Goal: Task Accomplishment & Management: Manage account settings

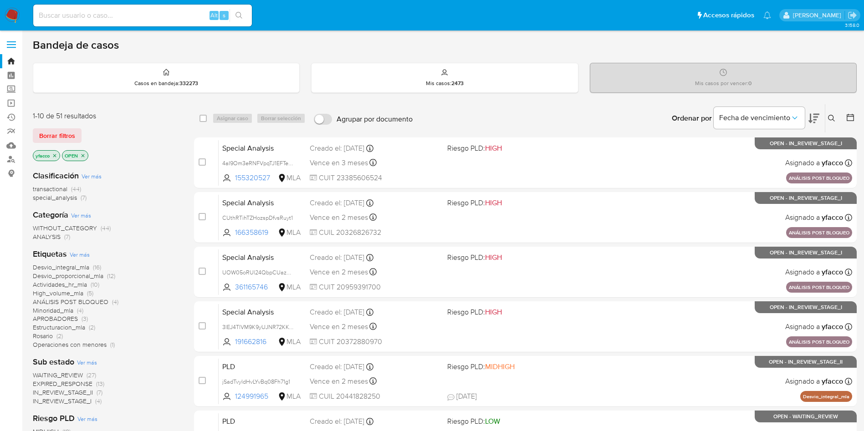
click at [103, 19] on input at bounding box center [142, 16] width 219 height 12
paste input "YZAOCn5dkCeOZ53oRbxm85xA"
type input "YZAOCn5dkCeOZ53oRbxm85xA"
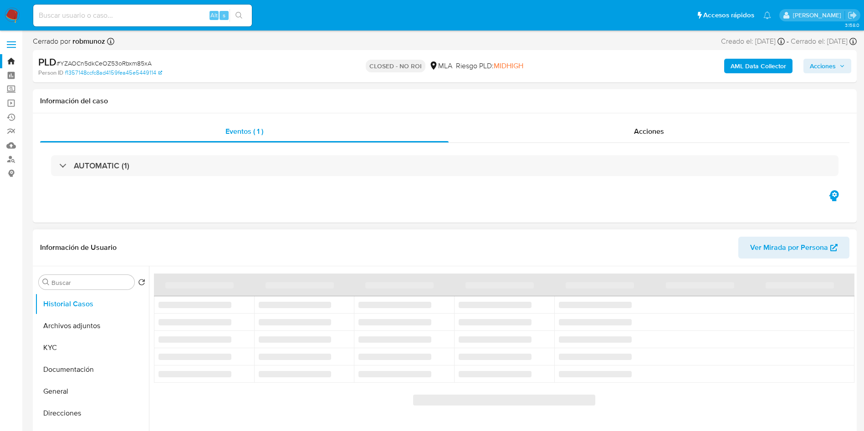
scroll to position [68, 0]
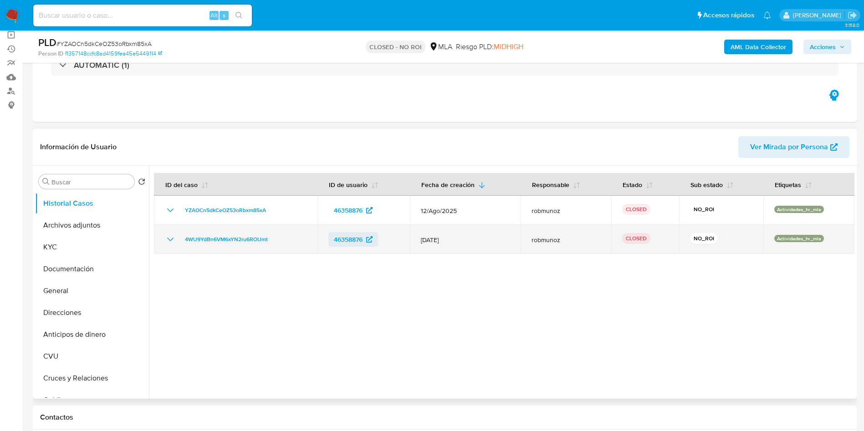
select select "10"
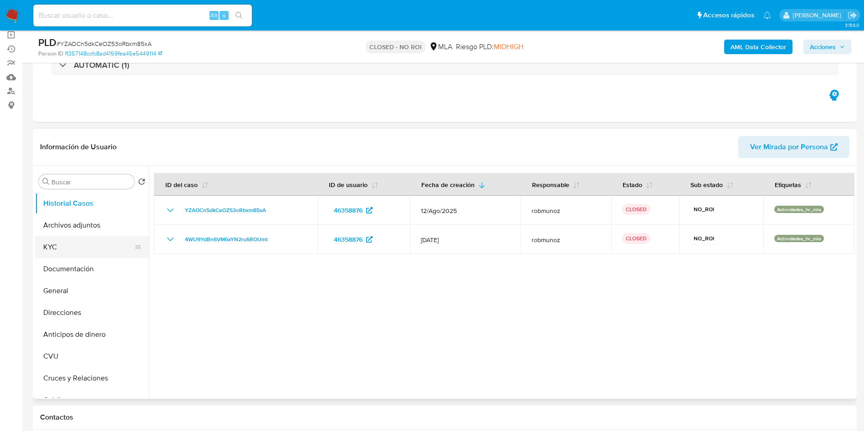
click at [92, 247] on button "KYC" at bounding box center [88, 247] width 107 height 22
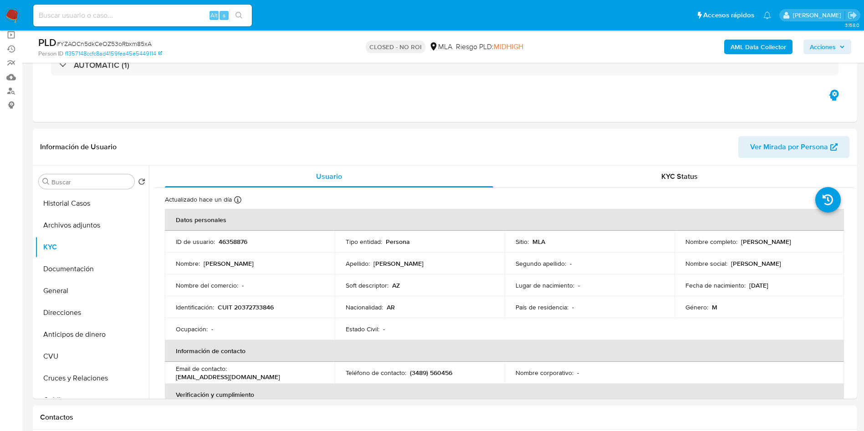
click at [145, 19] on input at bounding box center [142, 16] width 219 height 12
paste input "hCvemAujtyqJ5F830wMCt3pY"
type input "hCvemAujtyqJ5F830wMCt3pY"
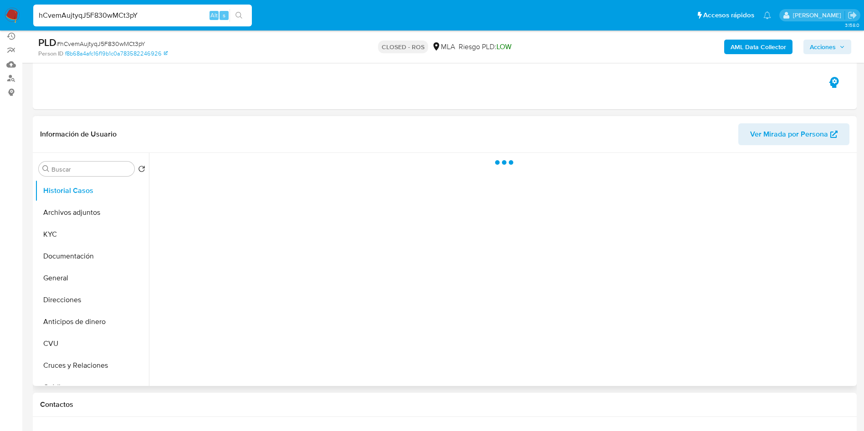
scroll to position [68, 0]
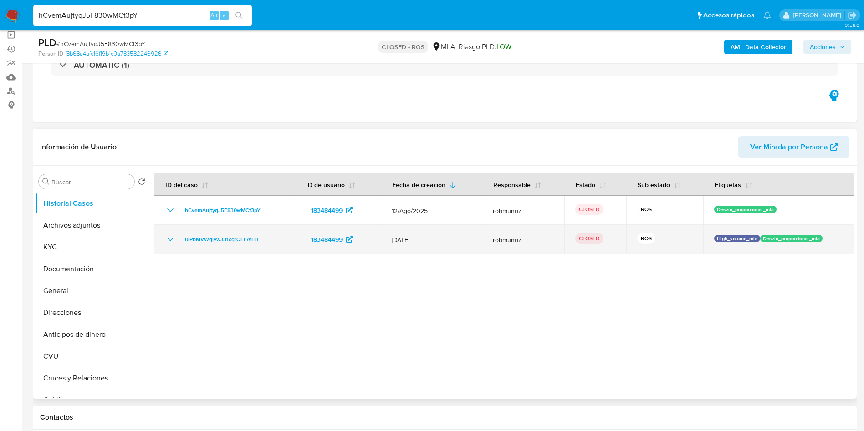
select select "10"
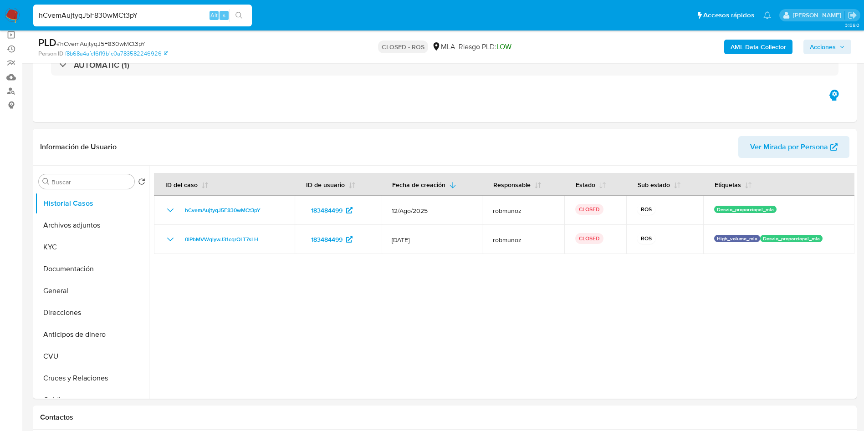
click at [159, 14] on input "hCvemAujtyqJ5F830wMCt3pY" at bounding box center [142, 16] width 219 height 12
paste input "C0fo026nwAUmlTu0NlgPUXbc"
type input "C0fo026nwAUmlTu0NlgPUXbc"
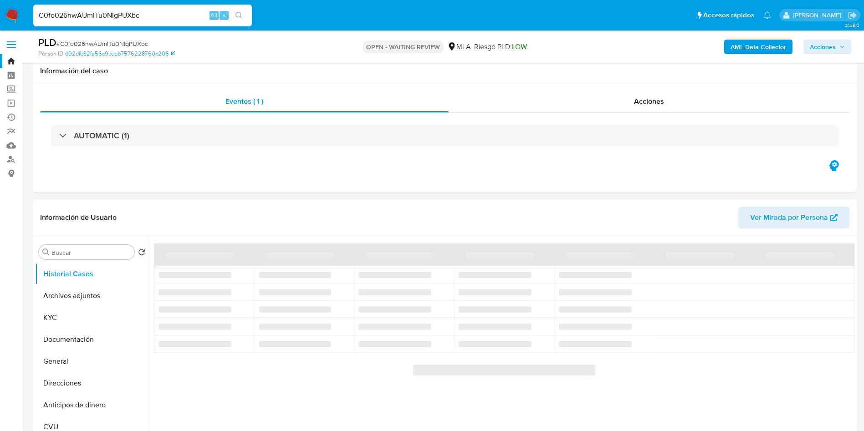
scroll to position [68, 0]
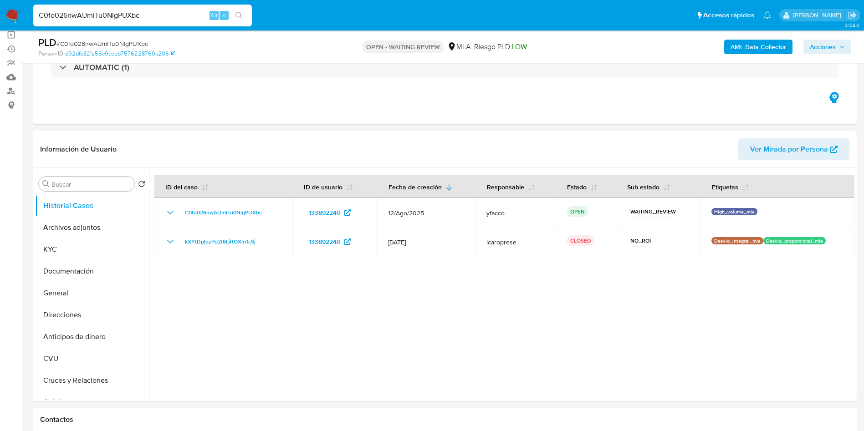
select select "10"
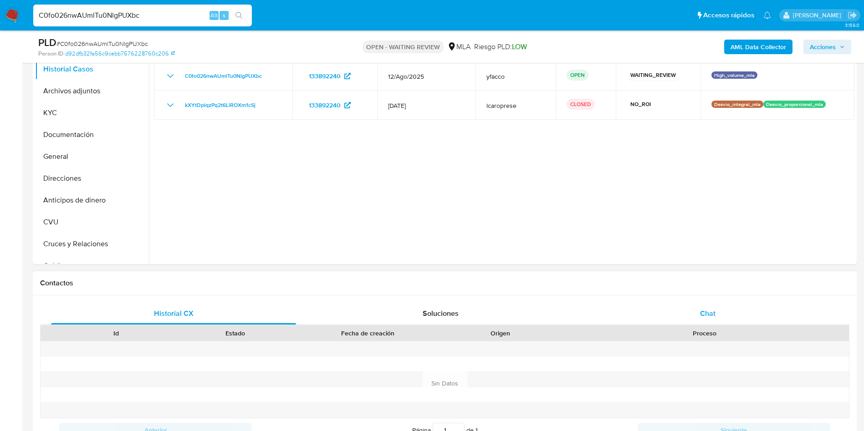
click at [729, 312] on div "Chat" at bounding box center [707, 314] width 245 height 22
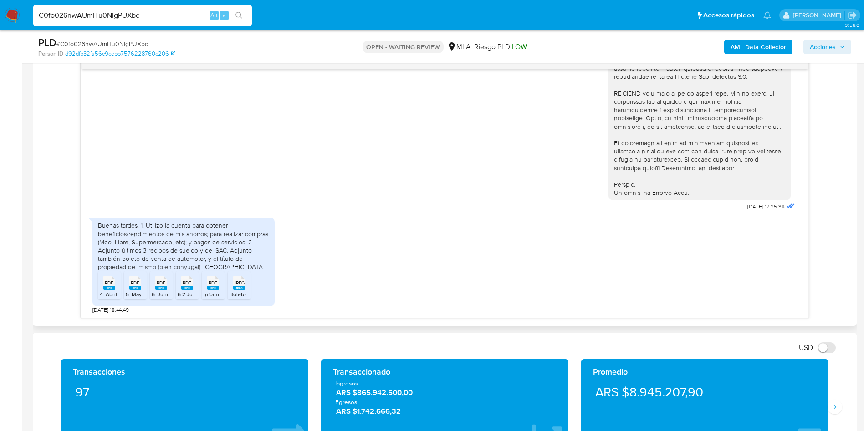
scroll to position [547, 0]
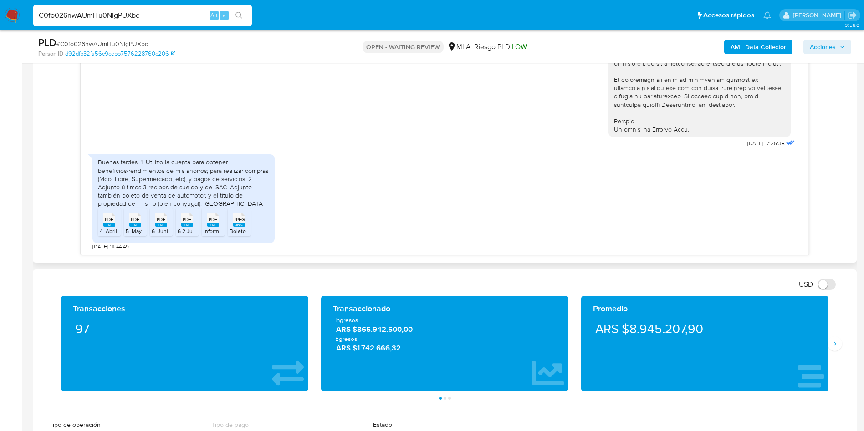
click at [102, 222] on div "PDF PDF" at bounding box center [109, 219] width 19 height 18
click at [133, 226] on rect at bounding box center [135, 225] width 12 height 4
drag, startPoint x: 165, startPoint y: 227, endPoint x: 180, endPoint y: 226, distance: 14.1
click at [165, 227] on icon "PDF" at bounding box center [161, 220] width 12 height 16
click at [196, 225] on div "PDF PDF" at bounding box center [187, 219] width 19 height 18
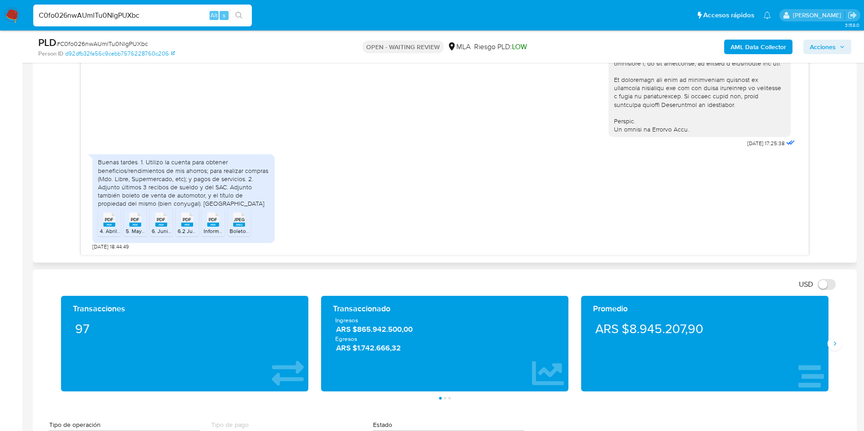
click at [216, 228] on span "InformeDominio_PBU416.pdf" at bounding box center [239, 231] width 70 height 8
click at [239, 227] on icon "JPEG" at bounding box center [239, 220] width 12 height 16
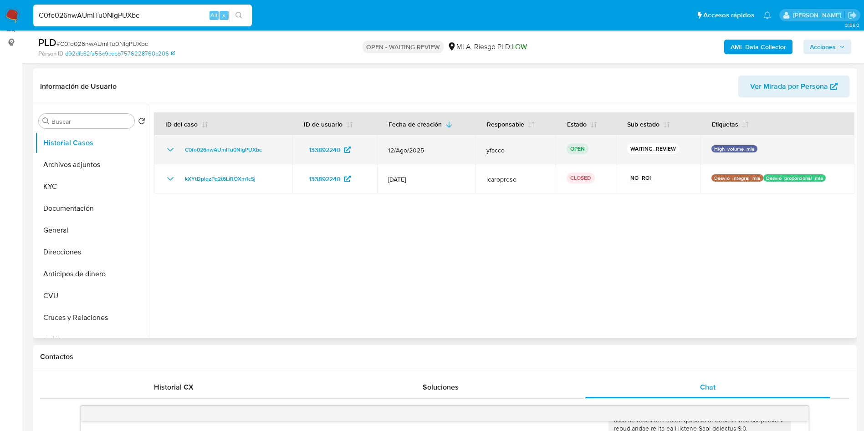
scroll to position [137, 0]
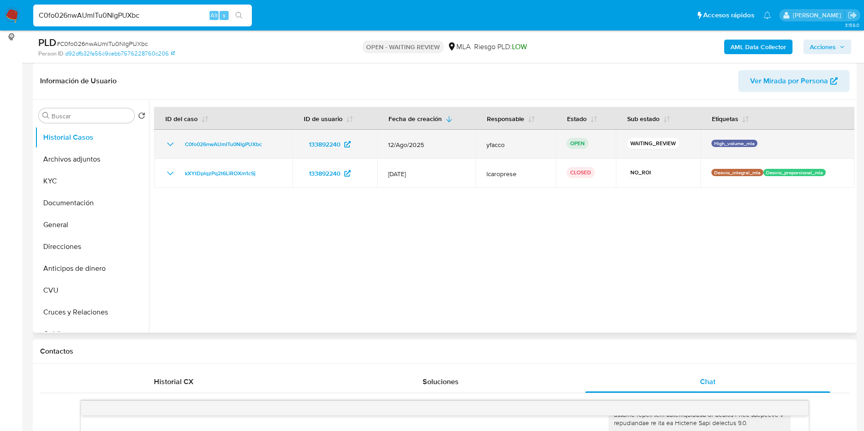
drag, startPoint x: 179, startPoint y: 148, endPoint x: 268, endPoint y: 146, distance: 89.3
click at [268, 146] on div "C0fo026nwAUmlTu0NlgPUXbc" at bounding box center [223, 144] width 117 height 11
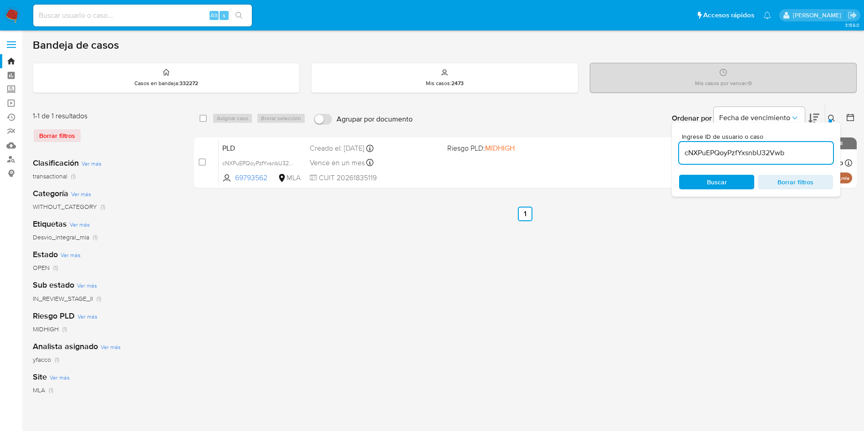
click at [815, 154] on input "cNXPuEPQoyPzfYxsnbU32Vwb" at bounding box center [756, 153] width 154 height 12
paste input "C0fo026nwAUmlTu0NlgPUXbc"
type input "C0fo026nwAUmlTu0NlgPUXbc"
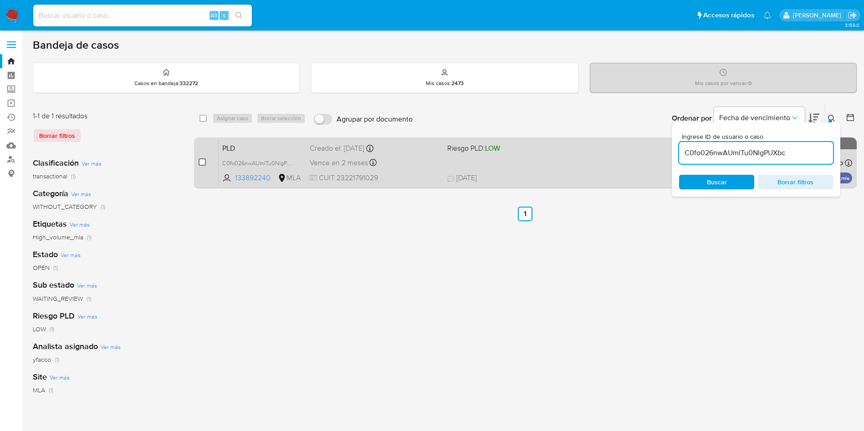
click at [202, 165] on input "checkbox" at bounding box center [202, 162] width 7 height 7
checkbox input "true"
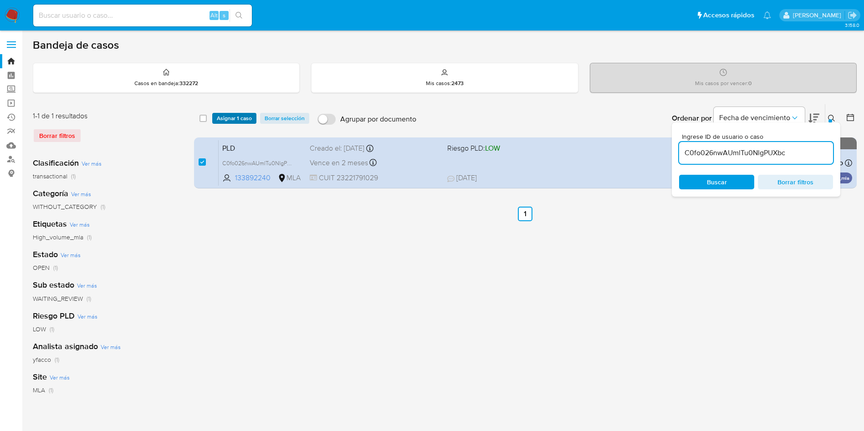
click at [227, 121] on span "Asignar 1 caso" at bounding box center [234, 118] width 35 height 9
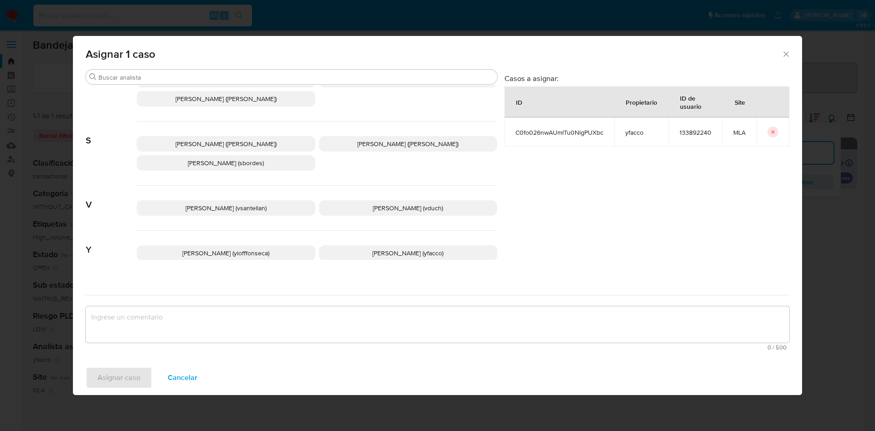
scroll to position [807, 0]
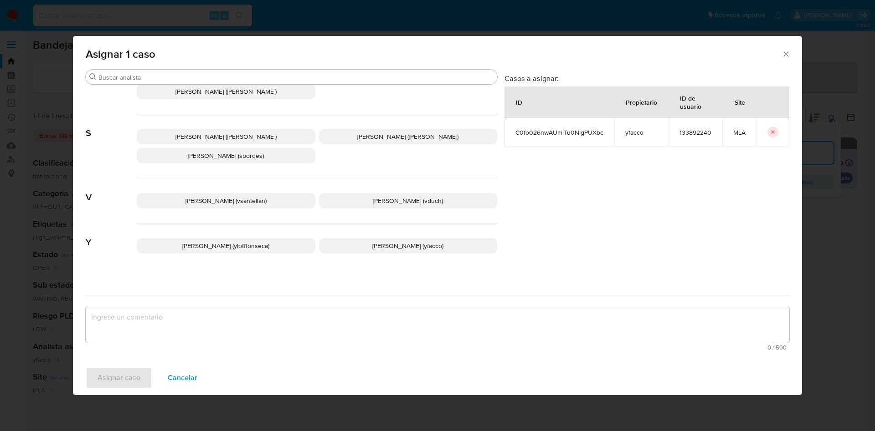
click at [360, 239] on p "Yesica Paola Facco (yfacco)" at bounding box center [408, 245] width 179 height 15
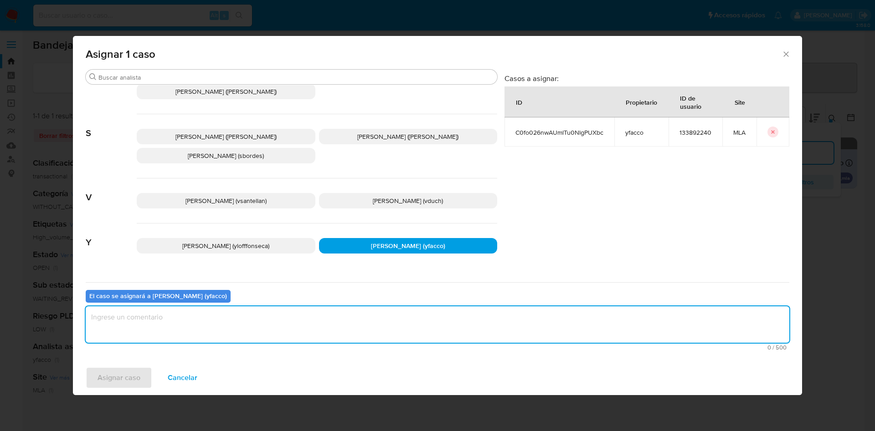
click at [309, 316] on textarea "assign-modal" at bounding box center [437, 325] width 703 height 36
click at [139, 377] on span "Asignar caso" at bounding box center [119, 378] width 43 height 20
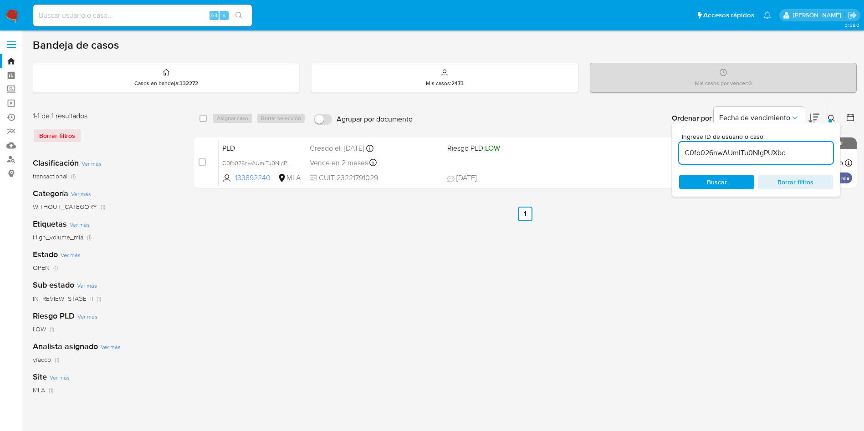
click at [791, 151] on input "C0fo026nwAUmlTu0NlgPUXbc" at bounding box center [756, 153] width 154 height 12
paste input "C0fo026nwAUmlTu0NlgPUXbc"
type input "C0fo026nwAUmlTu0NlgPUXbc"
click at [791, 151] on input "C0fo026nwAUmlTu0NlgPUXbc" at bounding box center [756, 153] width 154 height 12
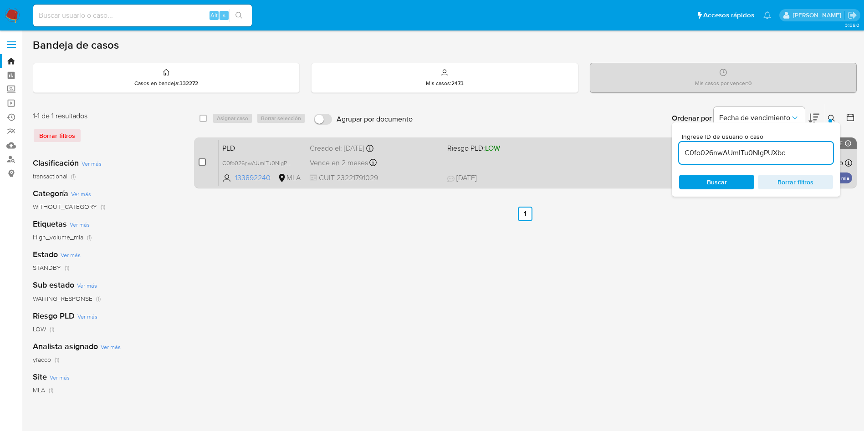
click at [204, 164] on input "checkbox" at bounding box center [202, 162] width 7 height 7
checkbox input "true"
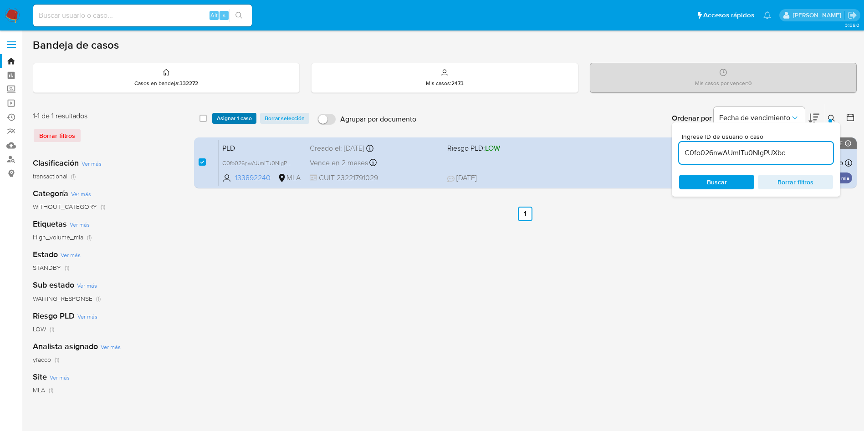
click at [227, 119] on span "Asignar 1 caso" at bounding box center [234, 118] width 35 height 9
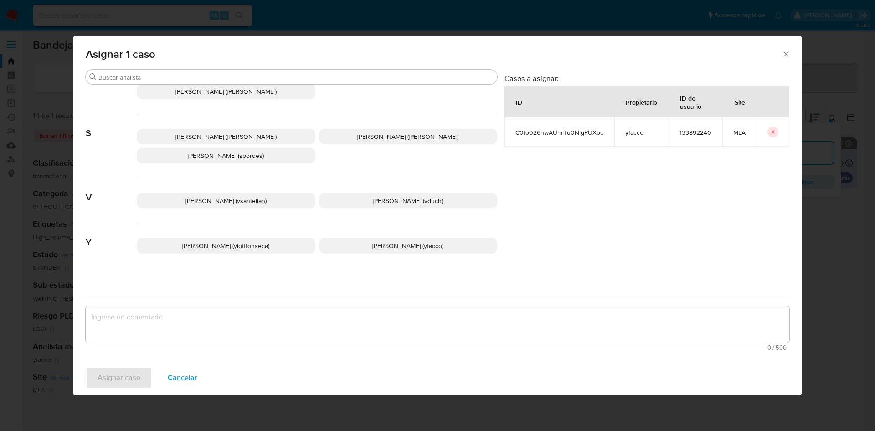
click at [384, 241] on span "Yesica Paola Facco (yfacco)" at bounding box center [407, 245] width 71 height 9
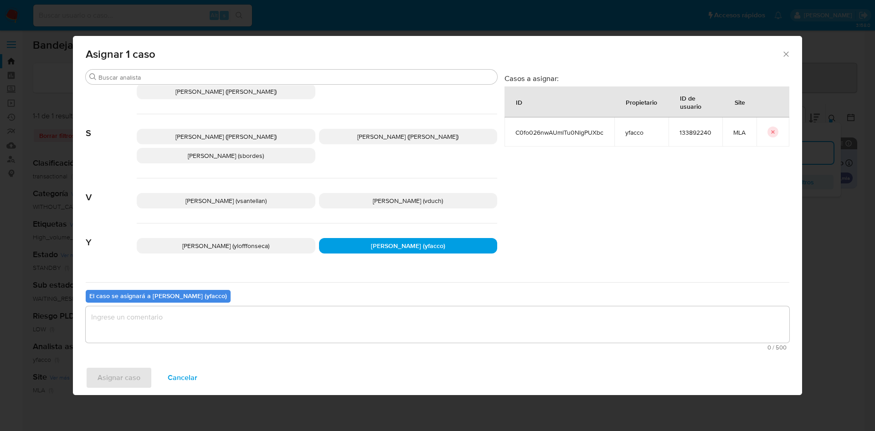
click at [228, 333] on textarea "assign-modal" at bounding box center [437, 325] width 703 height 36
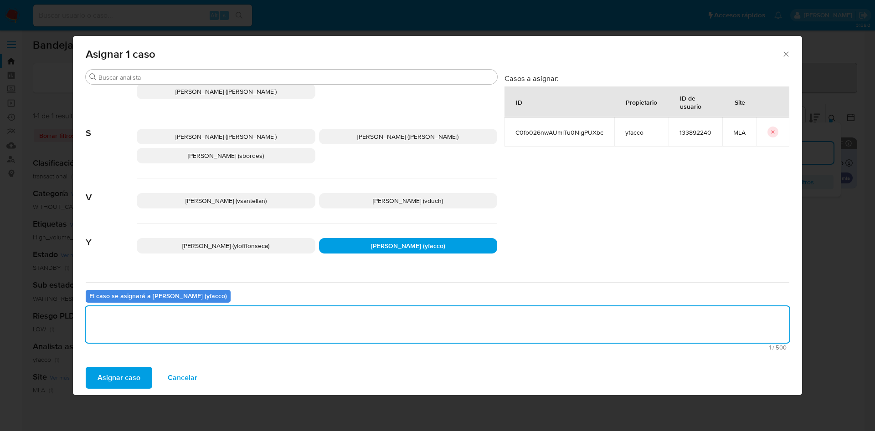
click at [130, 381] on span "Asignar caso" at bounding box center [119, 378] width 43 height 20
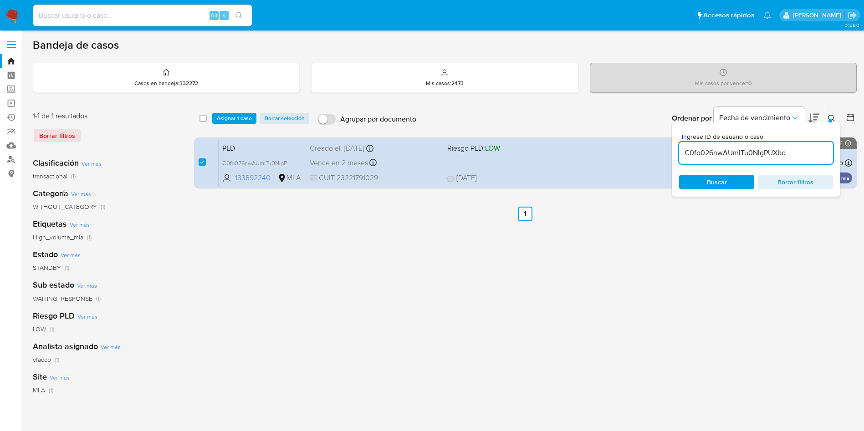
click at [231, 121] on span "Asignar 1 caso" at bounding box center [234, 118] width 35 height 9
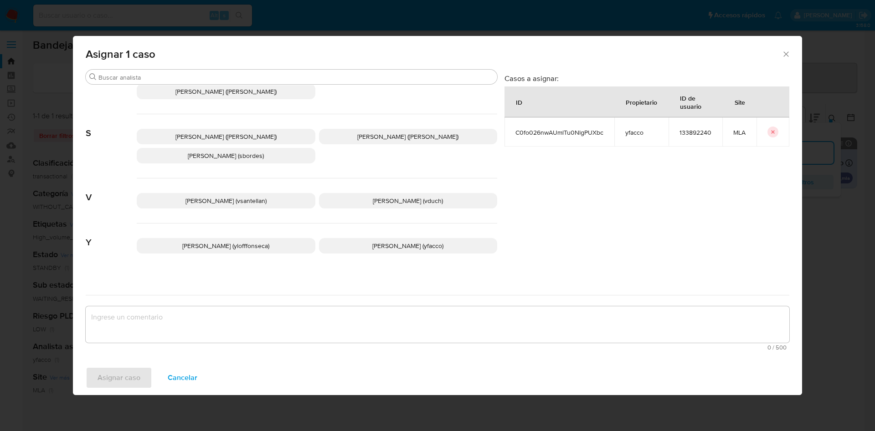
click at [372, 241] on span "Yesica Paola Facco (yfacco)" at bounding box center [407, 245] width 71 height 9
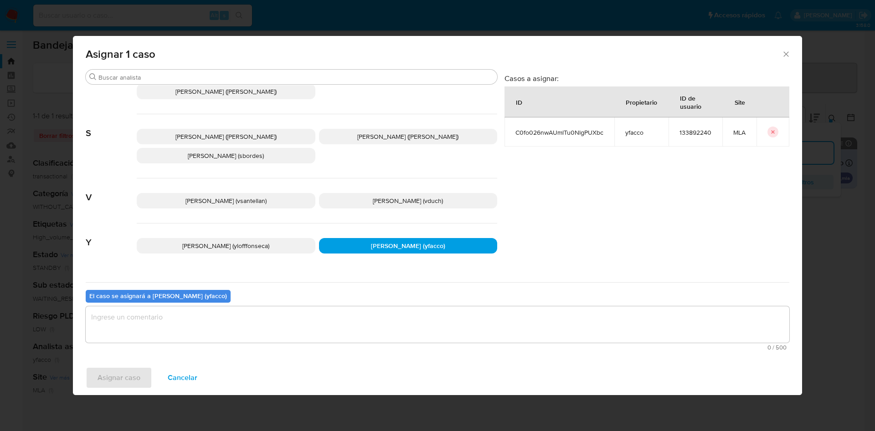
click at [278, 342] on textarea "assign-modal" at bounding box center [437, 325] width 703 height 36
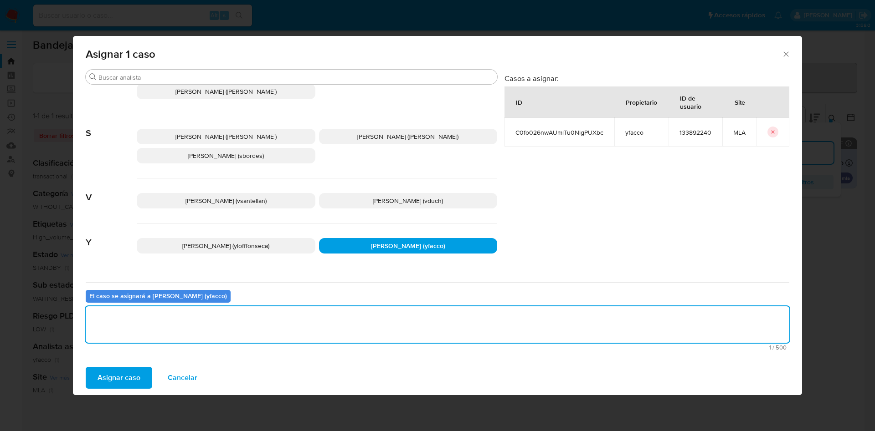
click at [128, 372] on span "Asignar caso" at bounding box center [119, 378] width 43 height 20
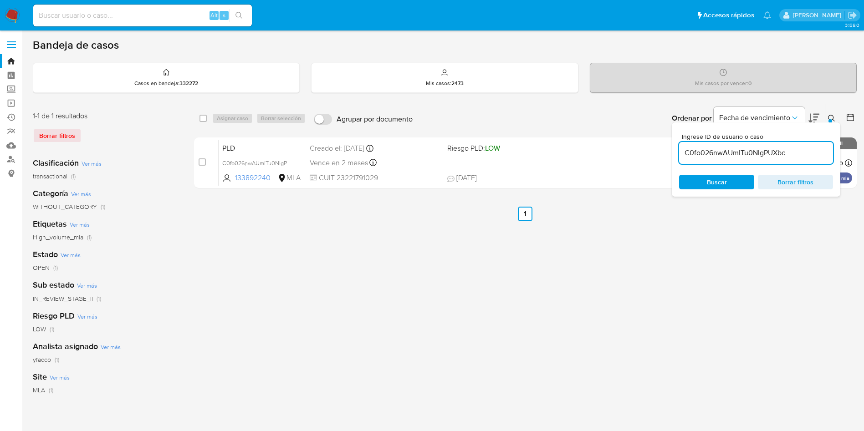
click at [788, 153] on input "C0fo026nwAUmlTu0NlgPUXbc" at bounding box center [756, 153] width 154 height 12
paste input "iLgusfqG3Are2ia8Nl5SpTXi"
type input "iLgusfqG3Are2ia8Nl5SpTXi"
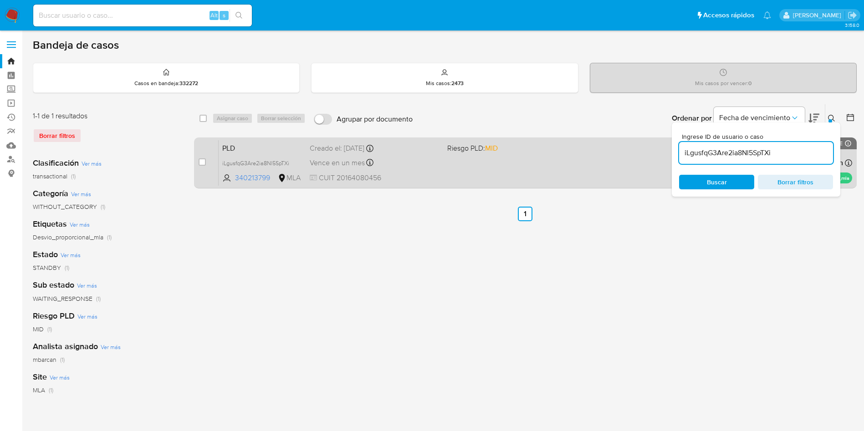
drag, startPoint x: 205, startPoint y: 163, endPoint x: 209, endPoint y: 139, distance: 24.6
click at [204, 162] on input "checkbox" at bounding box center [202, 162] width 7 height 7
checkbox input "true"
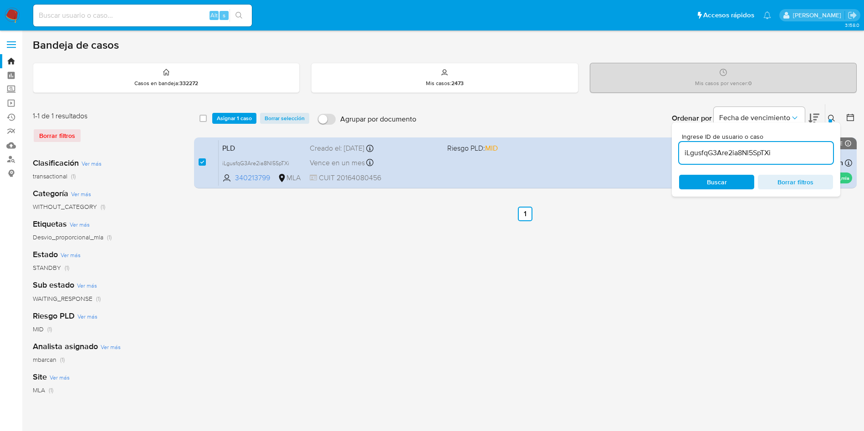
click at [221, 127] on div "select-all-cases-checkbox Asignar 1 caso Borrar selección Agrupar por documento…" at bounding box center [525, 118] width 663 height 28
click at [220, 118] on span "Asignar 1 caso" at bounding box center [234, 118] width 35 height 9
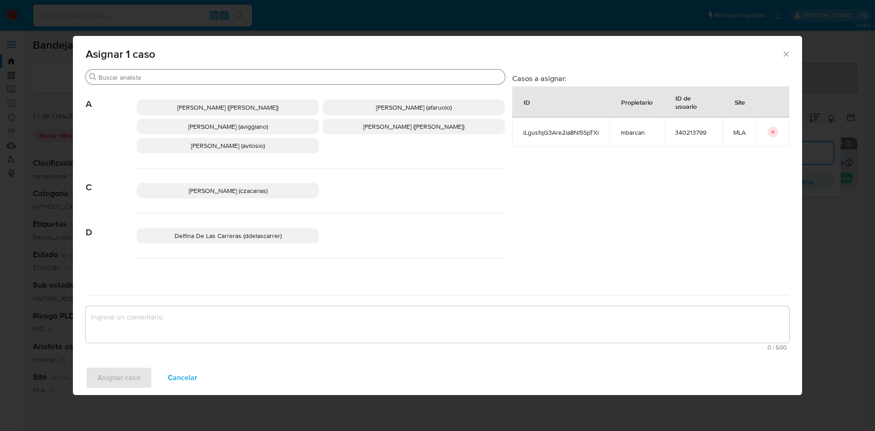
click at [154, 78] on input "Buscar" at bounding box center [299, 77] width 403 height 8
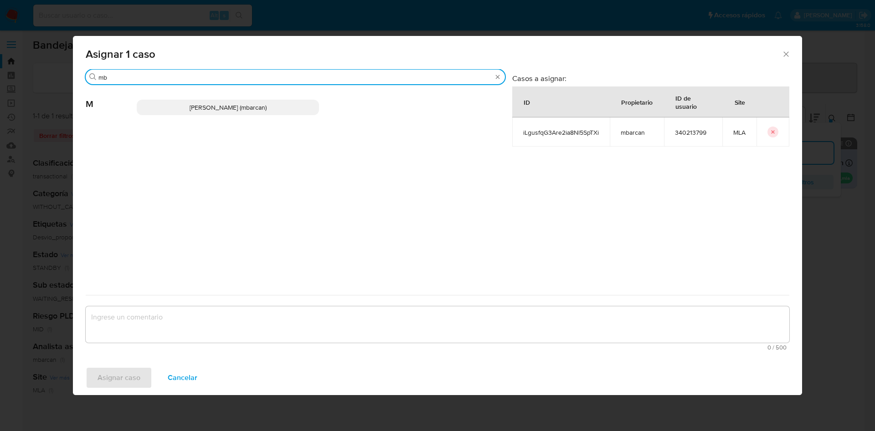
type input "mb"
click at [168, 108] on p "Magali Iael Barcan (mbarcan)" at bounding box center [228, 107] width 182 height 15
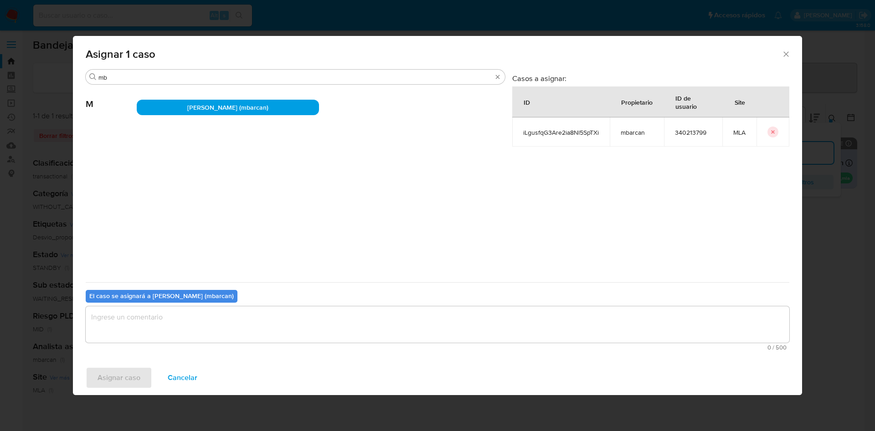
click at [164, 331] on textarea "assign-modal" at bounding box center [437, 325] width 703 height 36
click at [130, 376] on span "Asignar caso" at bounding box center [119, 378] width 43 height 20
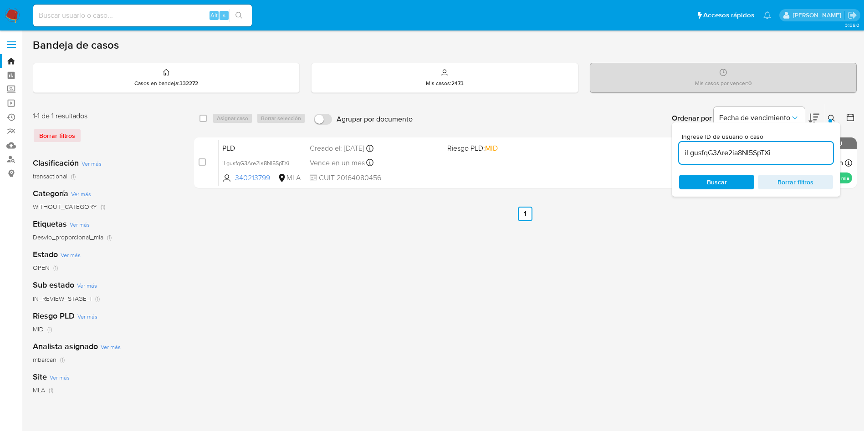
click at [803, 155] on input "iLgusfqG3Are2ia8Nl5SpTXi" at bounding box center [756, 153] width 154 height 12
paste input "FHsO574Kj7fJSEvrZgJYMGTC"
type input "FHsO574Kj7fJSEvrZgJYMGTC"
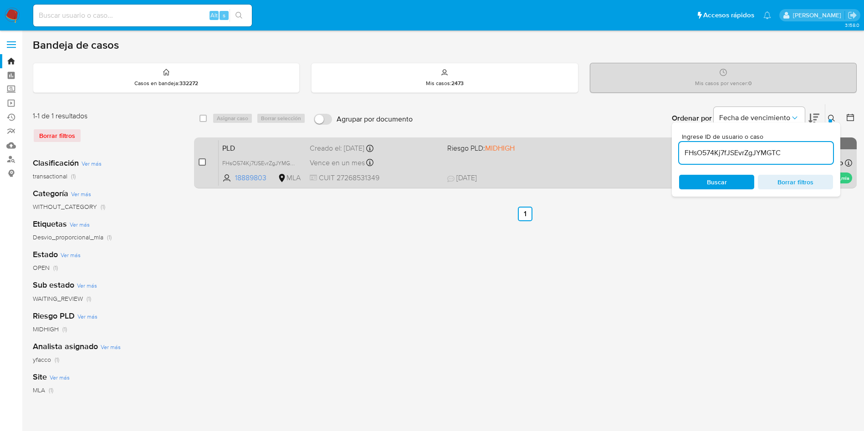
click at [203, 164] on input "checkbox" at bounding box center [202, 162] width 7 height 7
checkbox input "true"
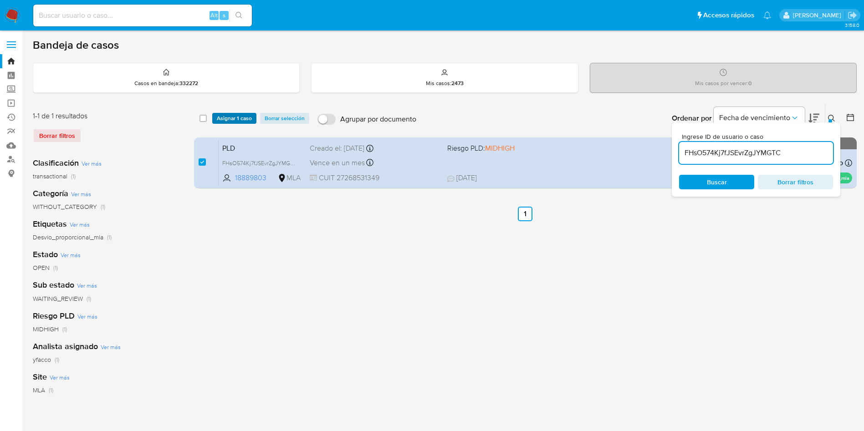
click at [234, 120] on span "Asignar 1 caso" at bounding box center [234, 118] width 35 height 9
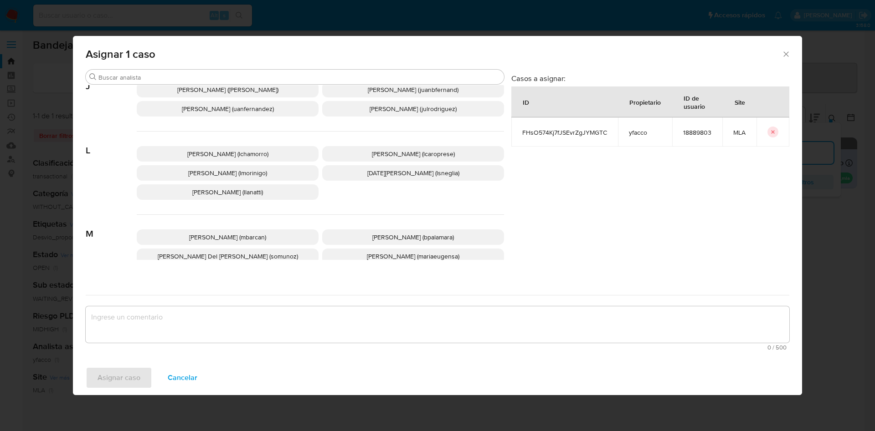
scroll to position [807, 0]
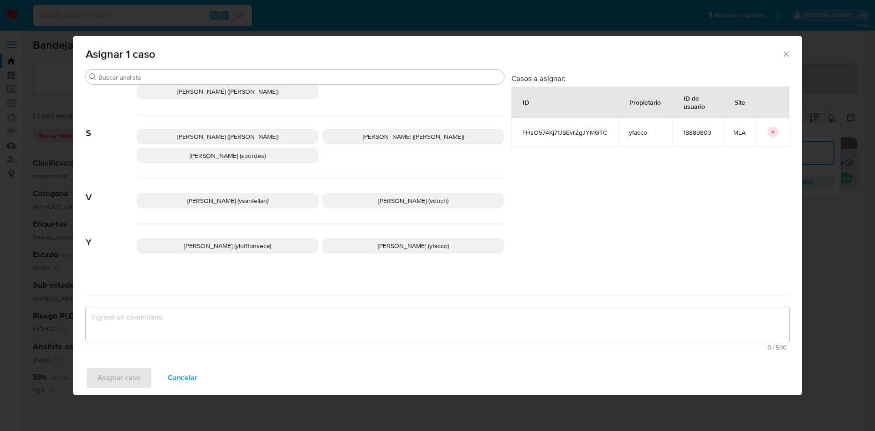
click at [378, 241] on span "Yesica Paola Facco (yfacco)" at bounding box center [413, 245] width 71 height 9
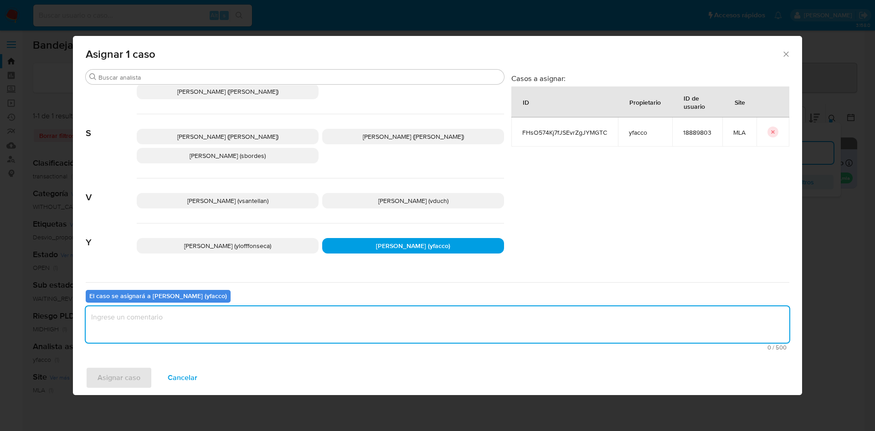
click at [274, 318] on textarea "assign-modal" at bounding box center [437, 325] width 703 height 36
click at [131, 380] on span "Asignar caso" at bounding box center [119, 378] width 43 height 20
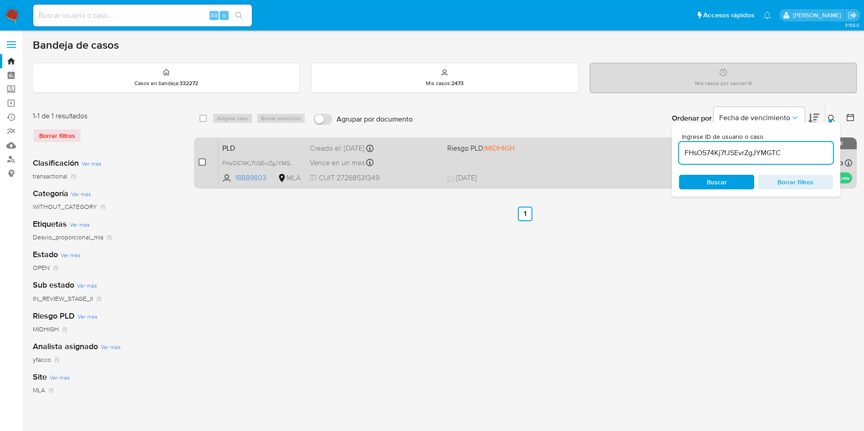
click at [205, 162] on input "checkbox" at bounding box center [202, 162] width 7 height 7
checkbox input "true"
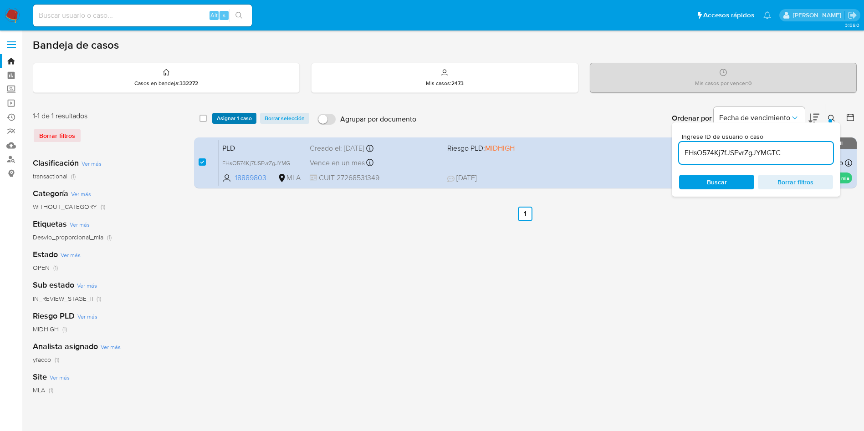
click at [227, 115] on span "Asignar 1 caso" at bounding box center [234, 118] width 35 height 9
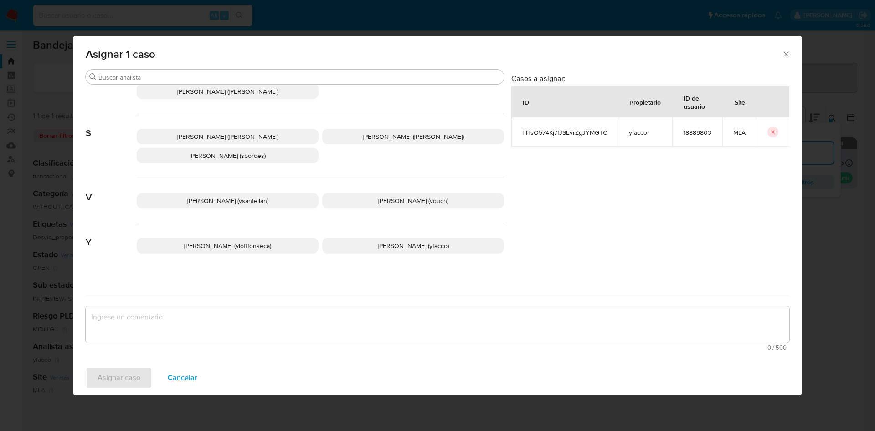
click at [406, 238] on p "Yesica Paola Facco (yfacco)" at bounding box center [413, 245] width 182 height 15
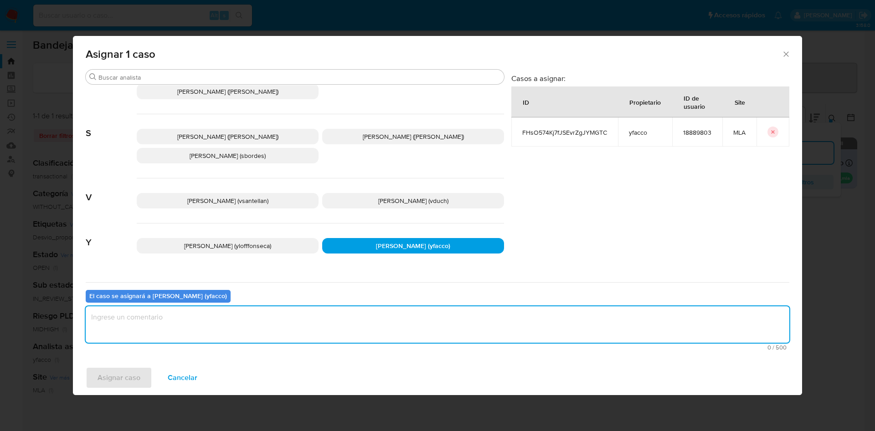
click at [293, 321] on textarea "assign-modal" at bounding box center [437, 325] width 703 height 36
click at [136, 378] on span "Asignar caso" at bounding box center [119, 378] width 43 height 20
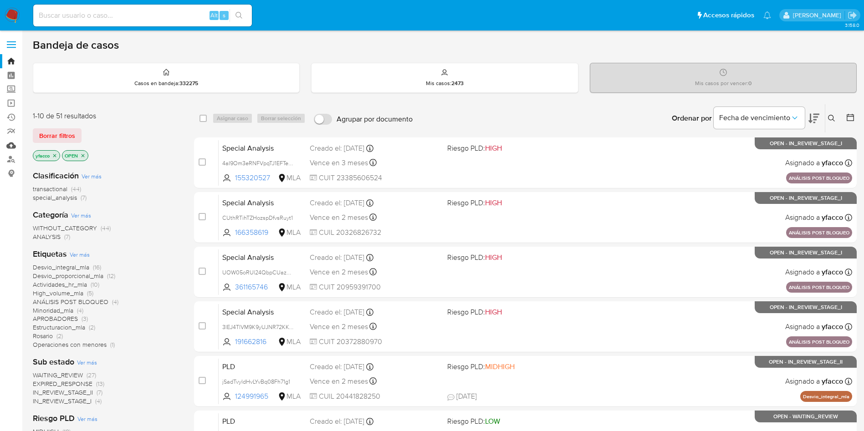
click at [12, 144] on link "Mulan" at bounding box center [54, 146] width 108 height 14
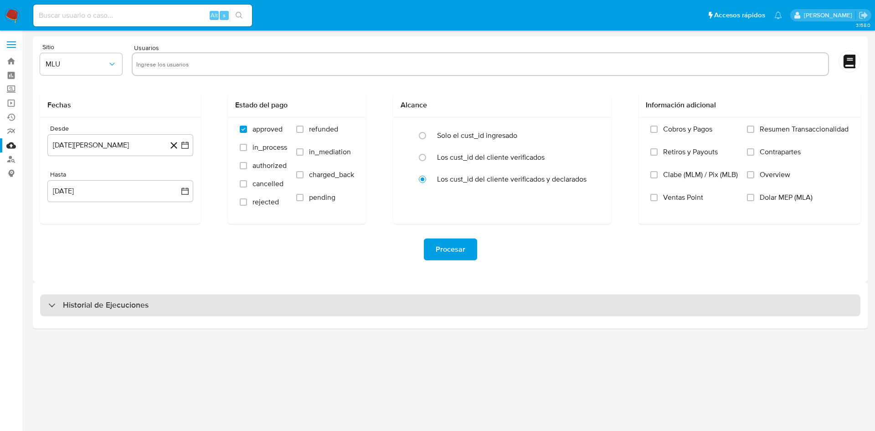
click at [131, 306] on h3 "Historial de Ejecuciones" at bounding box center [106, 305] width 86 height 11
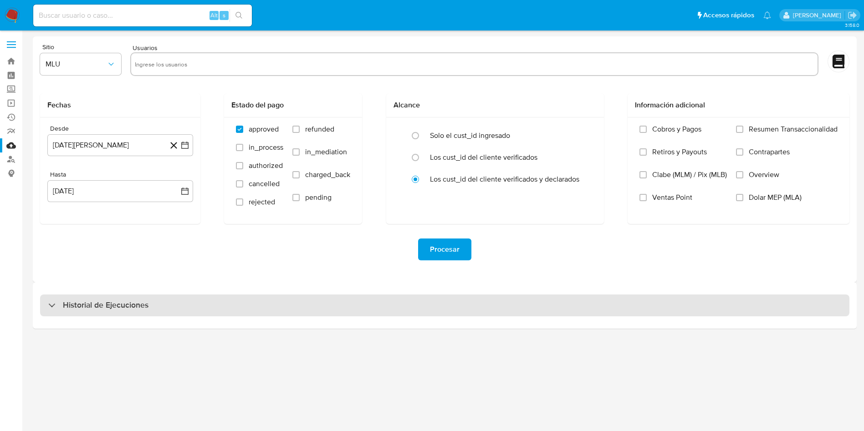
select select "10"
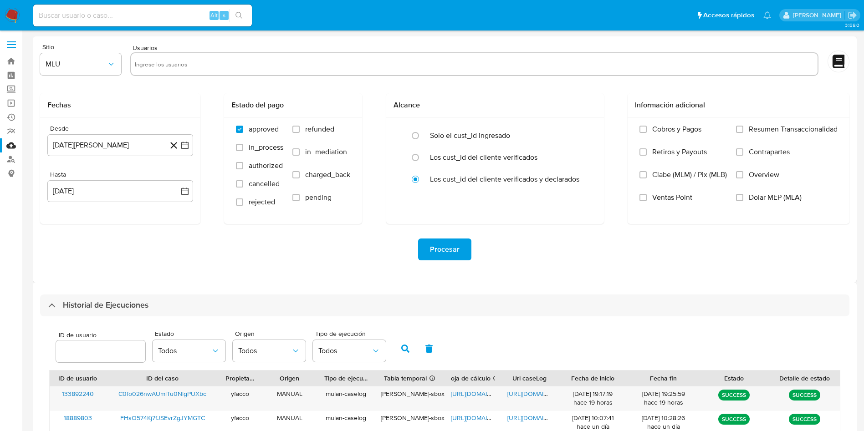
click at [85, 349] on input "number" at bounding box center [100, 352] width 89 height 12
type input "133892240"
click at [402, 353] on button "button" at bounding box center [406, 349] width 24 height 22
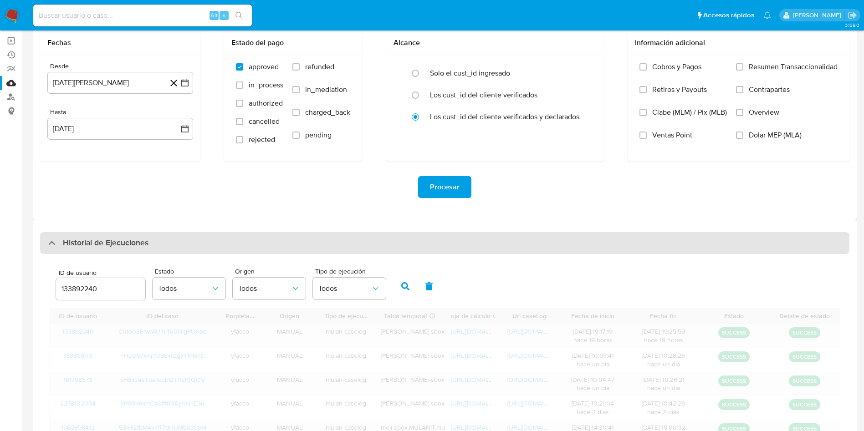
scroll to position [68, 0]
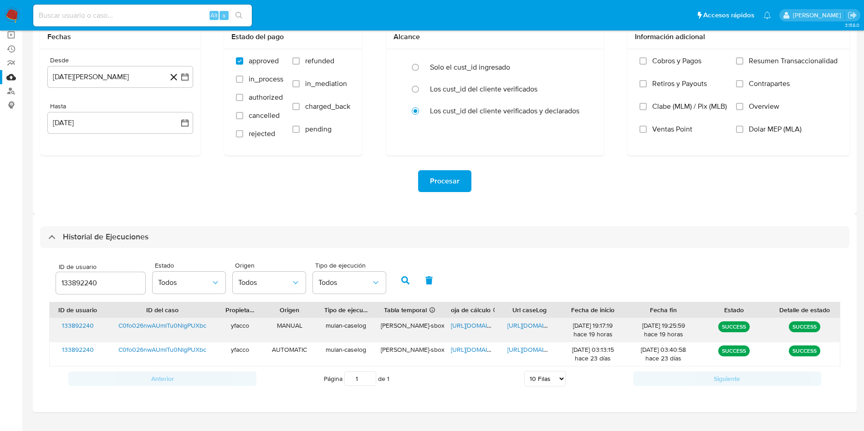
click at [458, 329] on span "https://docs.google.com/spreadsheets/d/1M8QSF8fOvsbe15wLzvBHh8Af2P3LbqkPGgeREHF…" at bounding box center [482, 325] width 63 height 9
click at [517, 328] on span "https://docs.google.com/document/d/1VylVARJvmu1RL2lVY1JOk_LM4P_iruCsyYZOdCzcW4c…" at bounding box center [539, 325] width 63 height 9
drag, startPoint x: 117, startPoint y: 283, endPoint x: 0, endPoint y: 248, distance: 122.2
click at [0, 260] on section "Bandeja Tablero Screening Búsqueda en Listas Watchlist Herramientas Operaciones…" at bounding box center [432, 191] width 864 height 519
type input "181798573"
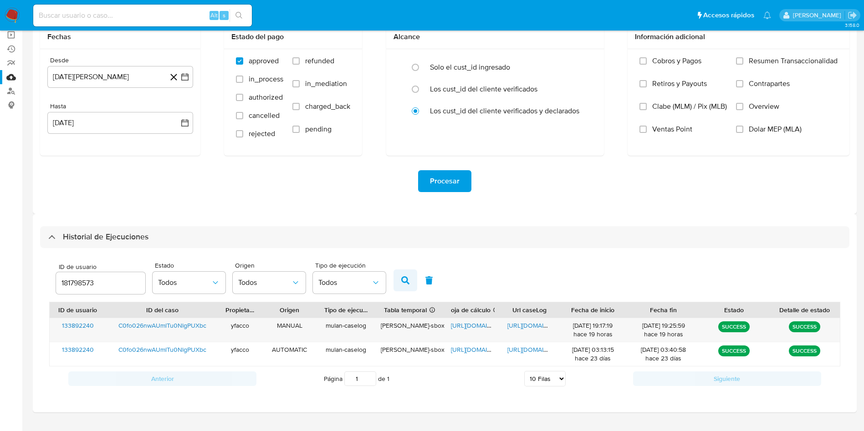
click at [408, 279] on icon "button" at bounding box center [405, 281] width 8 height 8
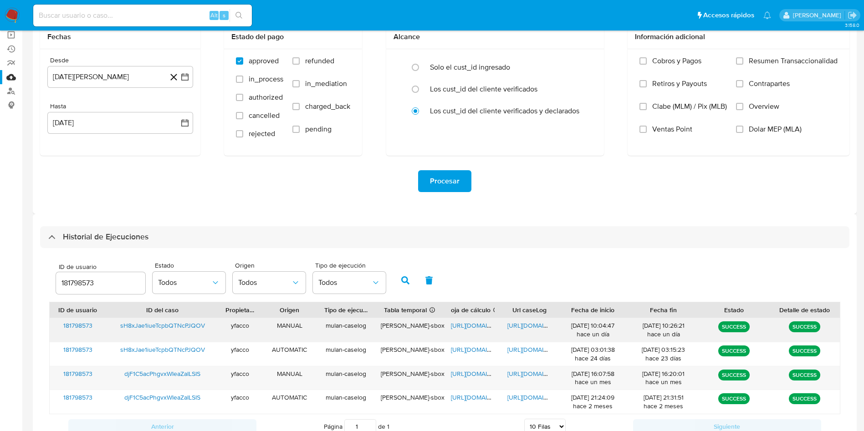
click at [467, 323] on span "https://docs.google.com/spreadsheets/d/1sdcqVkI8eaimjQK4TNvq24Dksb1fS3KMFbYtbtK…" at bounding box center [482, 325] width 63 height 9
click at [528, 326] on span "https://docs.google.com/document/d/1q_X1v2mXgUpHZdCG6U2r4Cp-clPPCTWfC3JOSjyWXos…" at bounding box center [539, 325] width 63 height 9
drag, startPoint x: 118, startPoint y: 283, endPoint x: 0, endPoint y: 249, distance: 123.4
click at [0, 257] on section "Bandeja Tablero Screening Búsqueda en Listas Watchlist Herramientas Operaciones…" at bounding box center [432, 216] width 864 height 568
type input "18889803"
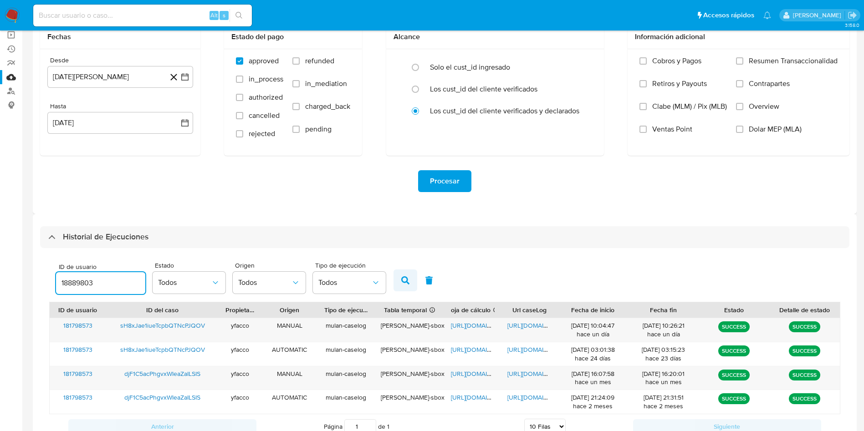
click at [408, 282] on icon "button" at bounding box center [405, 281] width 8 height 8
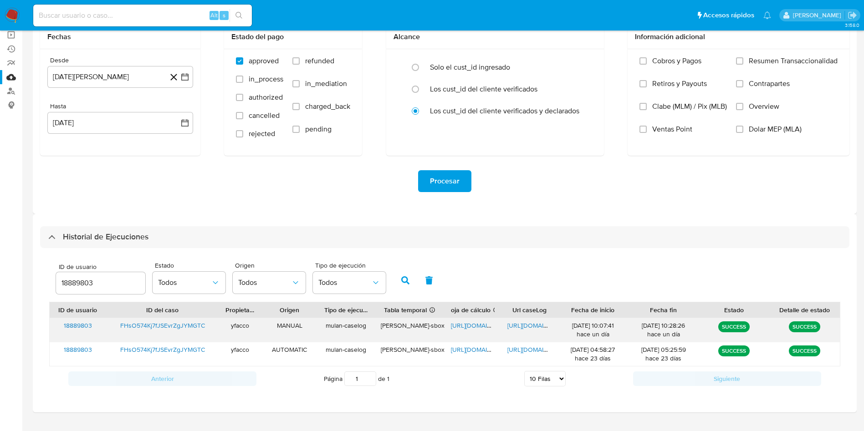
click at [458, 326] on span "https://docs.google.com/spreadsheets/d/1ClF7b2g4obvMMMzu1d8vQ4YTejIWh8c6G9Uc7HH…" at bounding box center [482, 325] width 63 height 9
click at [520, 327] on span "https://docs.google.com/document/d/1XHWe_lQb9Iz2QN9IOyZLEMRU2X9df8pB4Fb_JN6-Ao4…" at bounding box center [539, 325] width 63 height 9
drag, startPoint x: 111, startPoint y: 280, endPoint x: 0, endPoint y: 266, distance: 112.1
click at [0, 266] on section "Bandeja Tablero Screening Búsqueda en Listas Watchlist Herramientas Operaciones…" at bounding box center [432, 191] width 864 height 519
type input "643630228"
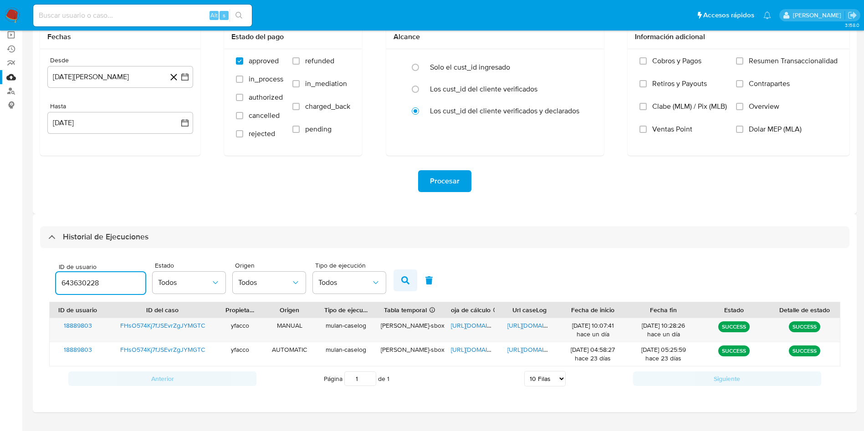
click at [396, 282] on button "button" at bounding box center [406, 281] width 24 height 22
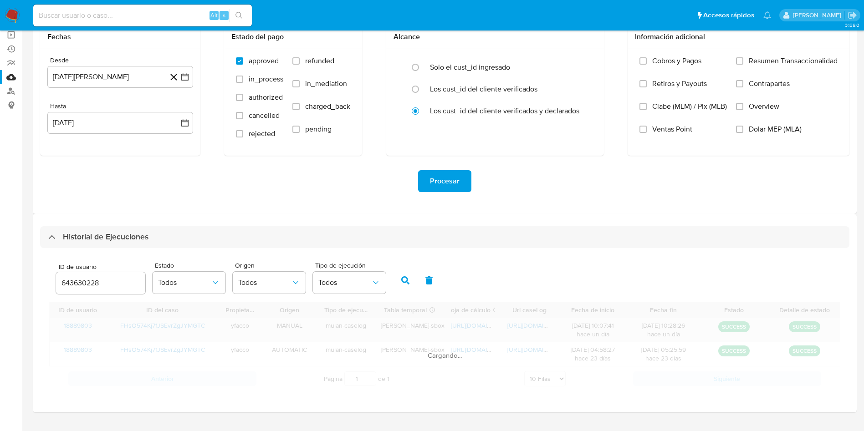
scroll to position [64, 0]
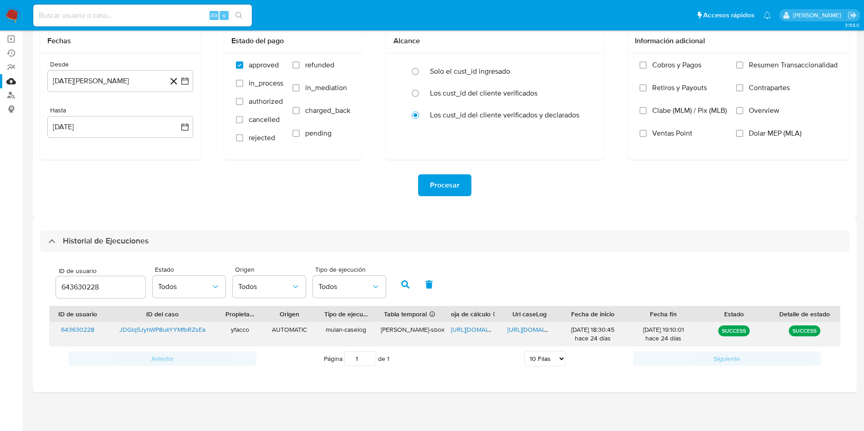
click at [524, 330] on span "https://docs.google.com/document/d/1oO-p0OjUFTruETnlcNI3T_9Yp60_K2jImdopsFxTX0Y…" at bounding box center [539, 329] width 63 height 9
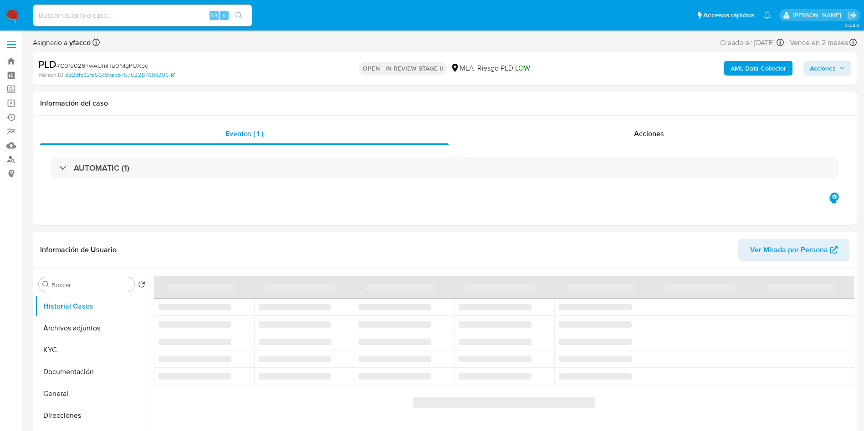
select select "10"
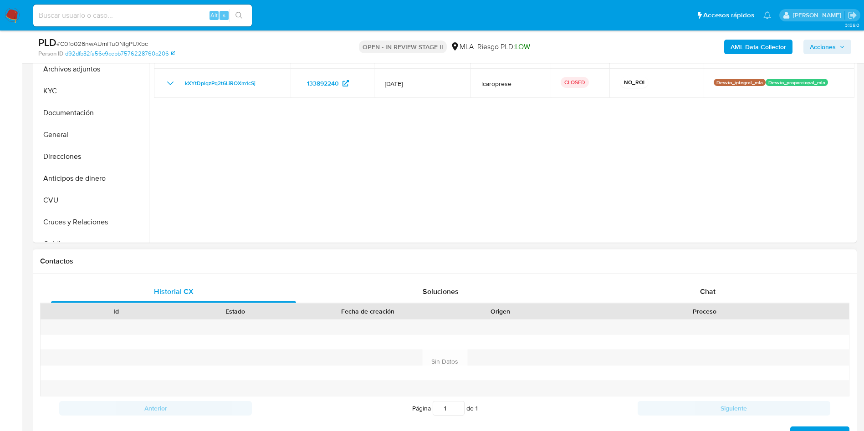
scroll to position [342, 0]
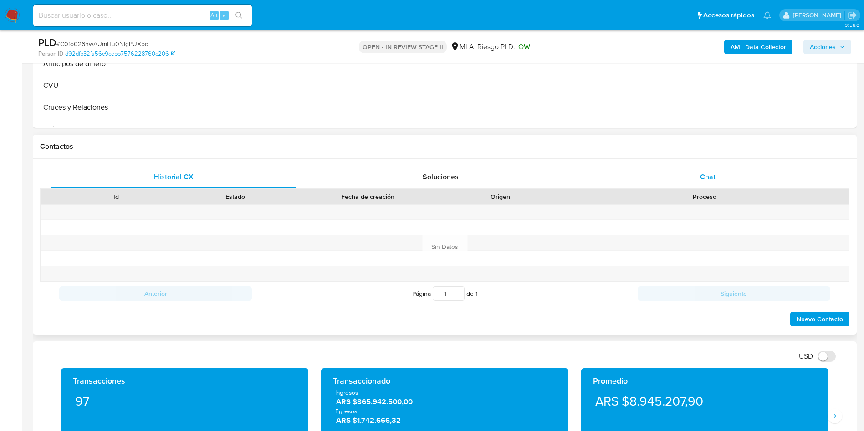
click at [701, 173] on span "Chat" at bounding box center [707, 177] width 15 height 10
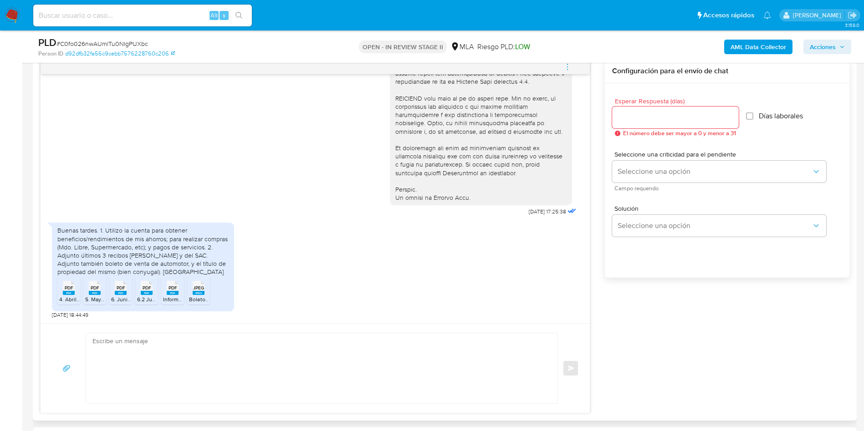
scroll to position [375, 0]
click at [182, 343] on textarea at bounding box center [319, 369] width 454 height 70
paste textarea "Hola Muchas gracias por la respuesta. Nos pondremos en contacto nuevamente en c…"
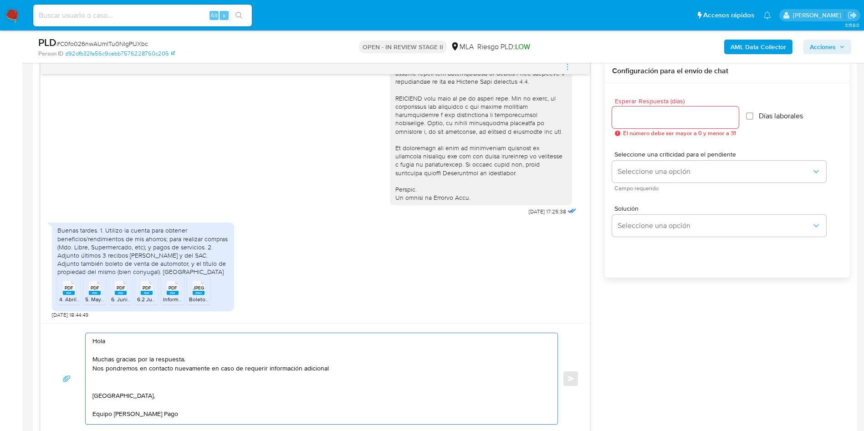
scroll to position [547, 0]
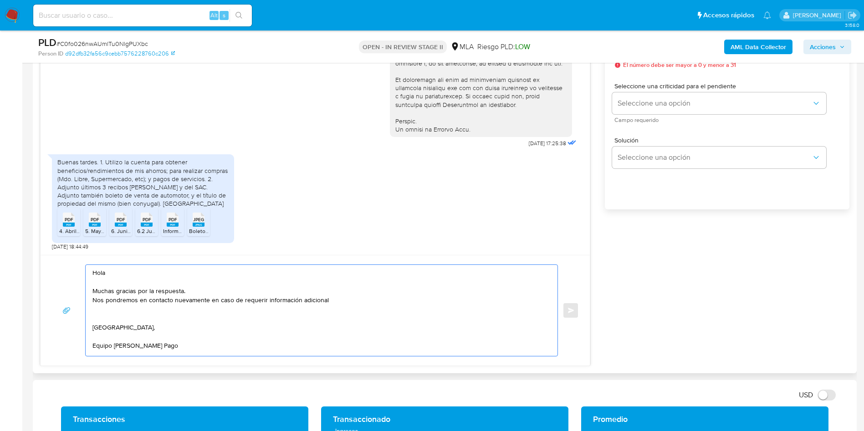
click at [373, 313] on textarea "Hola Muchas gracias por la respuesta. Nos pondremos en contacto nuevamente en c…" at bounding box center [319, 310] width 454 height 91
click at [375, 293] on textarea "Hola Muchas gracias por la respuesta. Nos pondremos en contacto nuevamente en c…" at bounding box center [319, 310] width 454 height 91
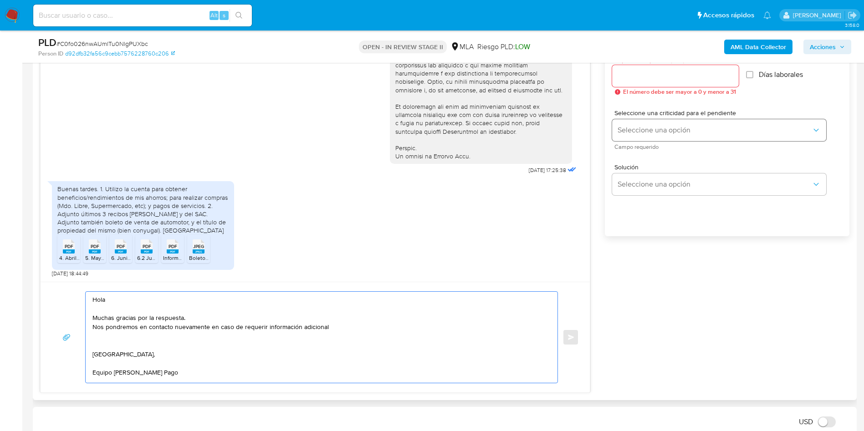
scroll to position [478, 0]
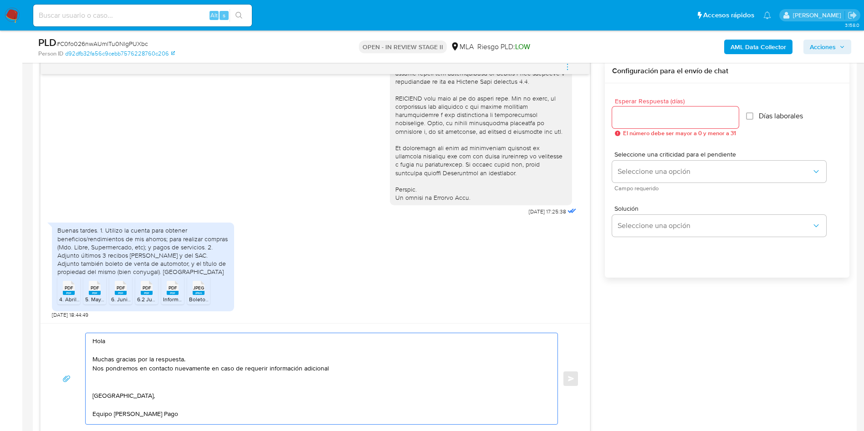
type textarea "Hola Muchas gracias por la respuesta. Nos pondremos en contacto nuevamente en c…"
click at [643, 123] on input "Esperar Respuesta (días)" at bounding box center [675, 118] width 127 height 12
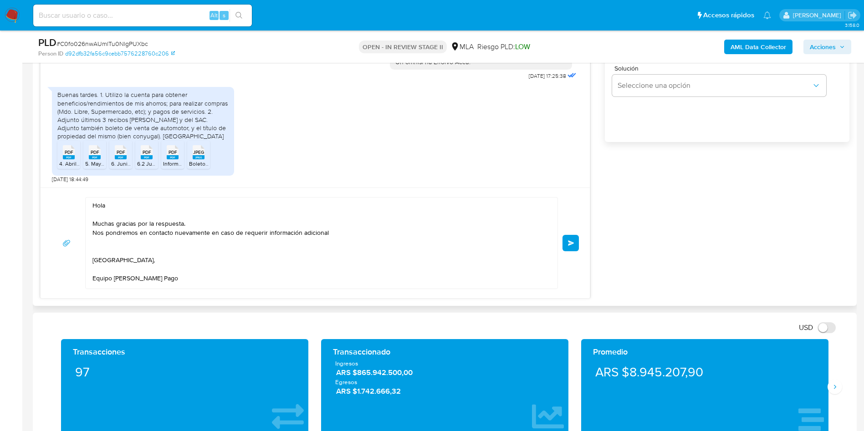
scroll to position [615, 0]
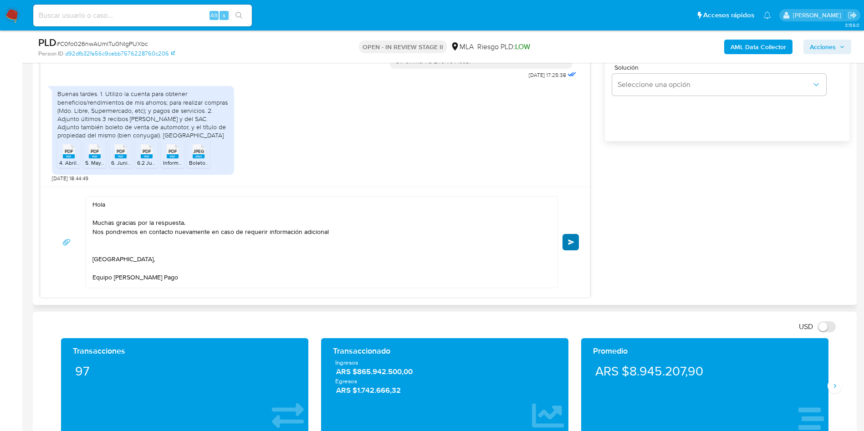
type input "0"
click at [575, 246] on button "Enviar" at bounding box center [571, 242] width 16 height 16
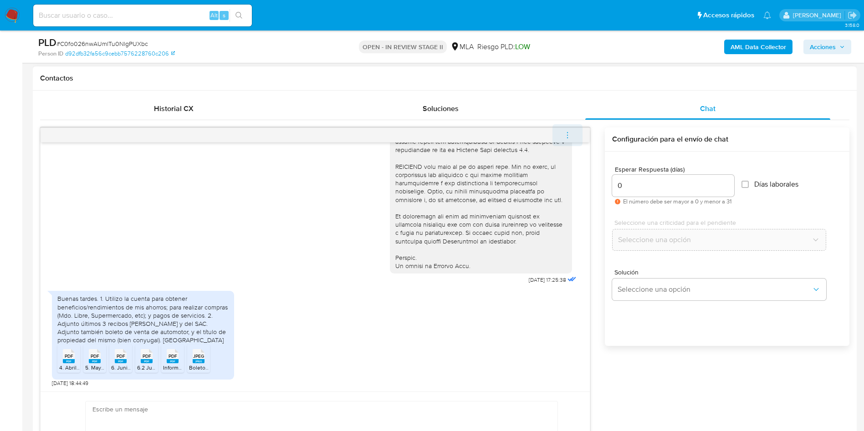
scroll to position [0, 0]
click at [570, 136] on icon "menu-action" at bounding box center [568, 135] width 8 height 8
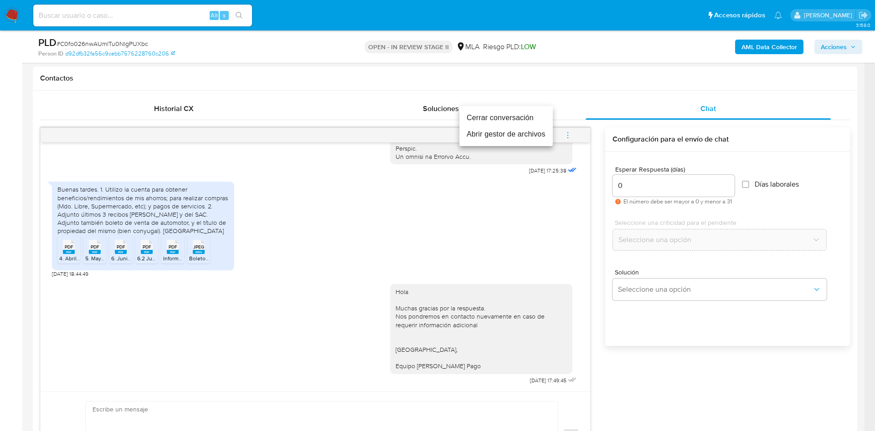
click at [529, 121] on li "Cerrar conversación" at bounding box center [505, 118] width 93 height 16
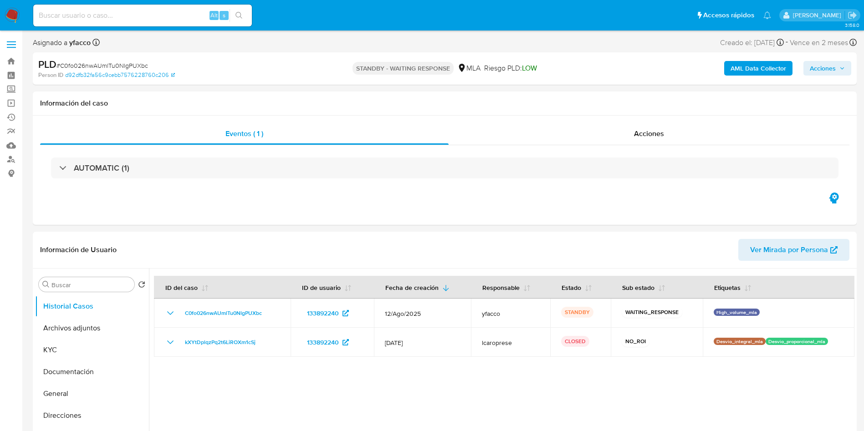
select select "10"
click at [724, 69] on button "AML Data Collector" at bounding box center [758, 68] width 68 height 15
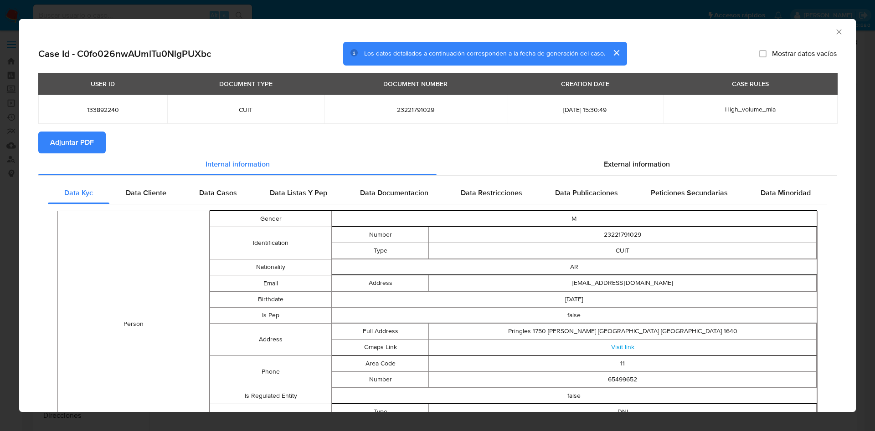
click at [77, 142] on span "Adjuntar PDF" at bounding box center [72, 143] width 44 height 20
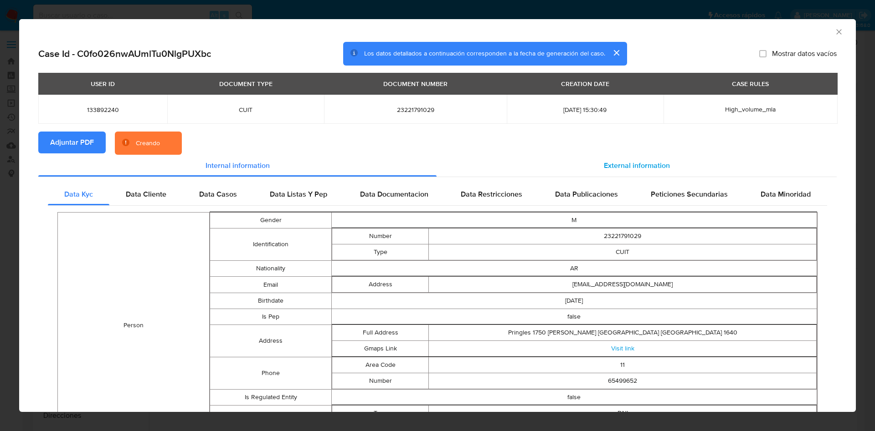
click at [591, 161] on div "External information" at bounding box center [636, 166] width 400 height 22
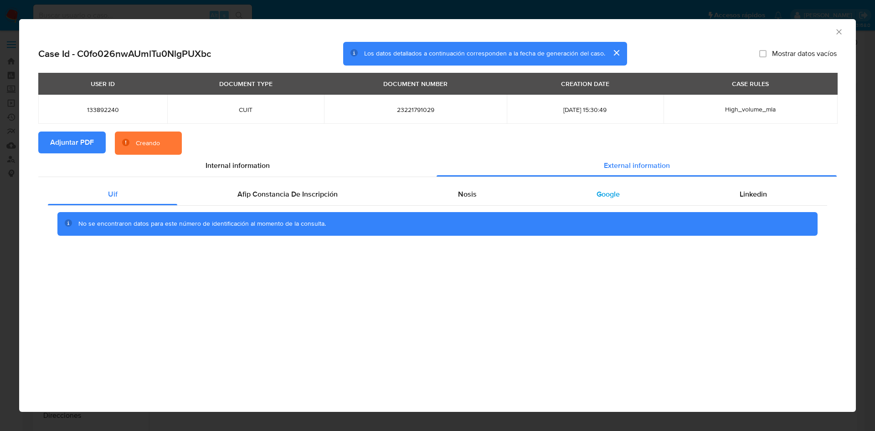
click at [595, 196] on div "Google" at bounding box center [607, 195] width 143 height 22
click at [496, 195] on div "Nosis" at bounding box center [467, 195] width 139 height 22
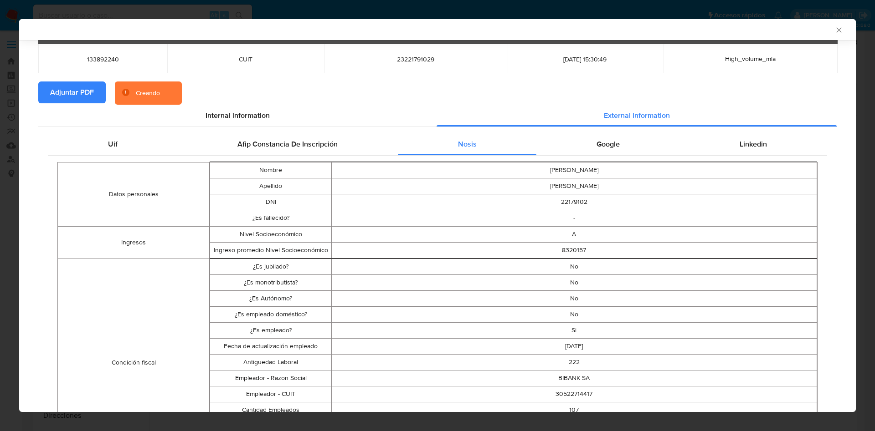
scroll to position [135, 0]
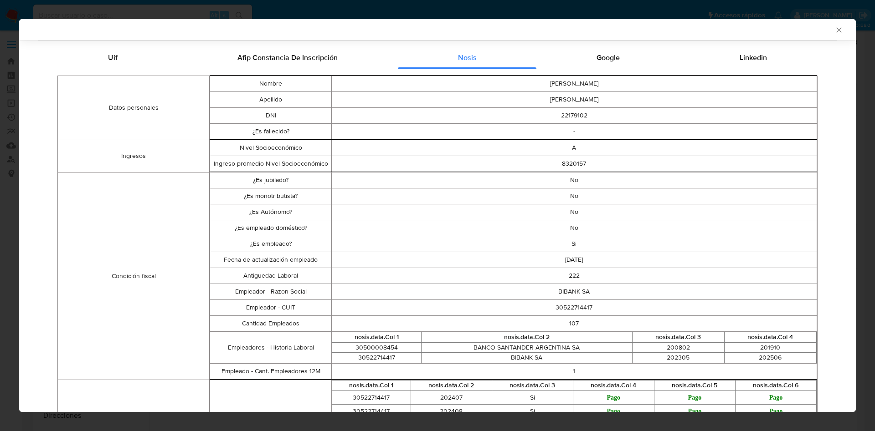
click at [570, 307] on td "30522714417" at bounding box center [573, 308] width 485 height 16
copy td "30522714417"
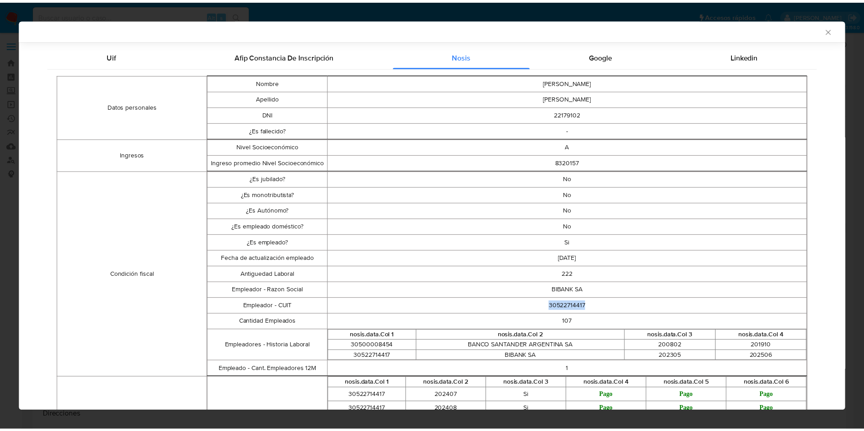
scroll to position [133, 0]
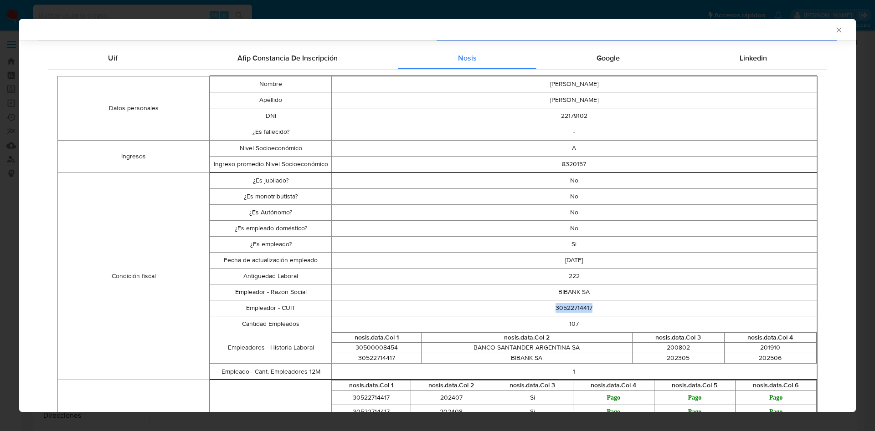
click at [836, 28] on icon "Cerrar ventana" at bounding box center [838, 29] width 5 height 5
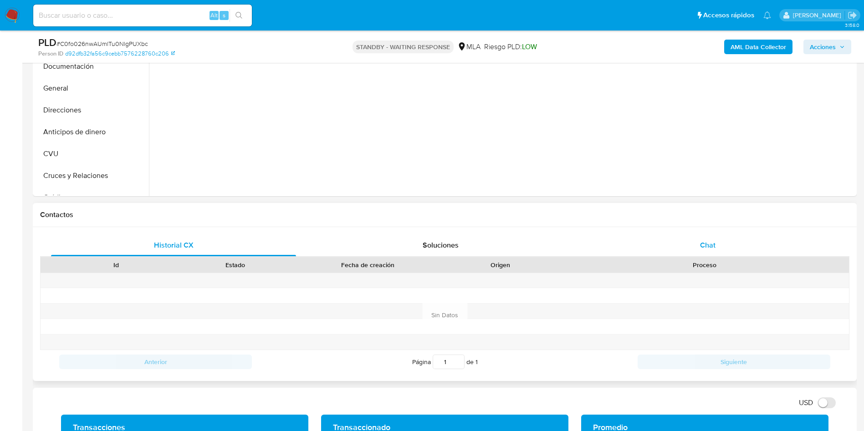
click at [710, 250] on span "Chat" at bounding box center [707, 245] width 15 height 10
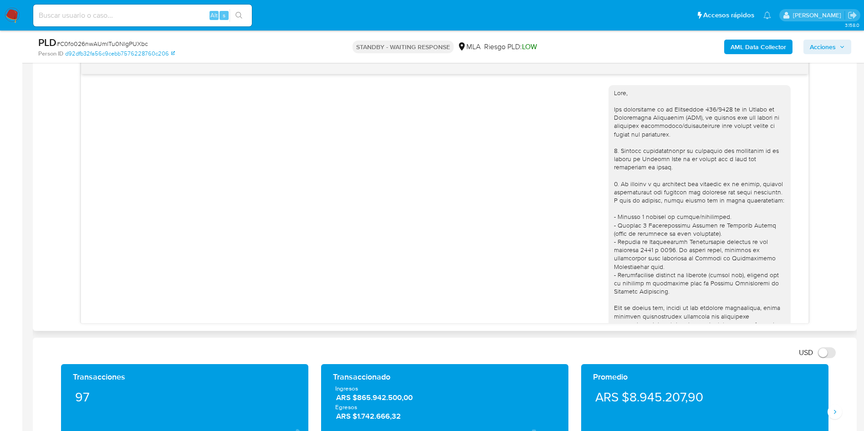
scroll to position [485, 0]
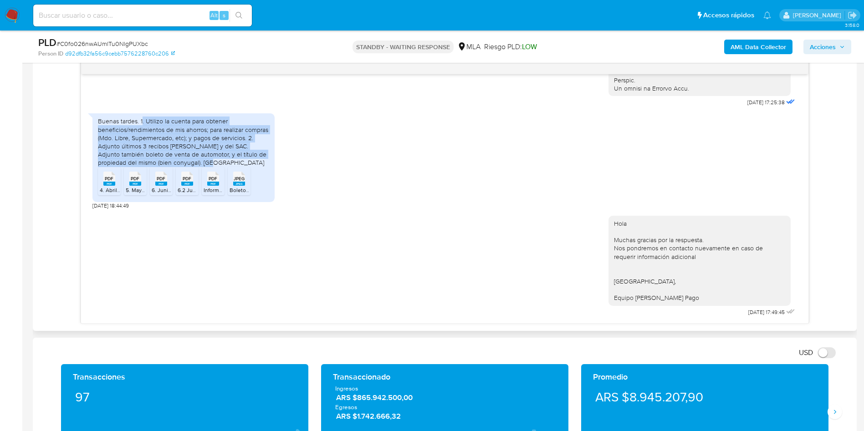
drag, startPoint x: 143, startPoint y: 119, endPoint x: 228, endPoint y: 160, distance: 95.0
click at [228, 160] on div "Buenas tardes. 1. Utilizo la cuenta para obtener beneficios/rendimientos de mis…" at bounding box center [183, 142] width 171 height 50
copy div ". Utilizo la cuenta para obtener beneficios/rendimientos de mis ahorros; para r…"
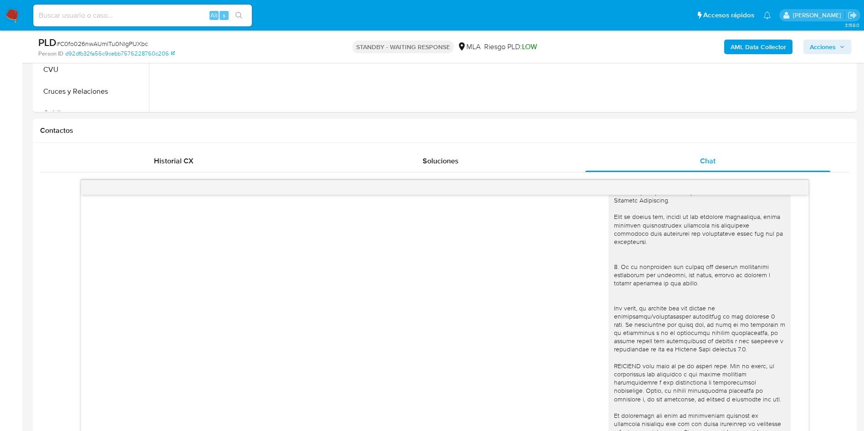
scroll to position [137, 0]
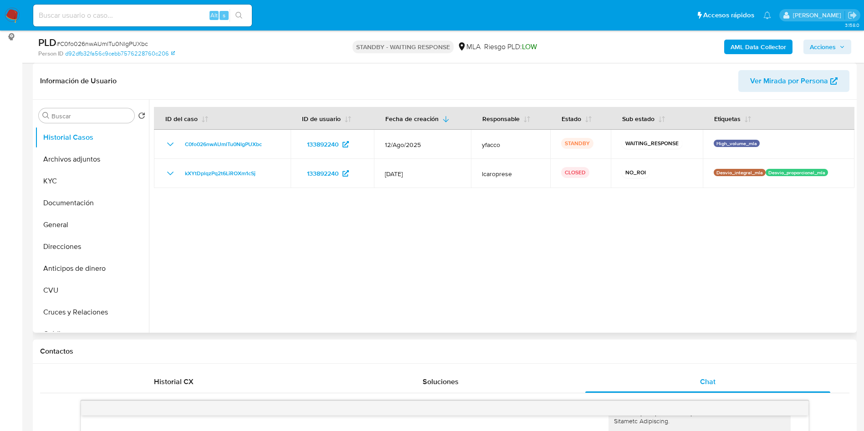
click at [253, 260] on div at bounding box center [502, 216] width 706 height 233
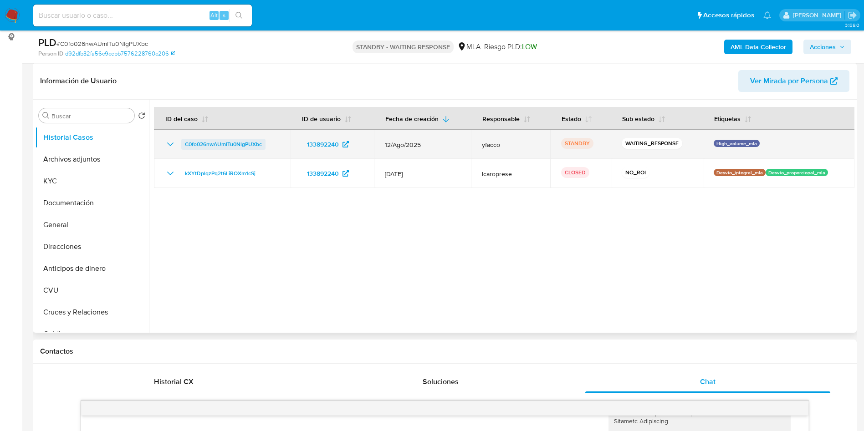
drag, startPoint x: 175, startPoint y: 144, endPoint x: 257, endPoint y: 144, distance: 82.5
click at [257, 144] on div "C0fo026nwAUmlTu0NlgPUXbc" at bounding box center [222, 144] width 115 height 11
drag, startPoint x: 177, startPoint y: 145, endPoint x: 267, endPoint y: 145, distance: 89.8
click at [267, 145] on div "C0fo026nwAUmlTu0NlgPUXbc" at bounding box center [222, 144] width 115 height 11
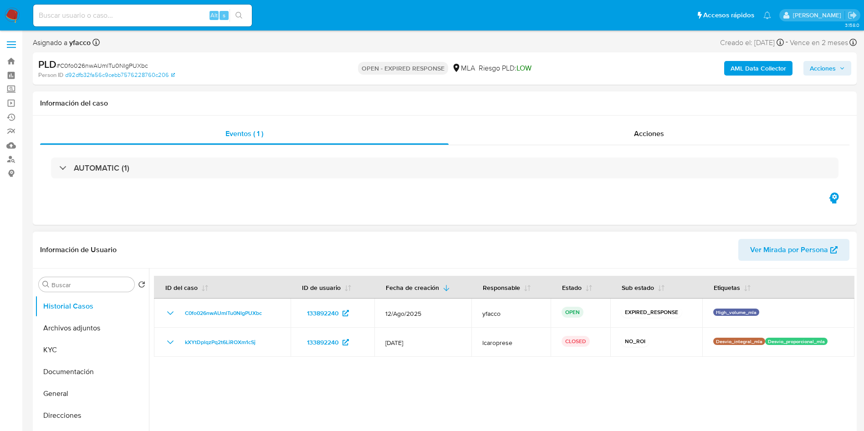
select select "10"
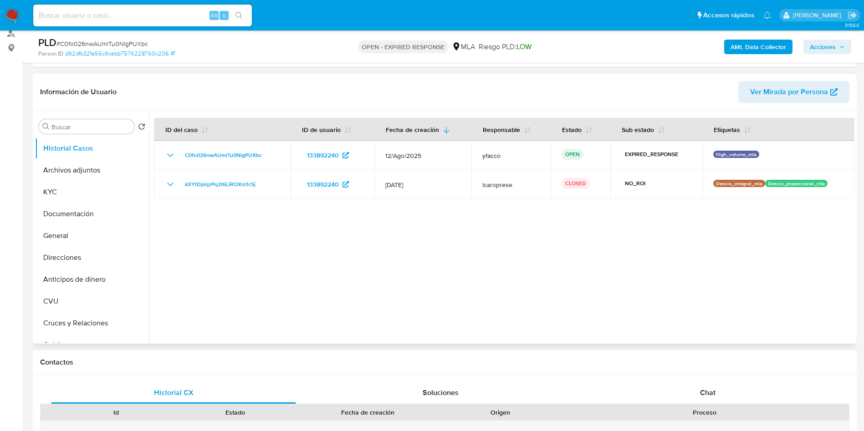
scroll to position [137, 0]
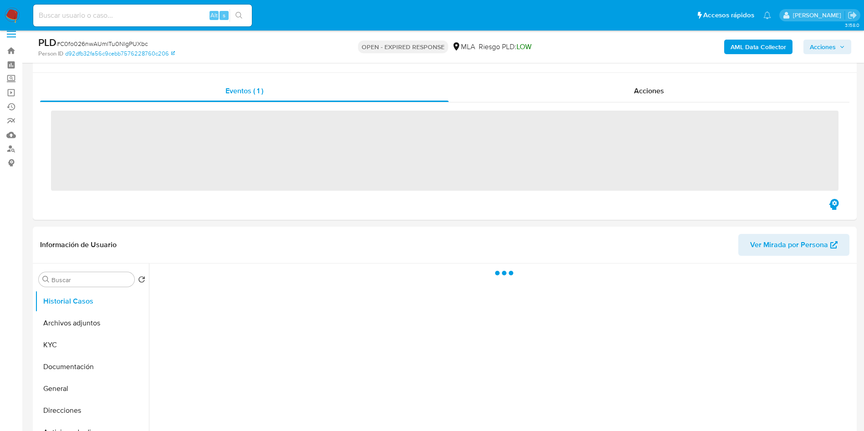
scroll to position [68, 0]
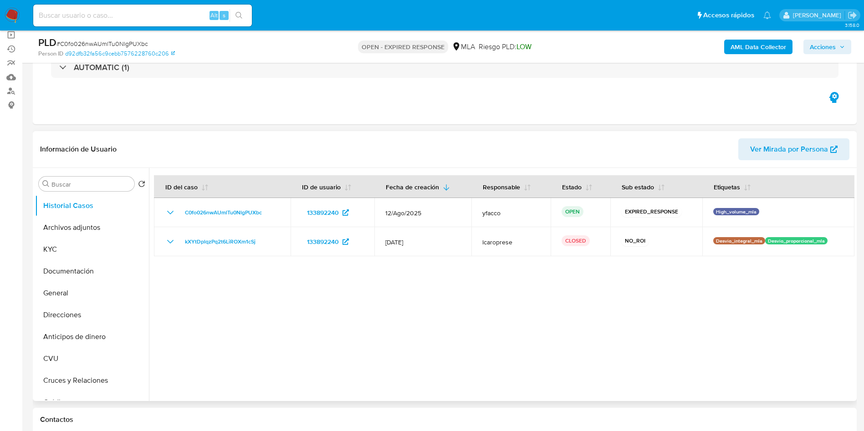
select select "10"
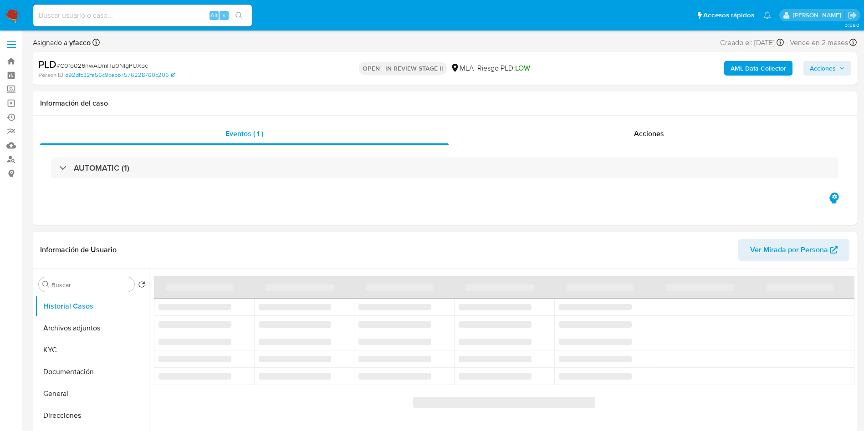
select select "10"
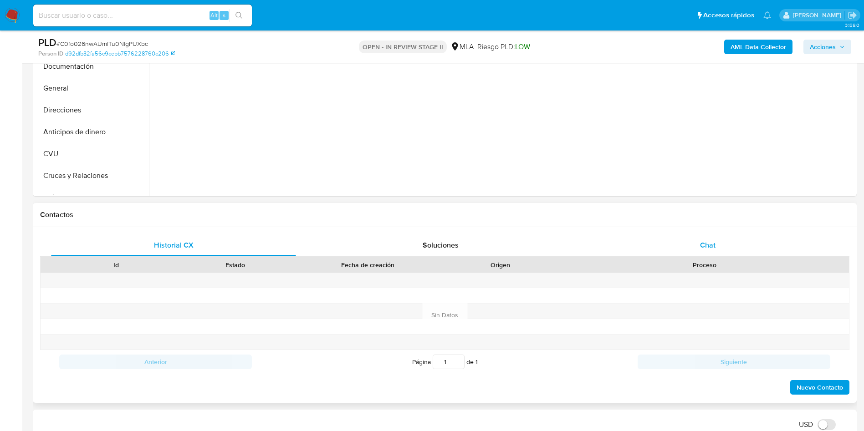
click at [699, 239] on div "Chat" at bounding box center [707, 246] width 245 height 22
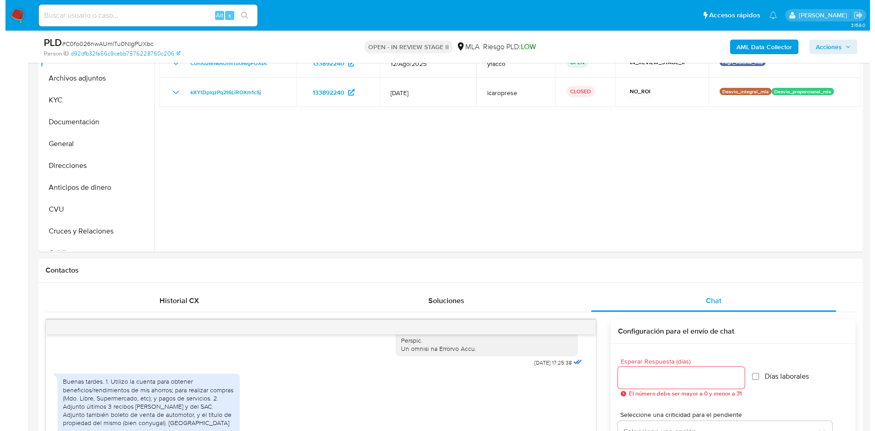
scroll to position [137, 0]
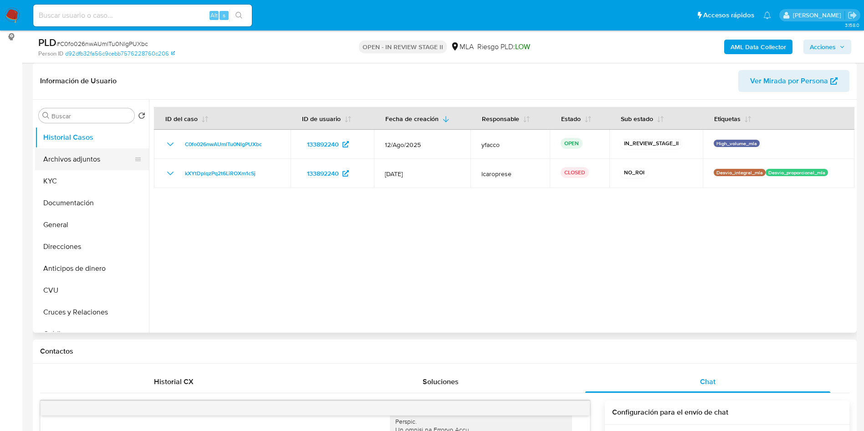
click at [81, 163] on button "Archivos adjuntos" at bounding box center [88, 160] width 107 height 22
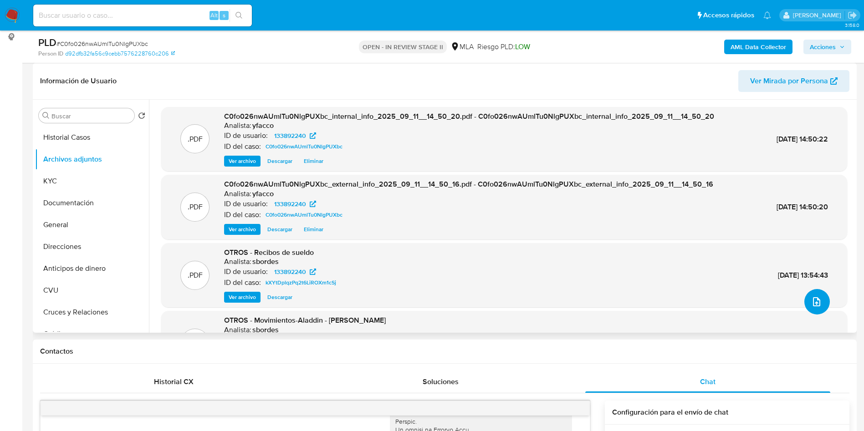
click at [817, 309] on button "upload-file" at bounding box center [818, 302] width 26 height 26
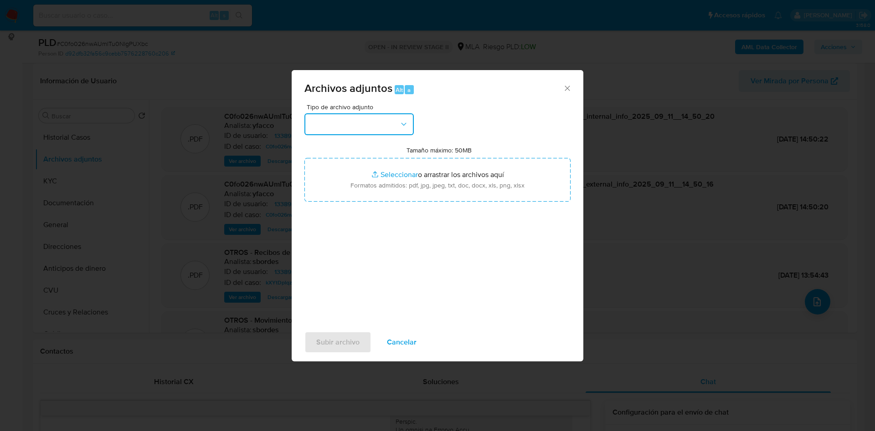
click at [344, 127] on button "button" at bounding box center [358, 124] width 109 height 22
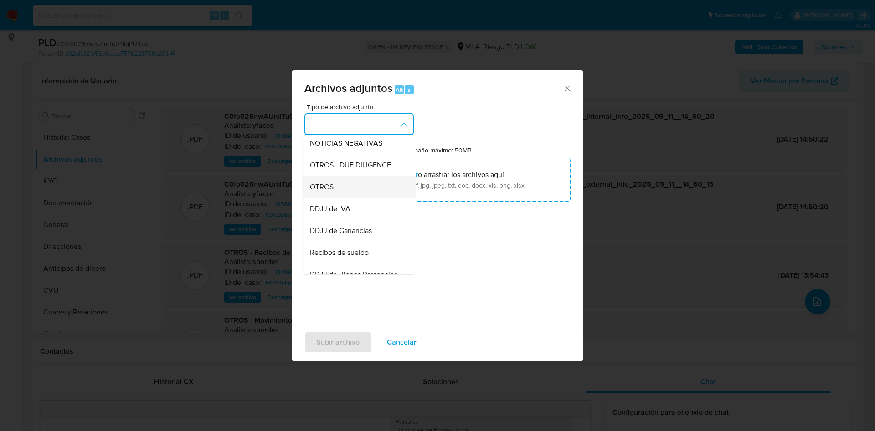
click at [329, 192] on span "OTROS" at bounding box center [322, 187] width 24 height 9
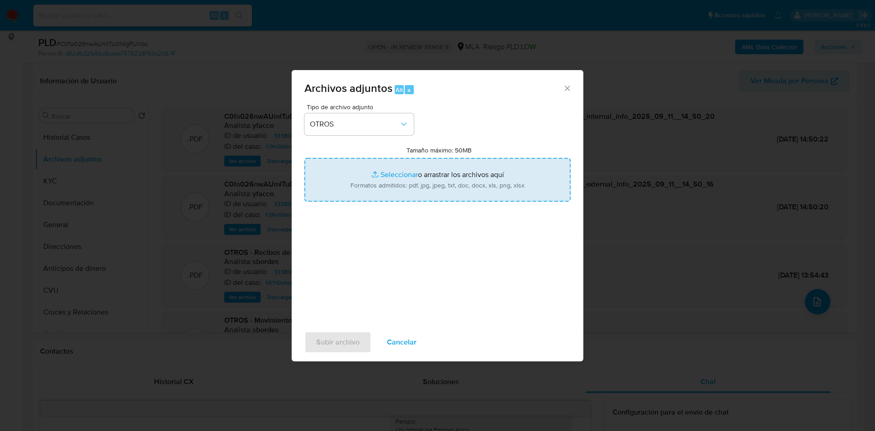
click at [409, 169] on input "Tamaño máximo: 50MB Seleccionar archivos" at bounding box center [437, 180] width 266 height 44
type input "C:\fakepath\Caselog C0fo026nwAUmlTu0NlgPUXbc_2025_09_10_18_24_36.docx"
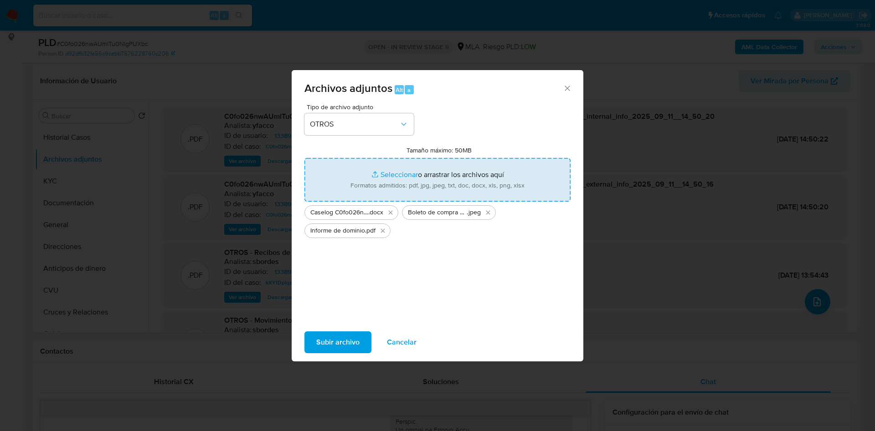
click at [405, 173] on input "Tamaño máximo: 50MB Seleccionar archivos" at bounding box center [437, 180] width 266 height 44
type input "C:\fakepath\Movimientos 133892240.xlsx"
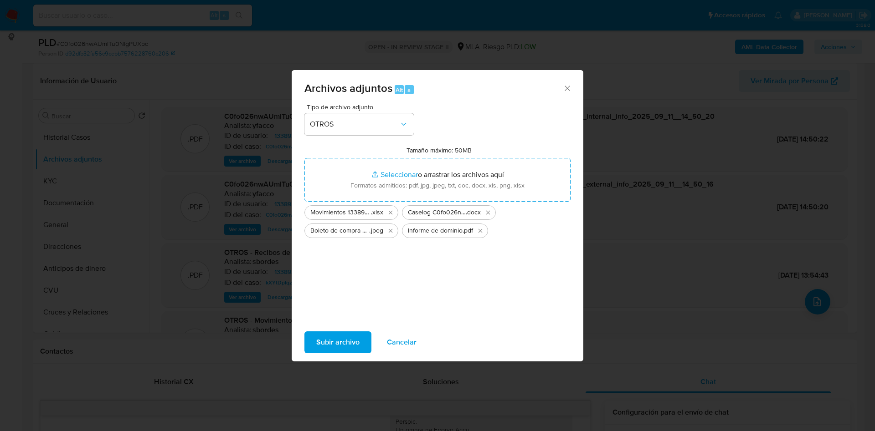
click at [334, 345] on span "Subir archivo" at bounding box center [337, 343] width 43 height 20
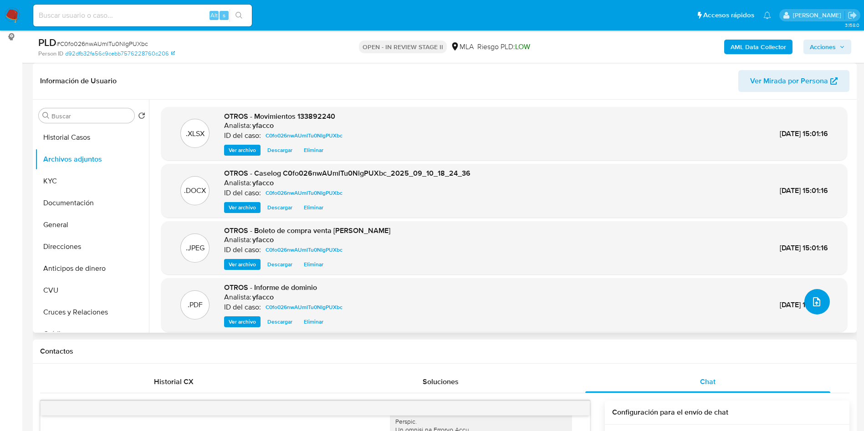
click at [808, 310] on button "upload-file" at bounding box center [818, 302] width 26 height 26
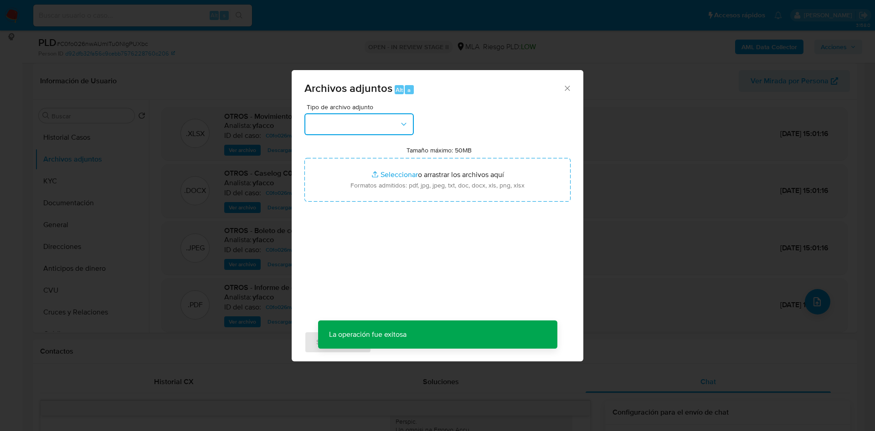
click at [365, 122] on button "button" at bounding box center [358, 124] width 109 height 22
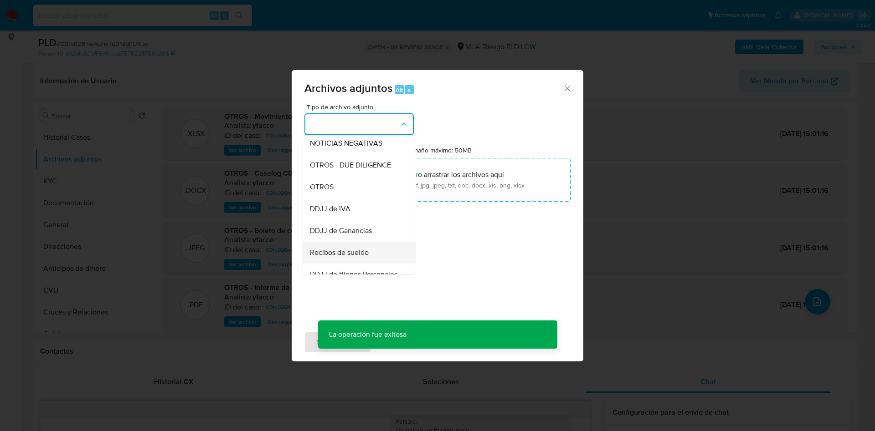
click at [316, 257] on span "Recibos de sueldo" at bounding box center [339, 252] width 59 height 9
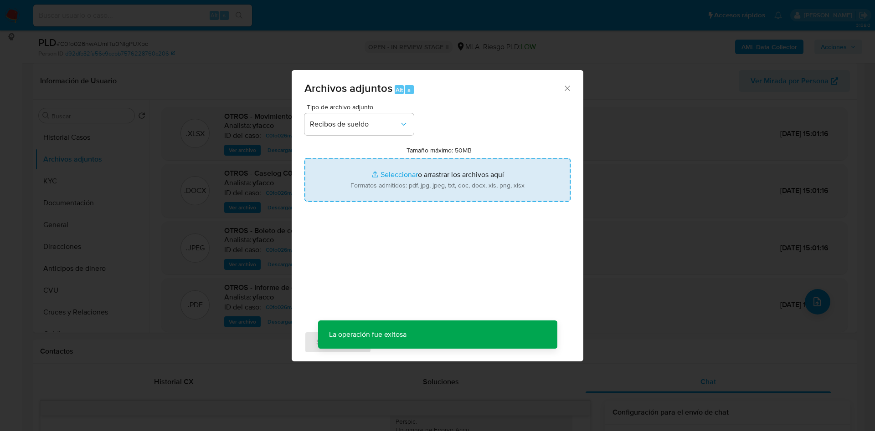
click at [382, 176] on input "Tamaño máximo: 50MB Seleccionar archivos" at bounding box center [437, 180] width 266 height 44
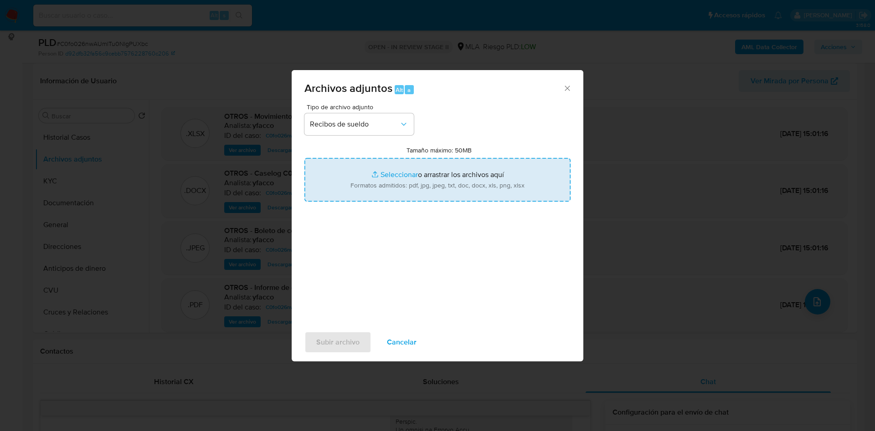
type input "C:\fakepath\Eduardo Daniel Vaglio.pdf"
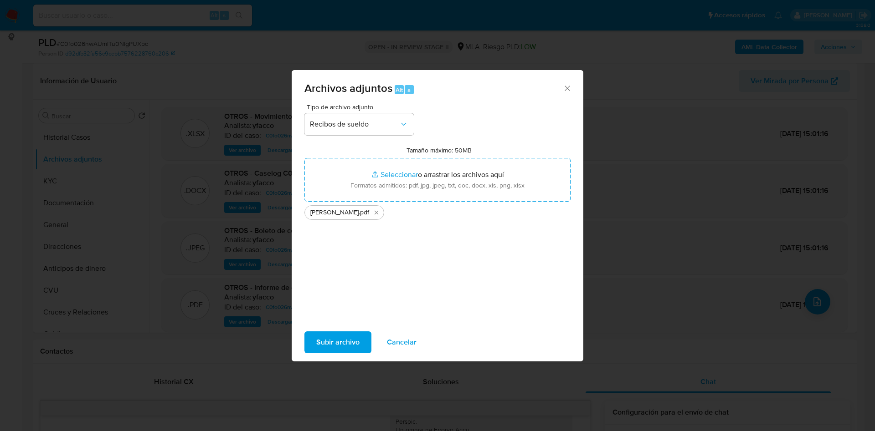
click at [326, 334] on span "Subir archivo" at bounding box center [337, 343] width 43 height 20
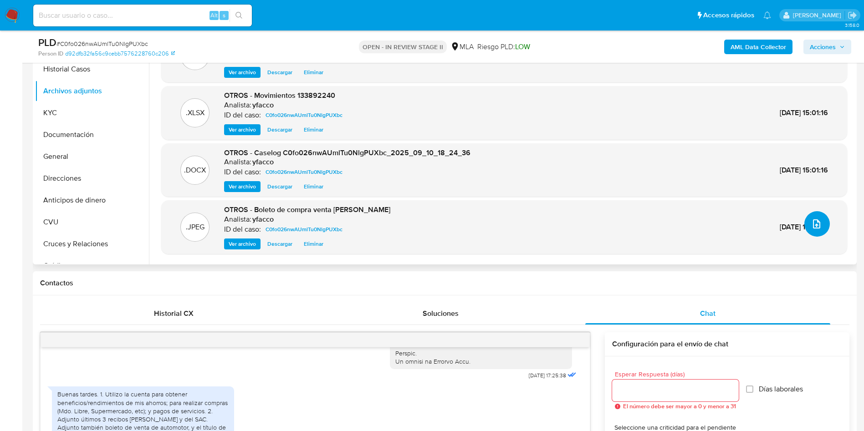
scroll to position [0, 0]
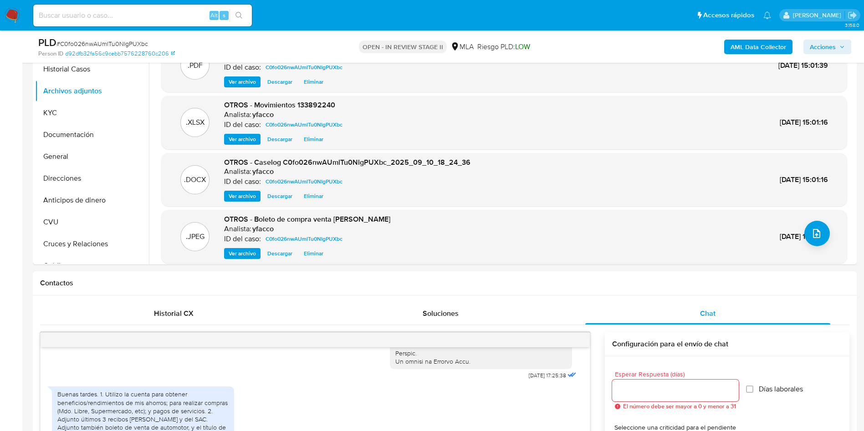
click at [820, 54] on span "Acciones" at bounding box center [823, 47] width 26 height 15
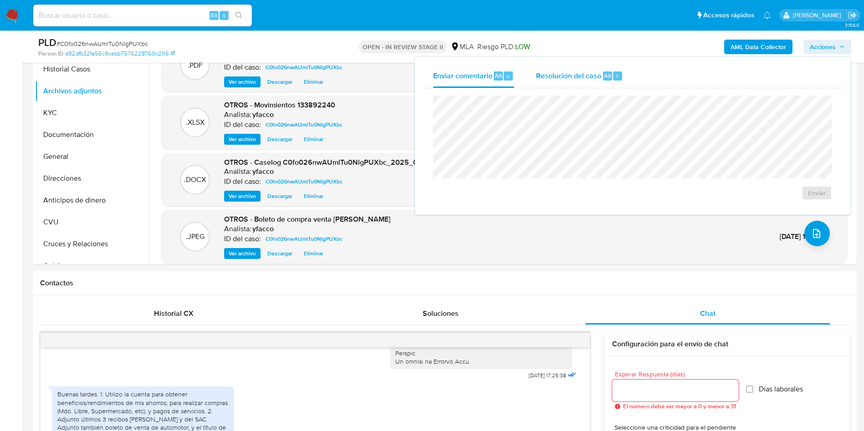
click at [557, 80] on span "Resolución del caso" at bounding box center [568, 75] width 65 height 10
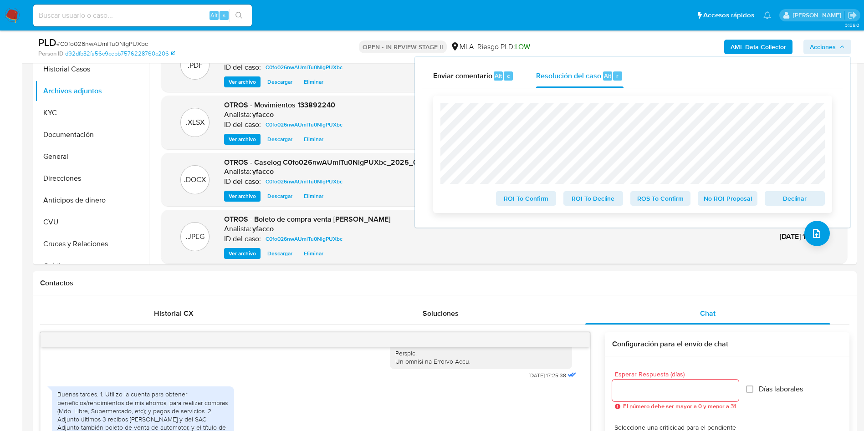
click at [732, 201] on span "No ROI Proposal" at bounding box center [727, 198] width 47 height 13
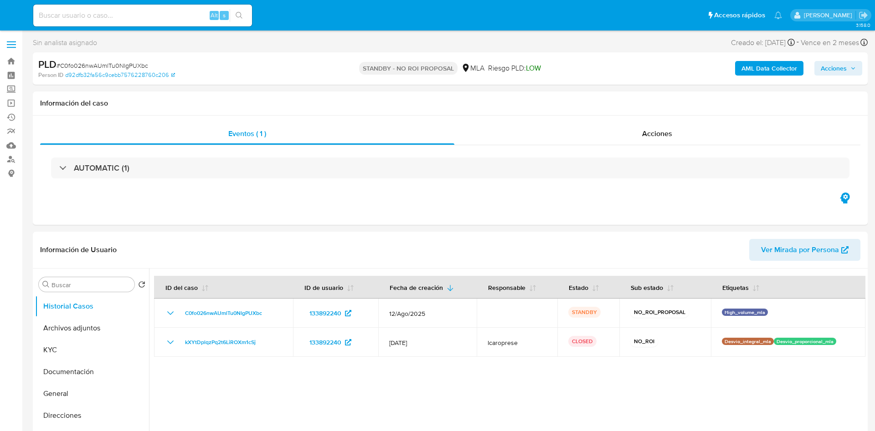
select select "10"
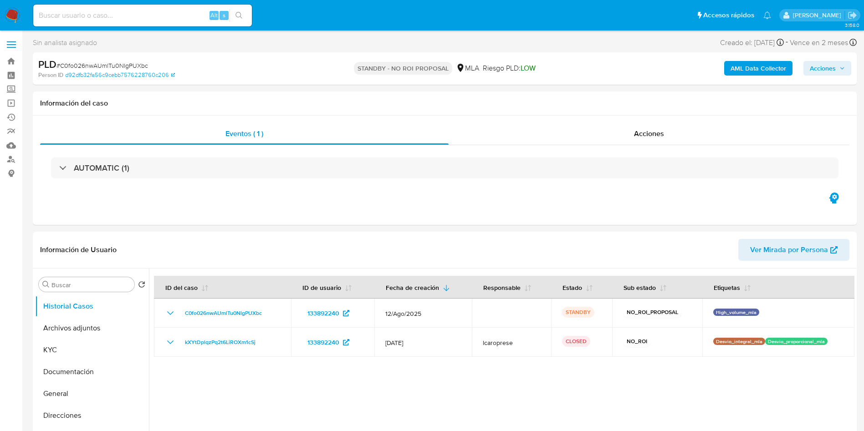
click at [127, 19] on input at bounding box center [142, 16] width 219 height 12
paste input "sH8xJae1iueTcpbQTNcPJQOV"
type input "sH8xJae1iueTcpbQTNcPJQOV"
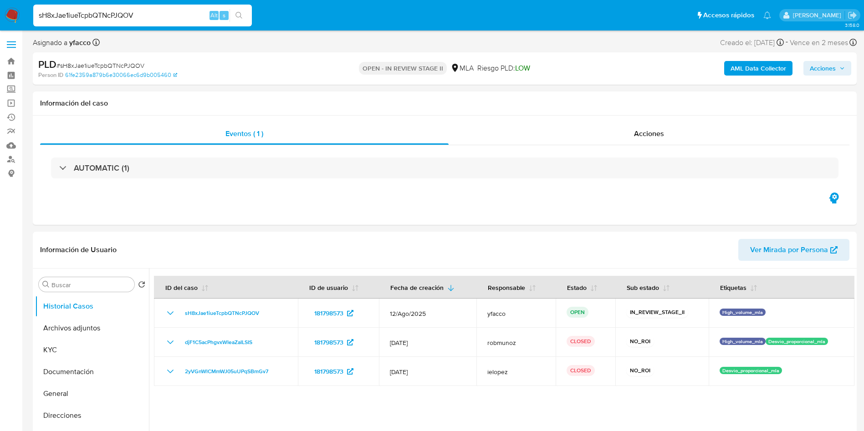
select select "10"
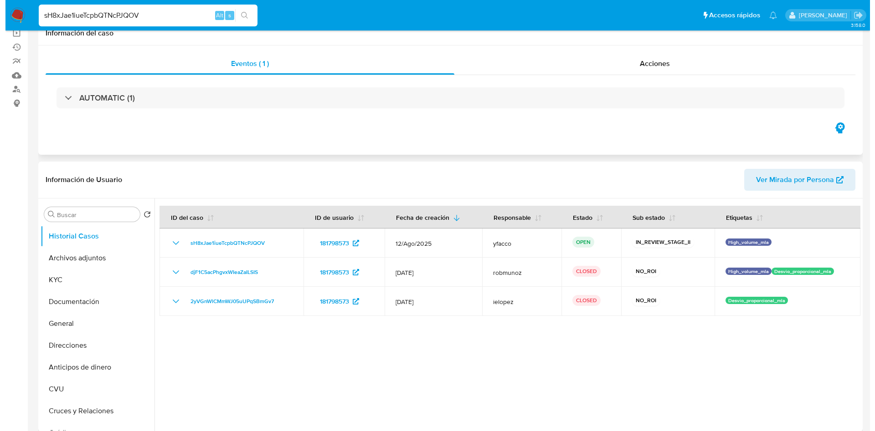
scroll to position [137, 0]
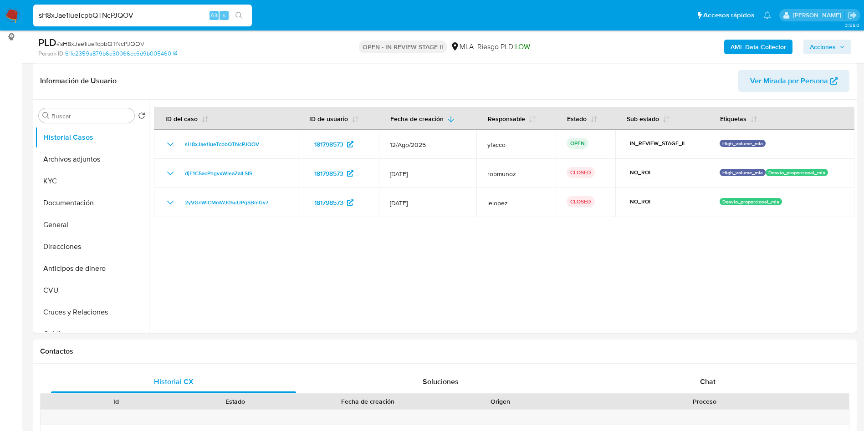
click at [154, 15] on input "sH8xJae1iueTcpbQTNcPJQOV" at bounding box center [142, 16] width 219 height 12
paste input "sH8xJae1iueTcpbQTNcPJQOV"
type input "sH8xJae1iueTcpbQTNcPJQOV"
click at [376, 290] on div at bounding box center [502, 216] width 706 height 233
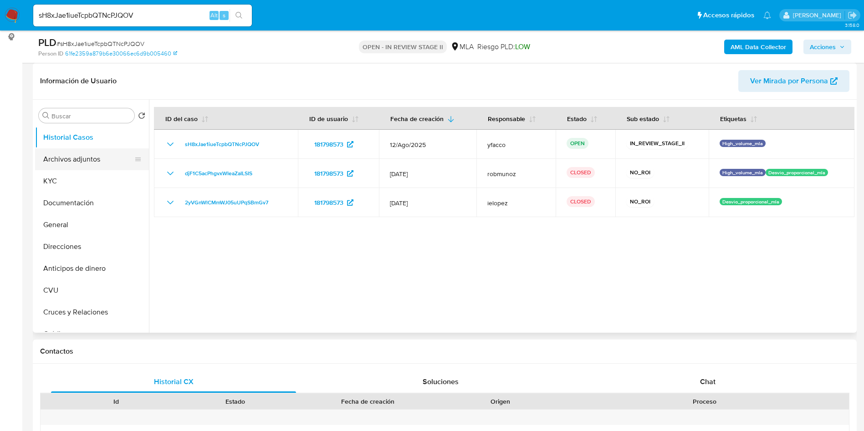
click at [66, 158] on button "Archivos adjuntos" at bounding box center [88, 160] width 107 height 22
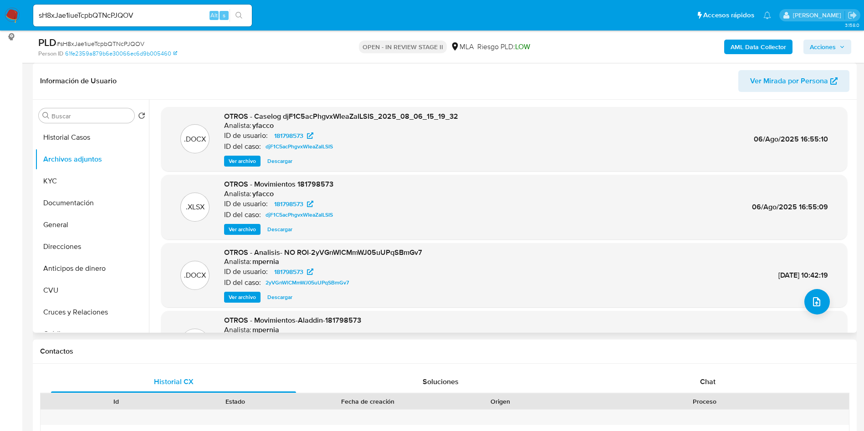
click at [232, 152] on div "OTROS - Caselog djF1C5acPhgvxWIeaZaILSIS_2025_08_06_15_19_32 Analista: yfacco I…" at bounding box center [341, 140] width 234 height 56
click at [235, 157] on span "Ver archivo" at bounding box center [242, 161] width 27 height 9
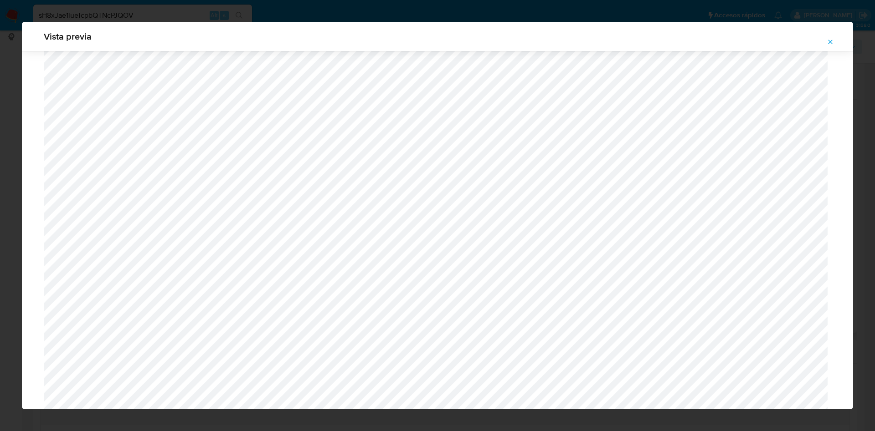
scroll to position [538, 0]
click at [826, 39] on button "Attachment preview" at bounding box center [830, 42] width 20 height 15
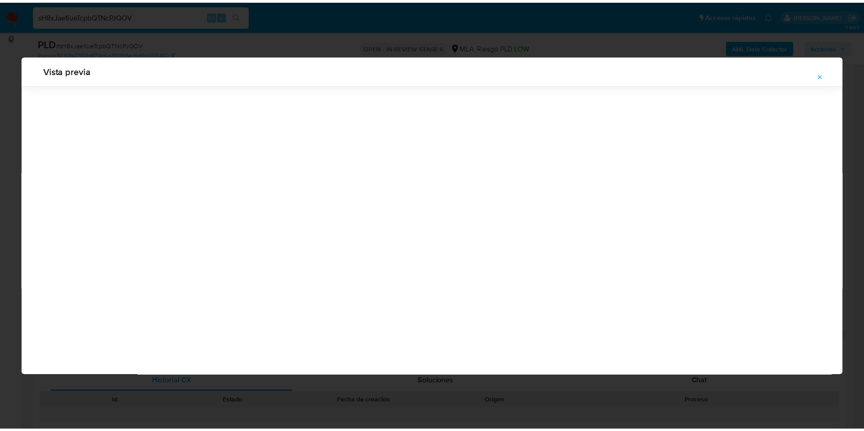
scroll to position [0, 0]
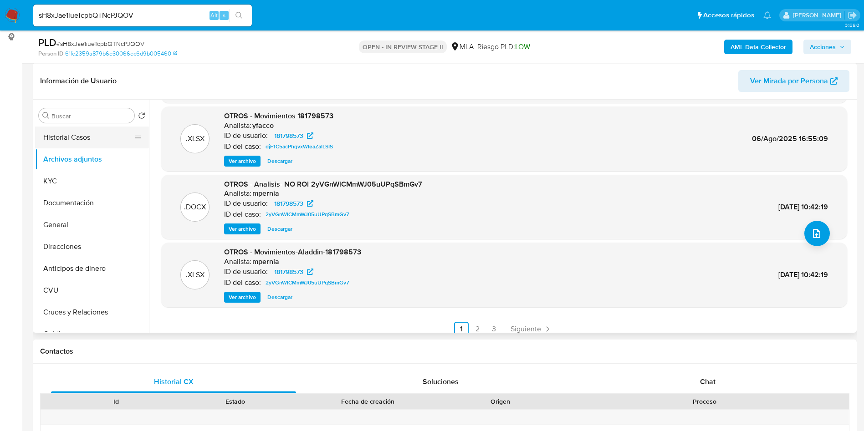
click at [58, 145] on button "Historial Casos" at bounding box center [88, 138] width 107 height 22
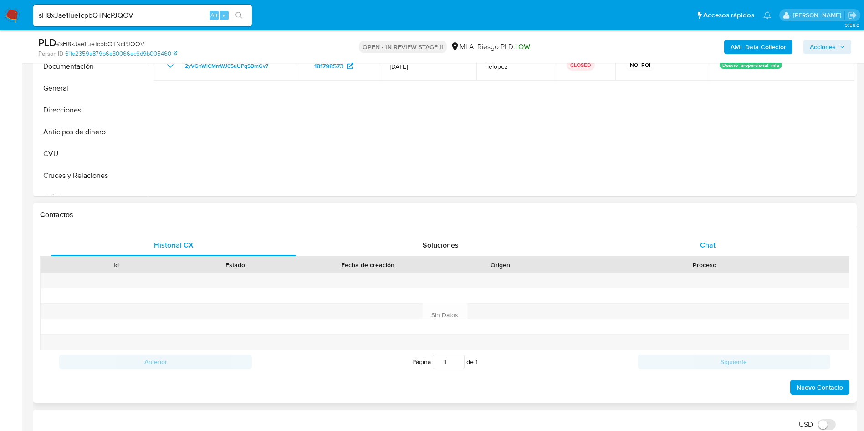
drag, startPoint x: 704, startPoint y: 251, endPoint x: 699, endPoint y: 250, distance: 4.6
click at [704, 251] on div "Chat" at bounding box center [707, 246] width 245 height 22
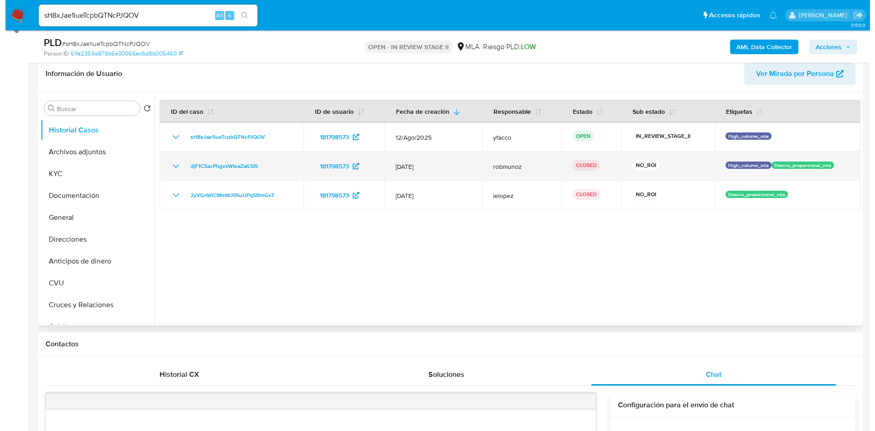
scroll to position [137, 0]
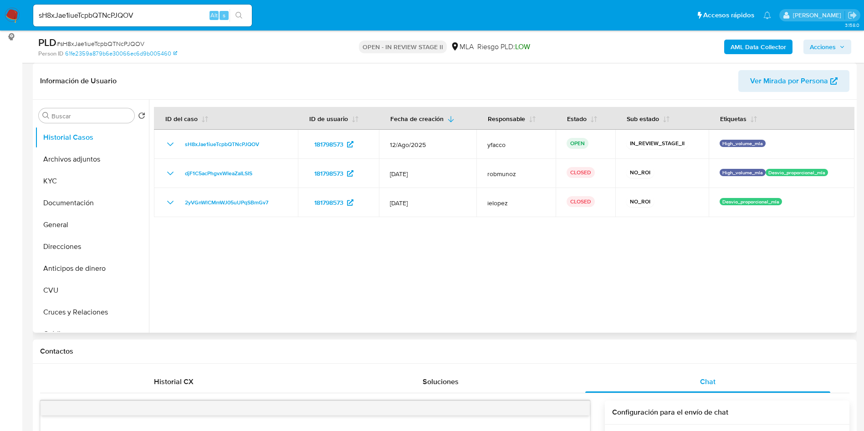
click at [431, 285] on div at bounding box center [502, 216] width 706 height 233
click at [754, 57] on div "AML Data Collector Acciones" at bounding box center [717, 46] width 269 height 21
click at [742, 49] on b "AML Data Collector" at bounding box center [759, 47] width 56 height 15
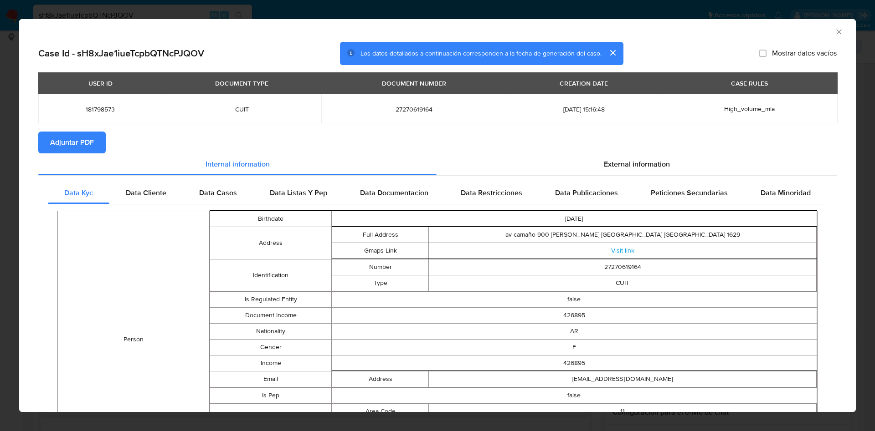
click at [72, 145] on span "Adjuntar PDF" at bounding box center [72, 143] width 44 height 20
click at [836, 32] on icon "Cerrar ventana" at bounding box center [838, 31] width 5 height 5
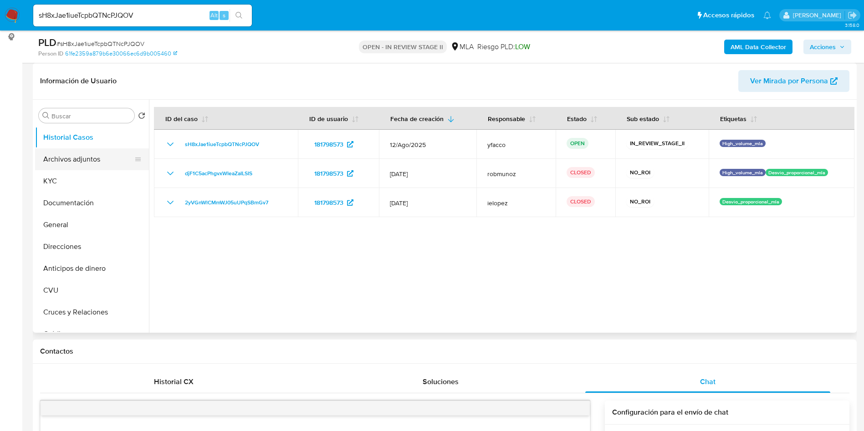
click at [89, 164] on button "Archivos adjuntos" at bounding box center [88, 160] width 107 height 22
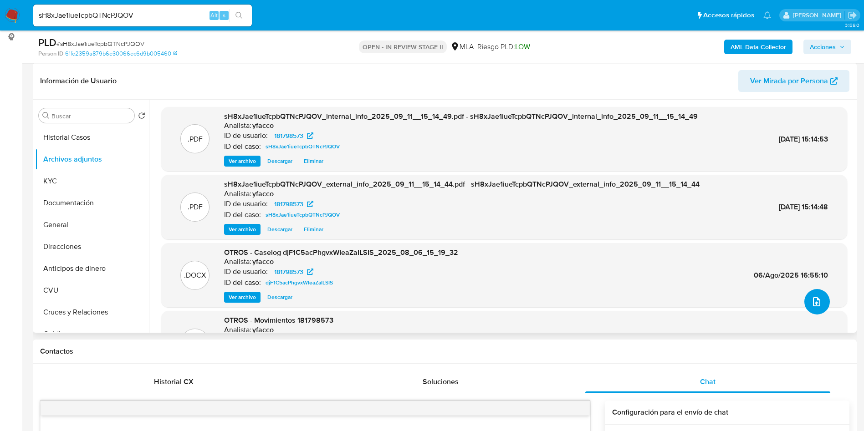
click at [815, 305] on icon "upload-file" at bounding box center [816, 302] width 11 height 11
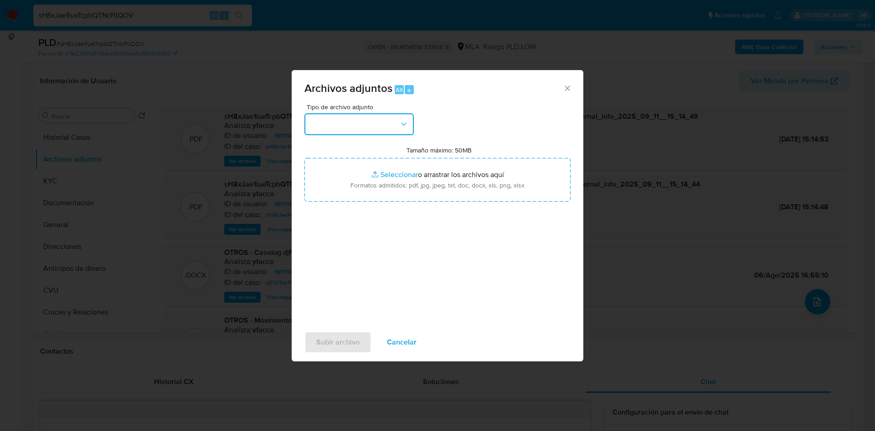
click at [378, 125] on button "button" at bounding box center [358, 124] width 109 height 22
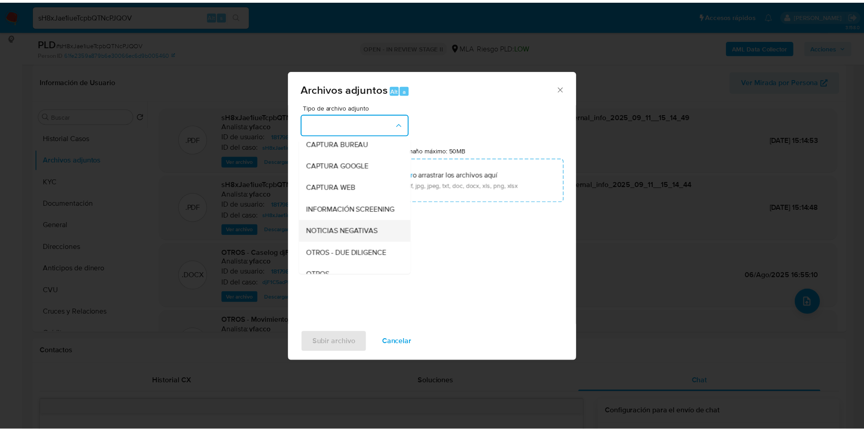
scroll to position [68, 0]
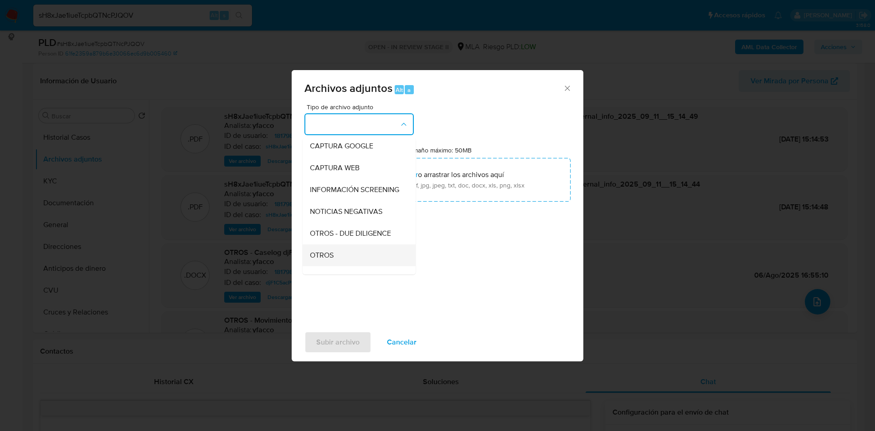
click at [330, 260] on span "OTROS" at bounding box center [322, 255] width 24 height 9
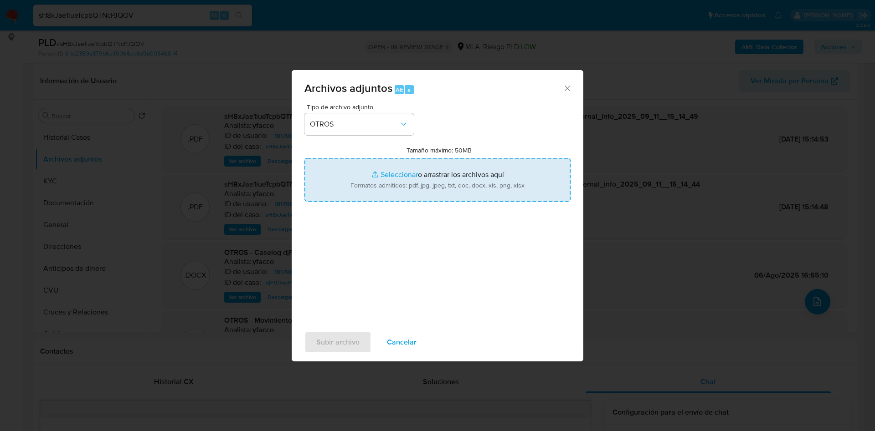
click at [397, 173] on input "Tamaño máximo: 50MB Seleccionar archivos" at bounding box center [437, 180] width 266 height 44
type input "C:\fakepath\Caselog sH8xJae1iueTcpbQTNcPJQOV_2025_09_10_09_21_34.docx"
click at [405, 175] on input "Tamaño máximo: 50MB Seleccionar archivos" at bounding box center [437, 180] width 266 height 44
type input "C:\fakepath\Movimientos 181798573.xlsx"
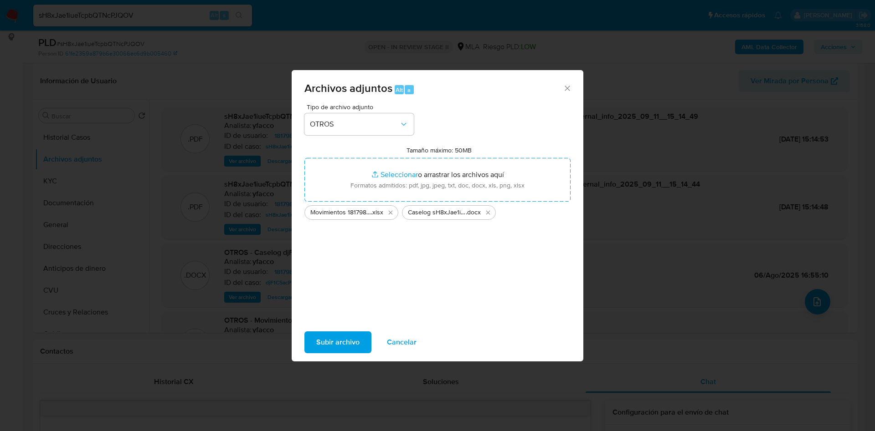
click at [342, 339] on span "Subir archivo" at bounding box center [337, 343] width 43 height 20
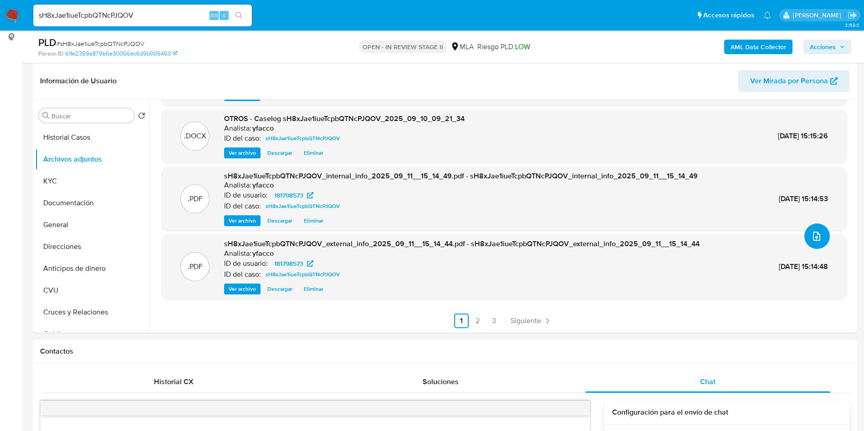
scroll to position [205, 0]
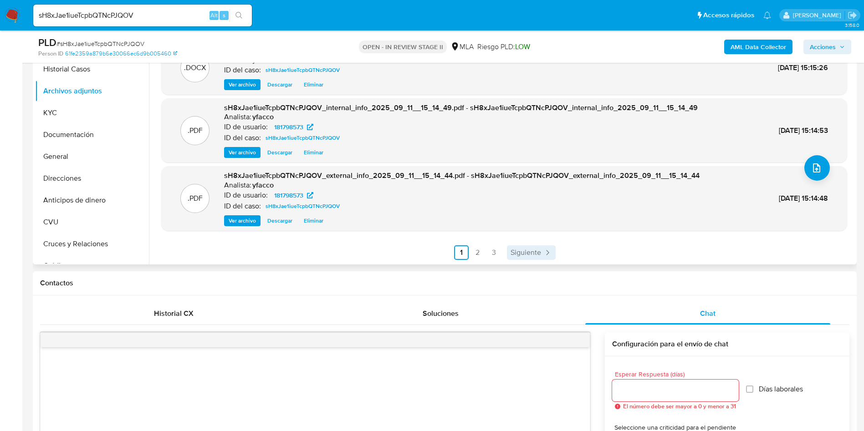
click at [522, 259] on link "Siguiente" at bounding box center [531, 253] width 49 height 15
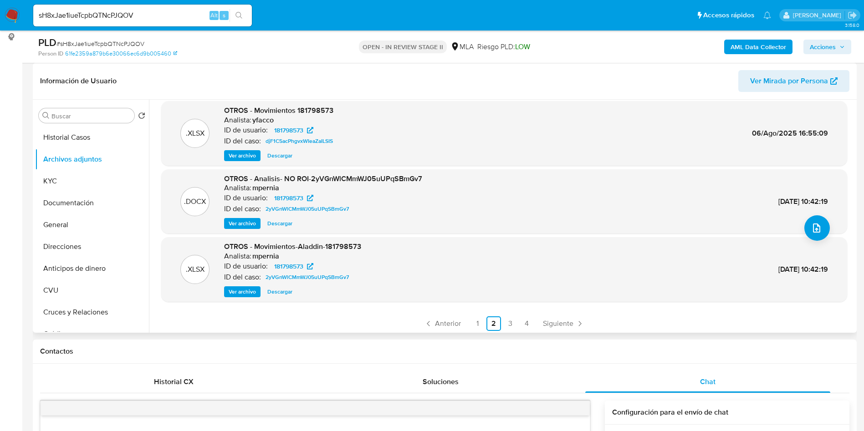
scroll to position [77, 0]
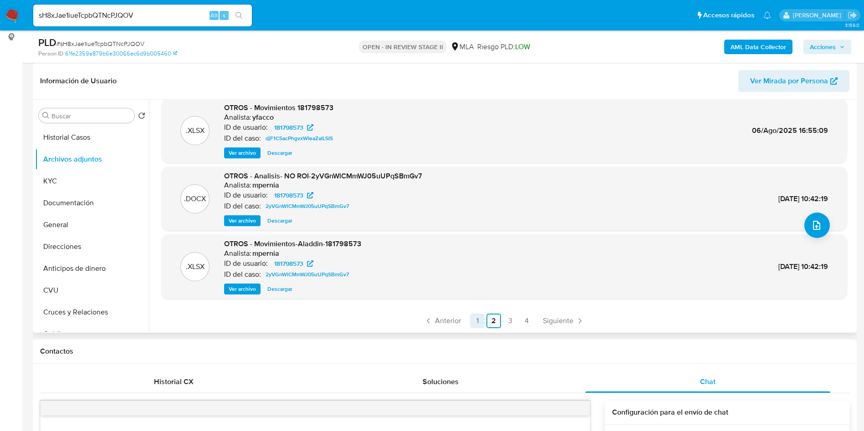
click at [480, 317] on link "1" at bounding box center [477, 321] width 15 height 15
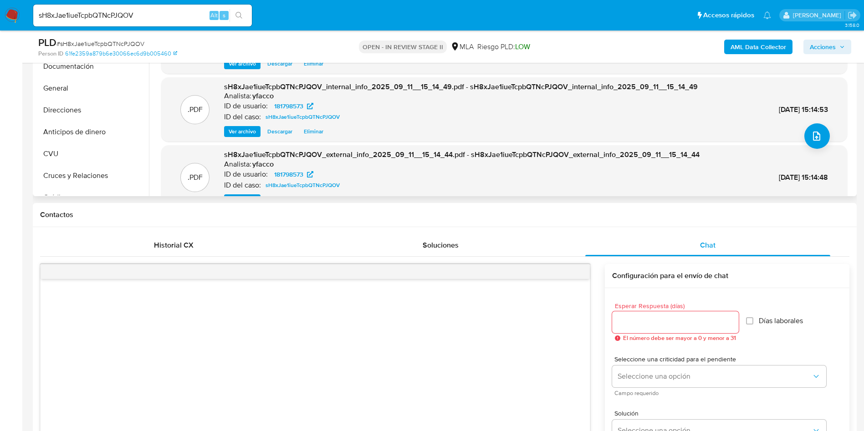
scroll to position [8, 0]
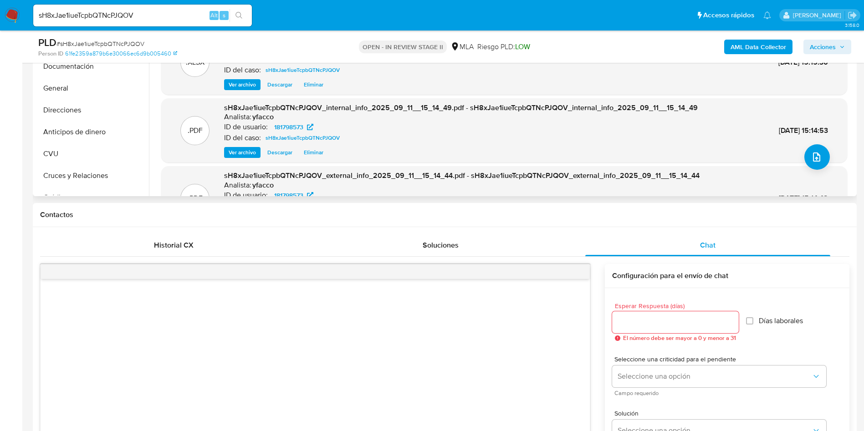
click at [819, 50] on span "Acciones" at bounding box center [823, 47] width 26 height 15
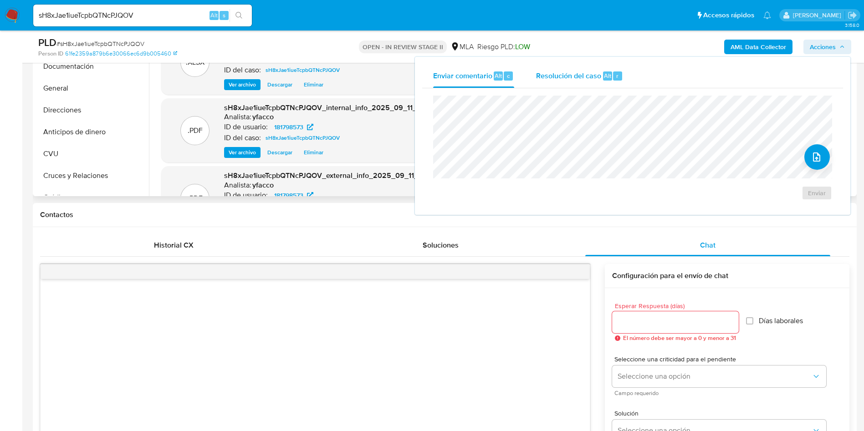
click at [615, 71] on div "Resolución del caso Alt r" at bounding box center [579, 76] width 87 height 24
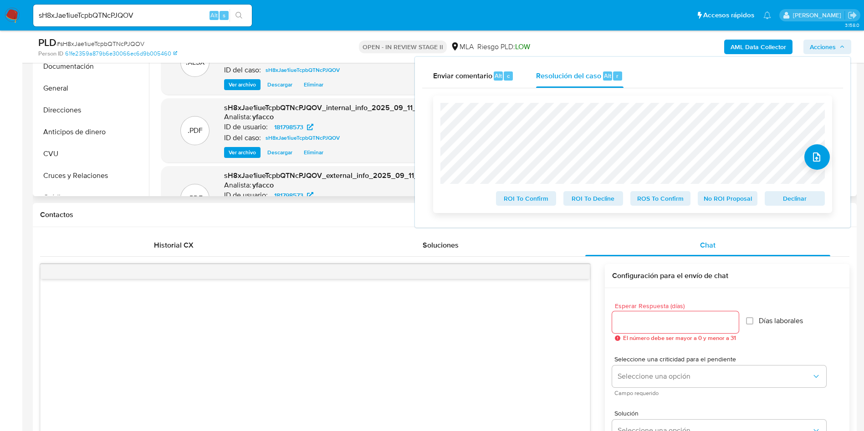
click at [719, 199] on span "No ROI Proposal" at bounding box center [727, 198] width 47 height 13
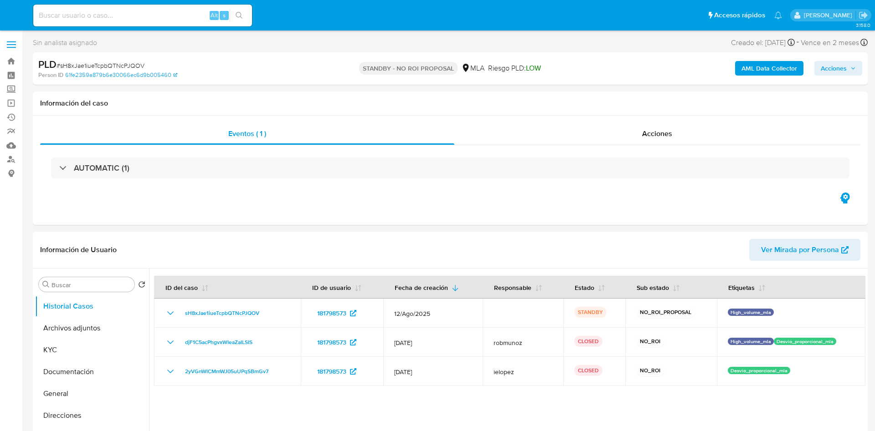
select select "10"
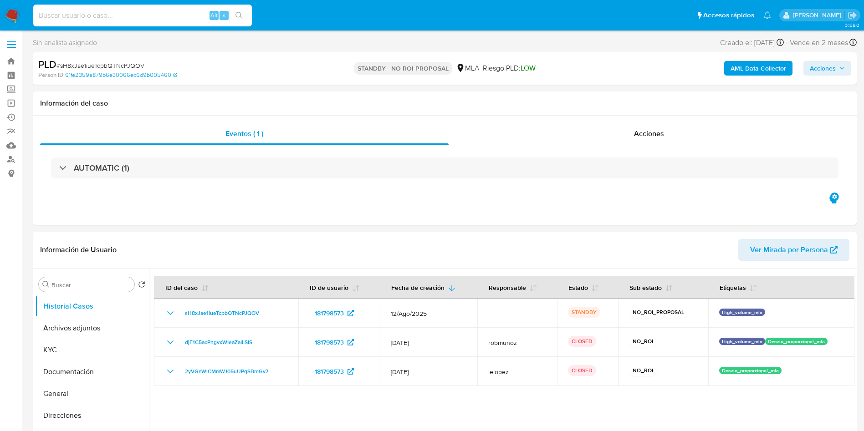
click at [144, 19] on input at bounding box center [142, 16] width 219 height 12
paste input "FHsO574Kj7fJSEvrZgJYMGTC"
type input "FHsO574Kj7fJSEvrZgJYMGTC"
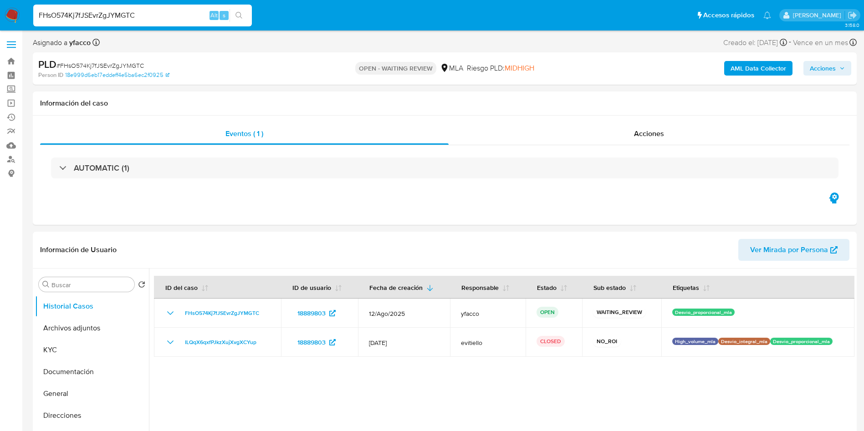
select select "10"
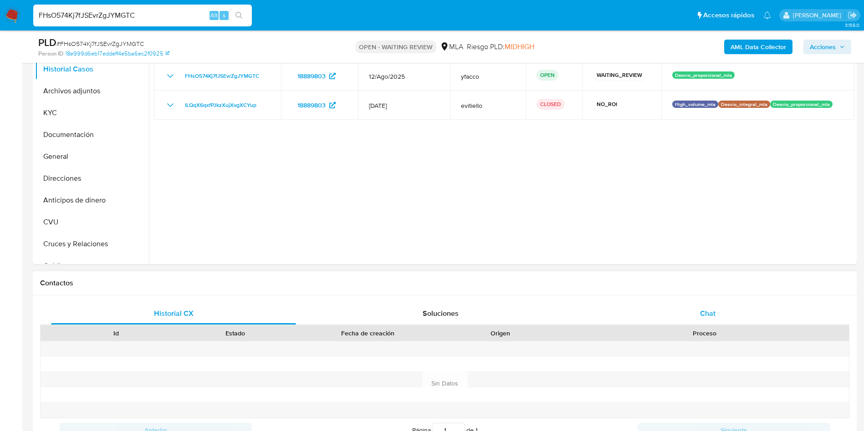
click at [685, 318] on div "Chat" at bounding box center [707, 314] width 245 height 22
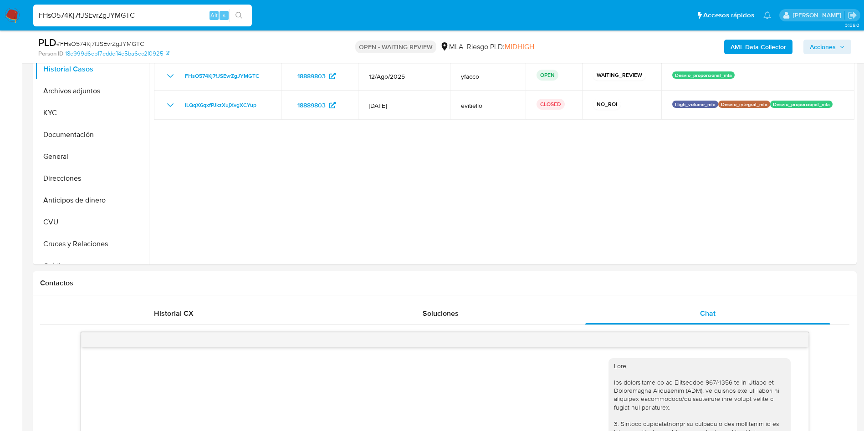
scroll to position [137, 0]
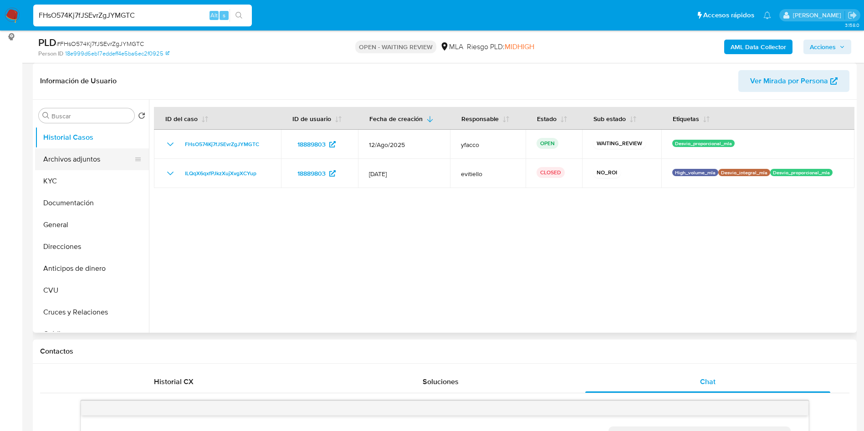
click at [84, 160] on button "Archivos adjuntos" at bounding box center [88, 160] width 107 height 22
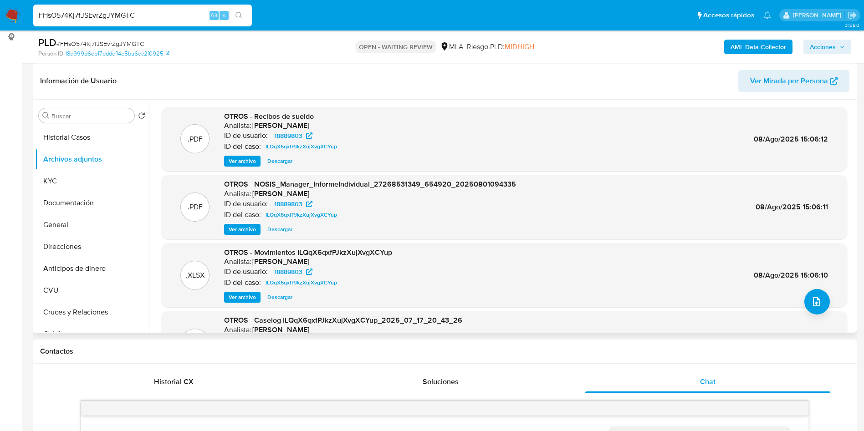
click at [241, 164] on span "Ver archivo" at bounding box center [242, 161] width 27 height 9
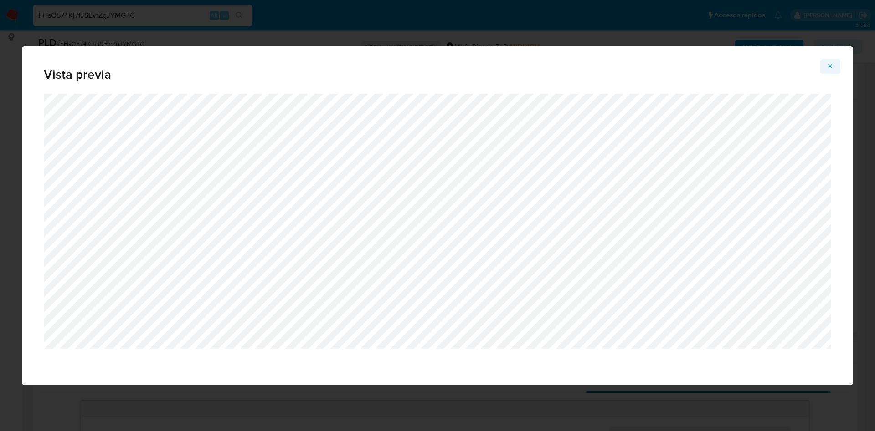
click at [828, 71] on span "Attachment preview" at bounding box center [830, 66] width 7 height 13
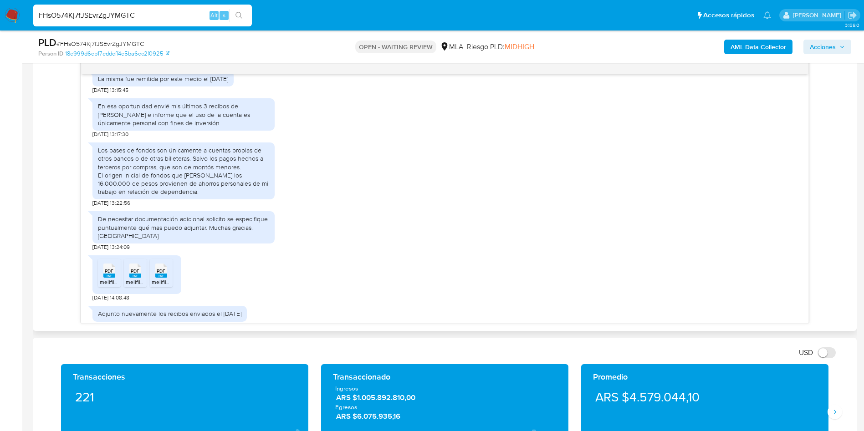
scroll to position [565, 0]
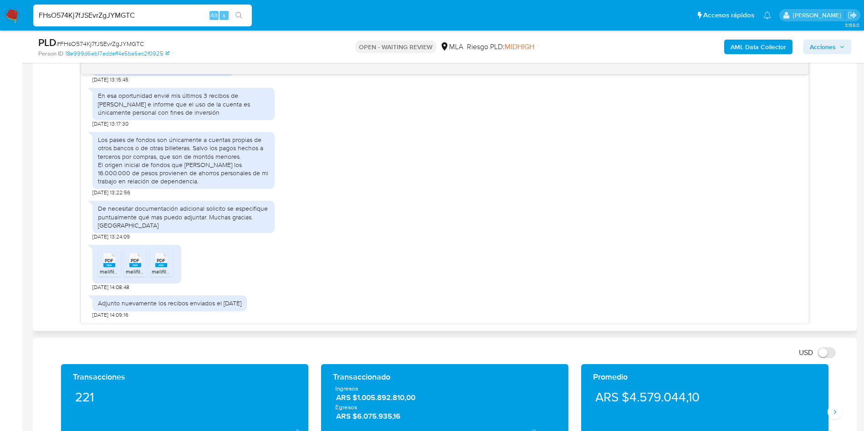
click at [103, 262] on icon at bounding box center [109, 260] width 12 height 14
drag, startPoint x: 135, startPoint y: 269, endPoint x: 159, endPoint y: 269, distance: 24.6
click at [135, 269] on span "melifile5880486515940582763.pdf" at bounding box center [169, 272] width 86 height 8
click at [160, 269] on span "melifile2935523840605020309.pdf" at bounding box center [195, 272] width 87 height 8
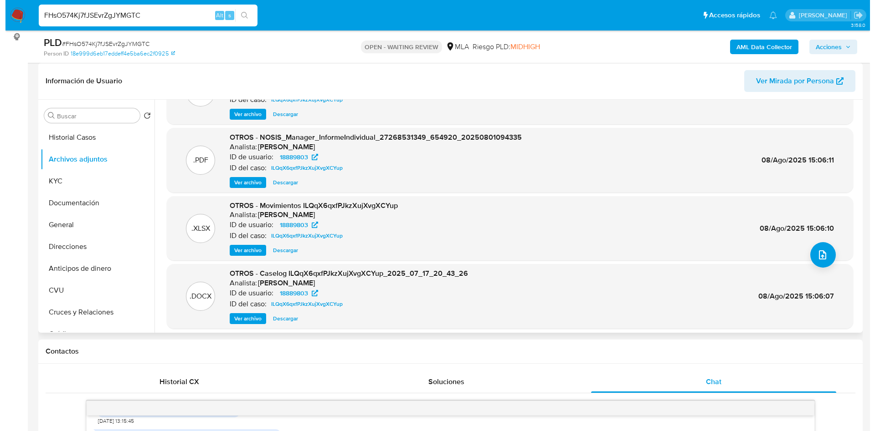
scroll to position [68, 0]
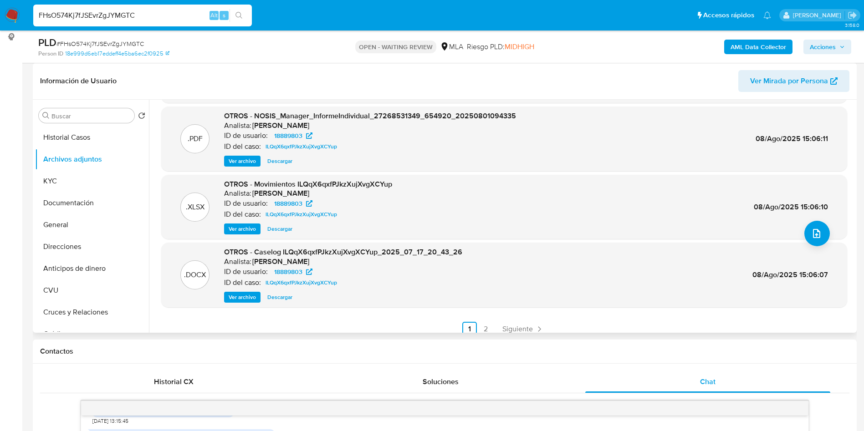
click at [247, 298] on span "Ver archivo" at bounding box center [242, 297] width 27 height 9
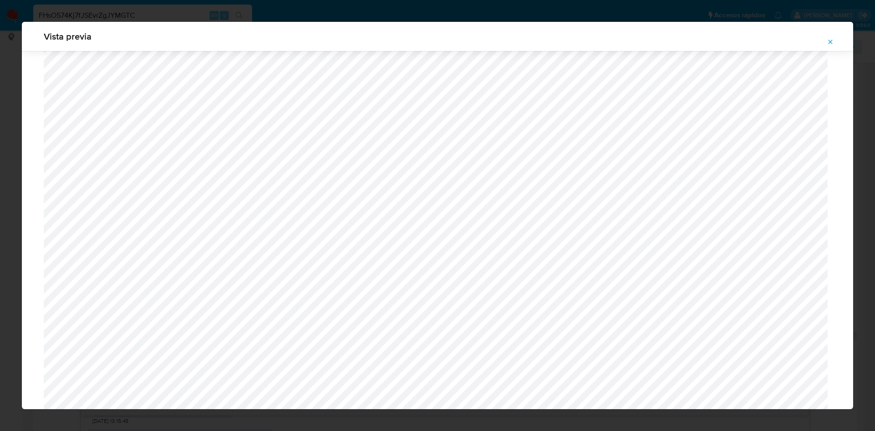
scroll to position [665, 0]
click at [835, 41] on button "Attachment preview" at bounding box center [830, 42] width 20 height 15
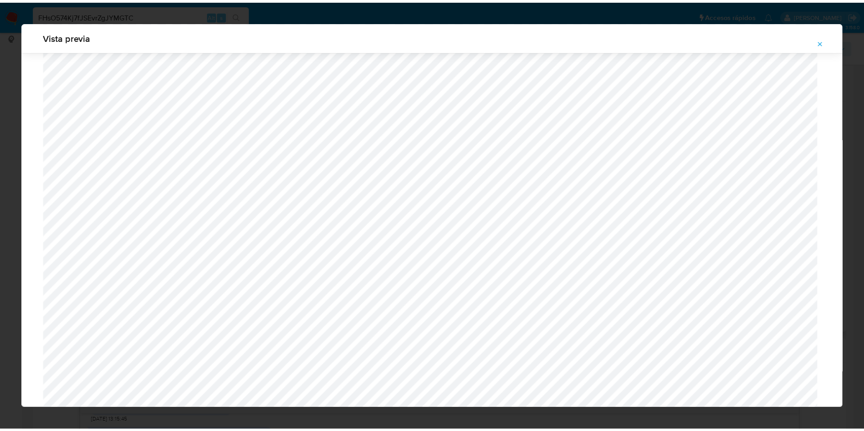
scroll to position [0, 0]
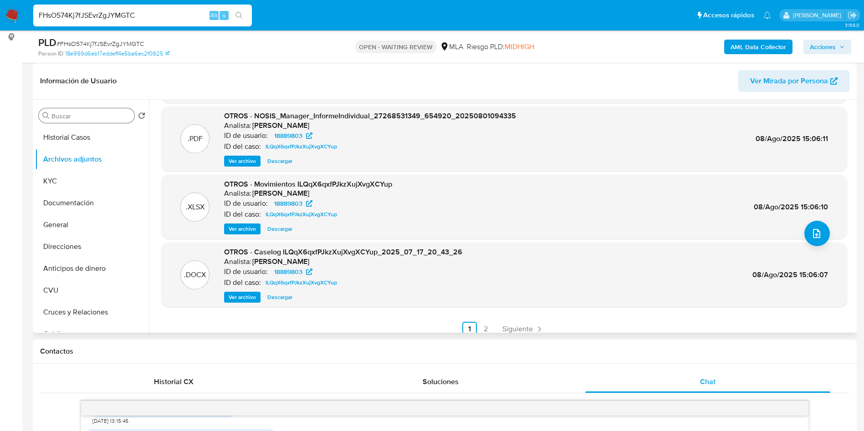
click at [64, 115] on input "Buscar" at bounding box center [90, 116] width 79 height 8
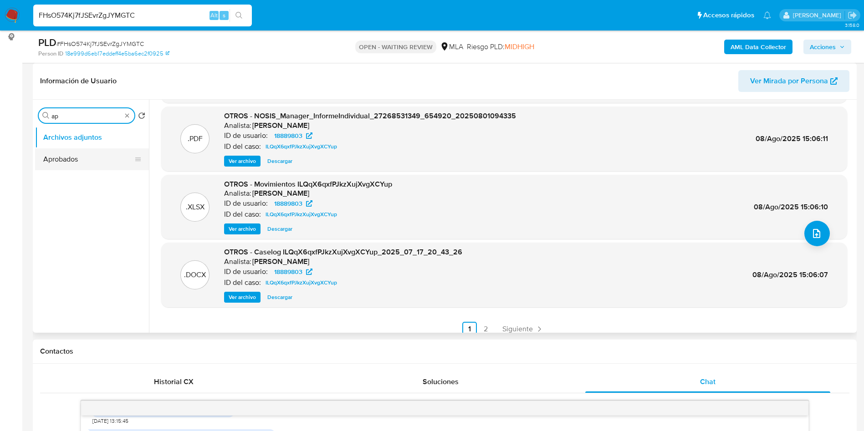
type input "ap"
click at [63, 154] on button "Aprobados" at bounding box center [88, 160] width 107 height 22
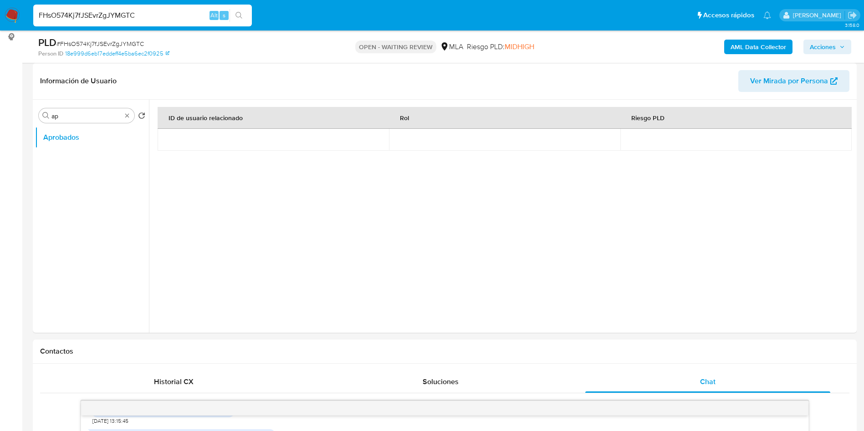
click at [743, 50] on b "AML Data Collector" at bounding box center [759, 47] width 56 height 15
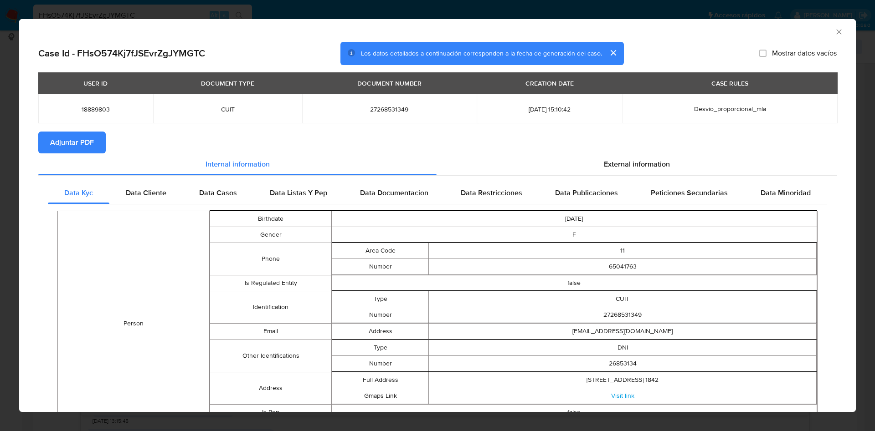
click at [88, 138] on span "Adjuntar PDF" at bounding box center [72, 143] width 44 height 20
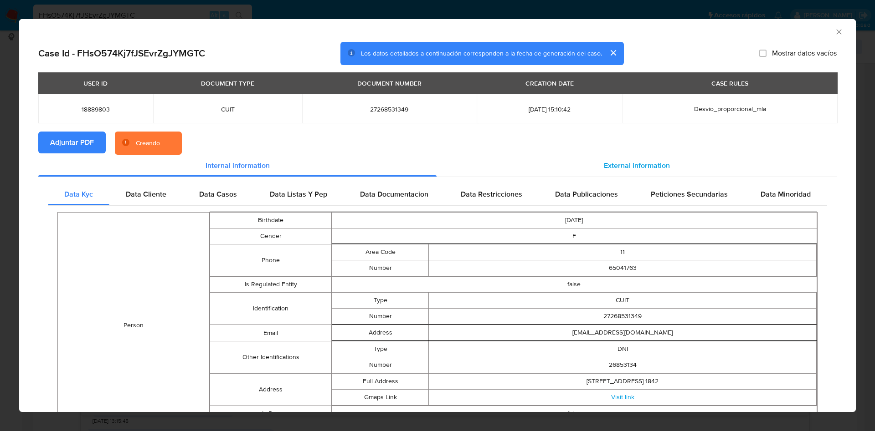
click at [610, 166] on span "External information" at bounding box center [637, 165] width 66 height 10
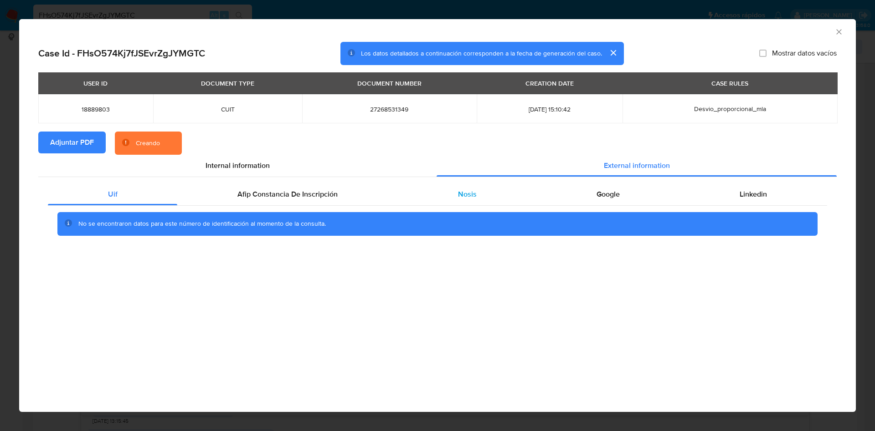
click at [444, 190] on div "Nosis" at bounding box center [467, 195] width 139 height 22
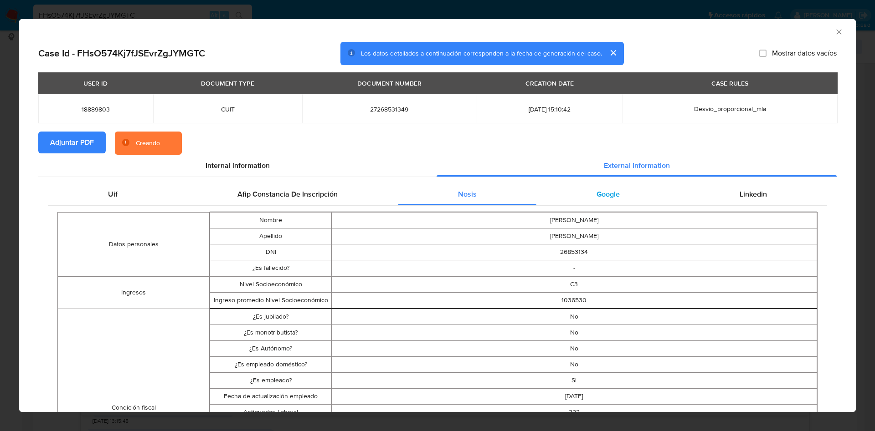
click at [617, 199] on div "Google" at bounding box center [607, 195] width 143 height 22
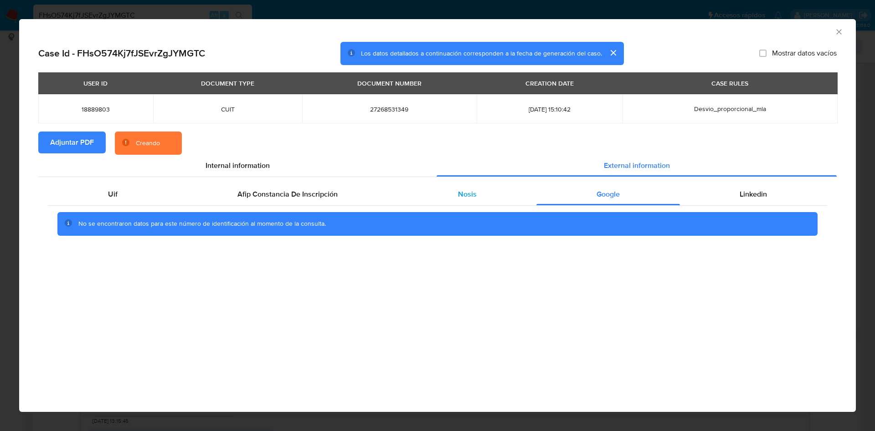
click at [495, 194] on div "Nosis" at bounding box center [467, 195] width 139 height 22
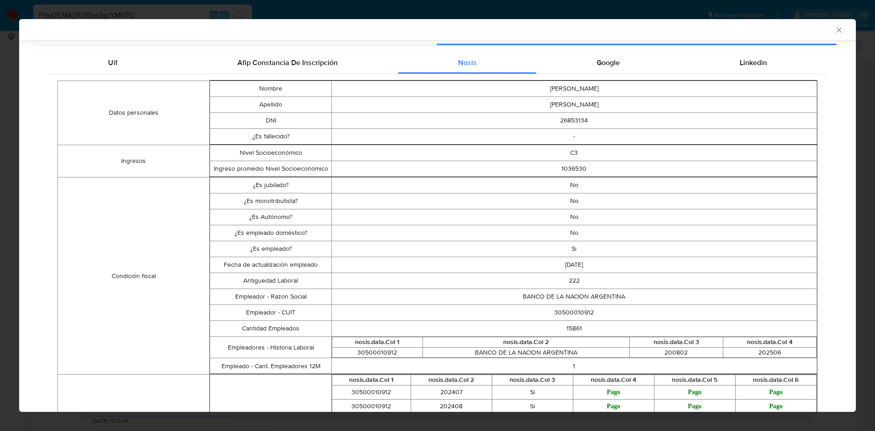
scroll to position [135, 0]
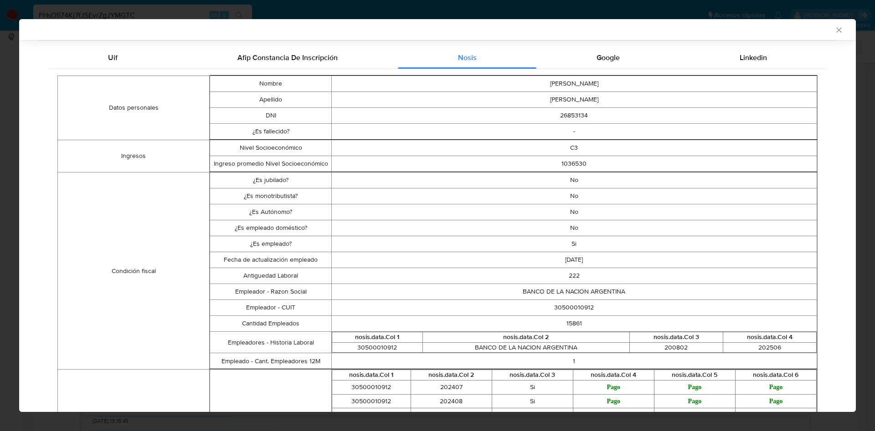
click at [559, 312] on td "30500010912" at bounding box center [573, 308] width 485 height 16
copy td "30500010912"
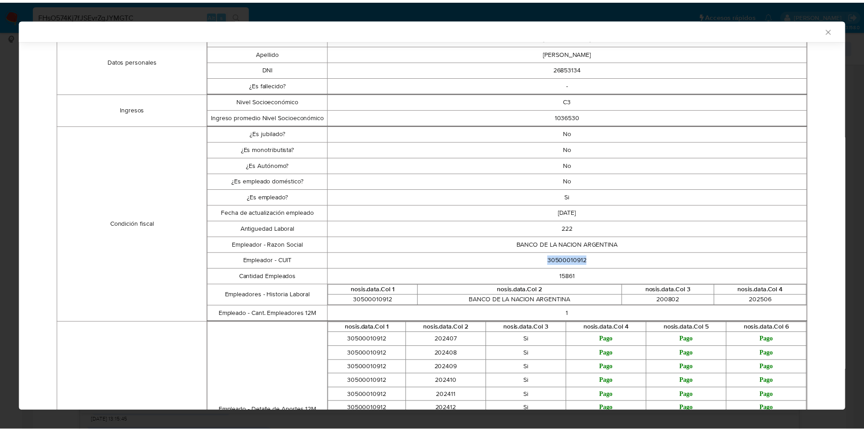
scroll to position [201, 0]
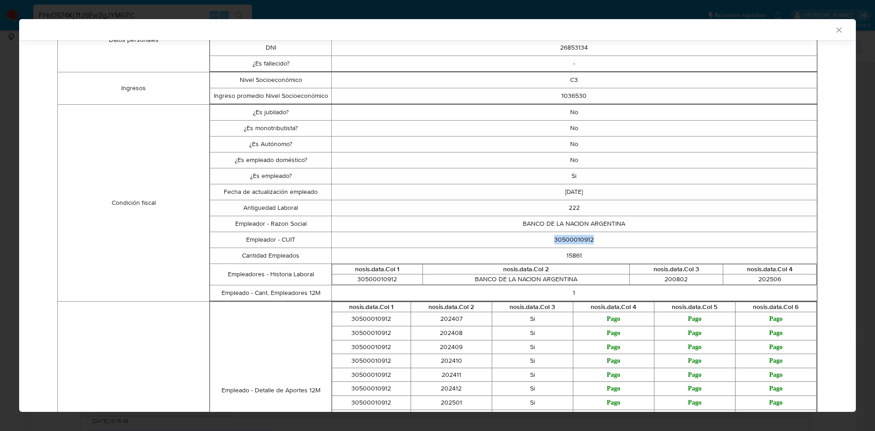
click at [834, 34] on icon "Cerrar ventana" at bounding box center [838, 30] width 9 height 9
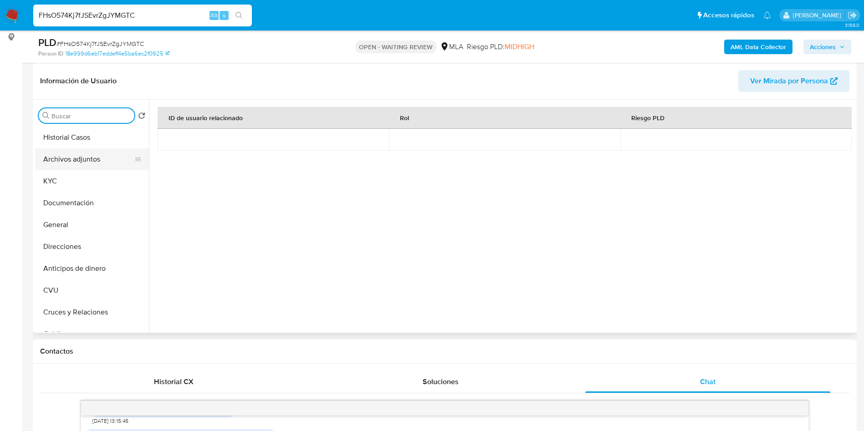
click at [72, 158] on button "Archivos adjuntos" at bounding box center [88, 160] width 107 height 22
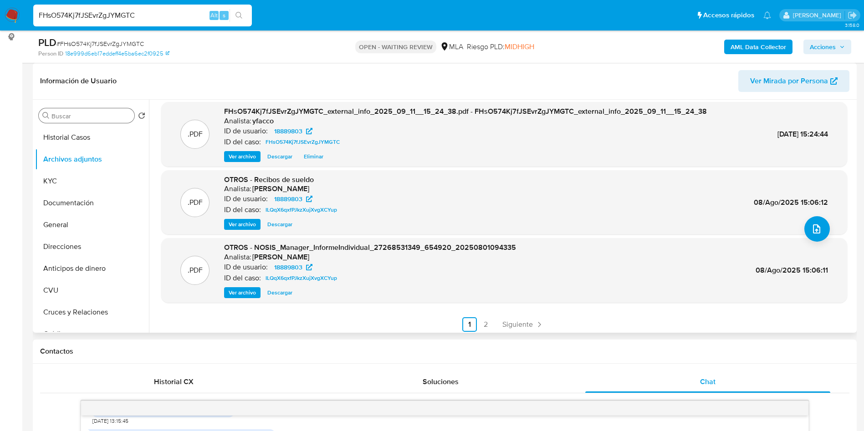
scroll to position [77, 0]
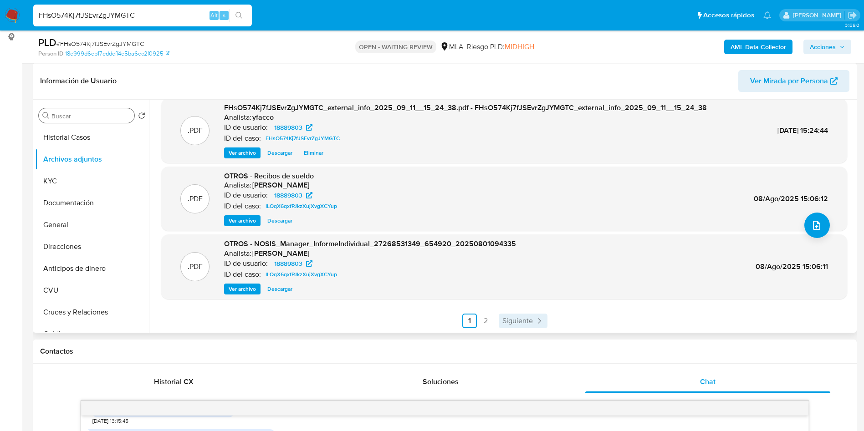
click at [515, 318] on span "Siguiente" at bounding box center [518, 321] width 31 height 7
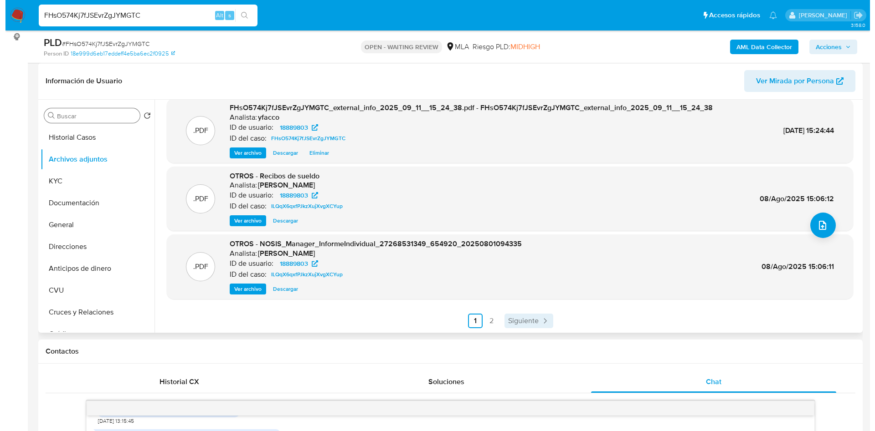
scroll to position [0, 0]
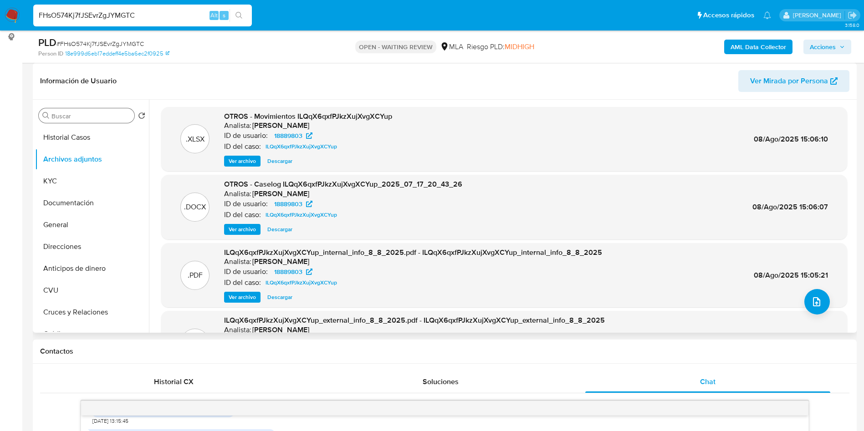
click at [239, 231] on span "Ver archivo" at bounding box center [242, 229] width 27 height 9
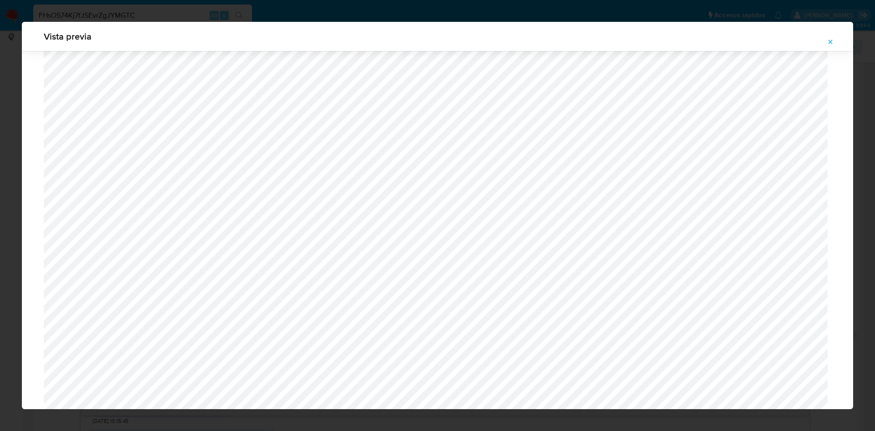
scroll to position [665, 0]
click at [828, 42] on icon "Attachment preview" at bounding box center [830, 41] width 7 height 7
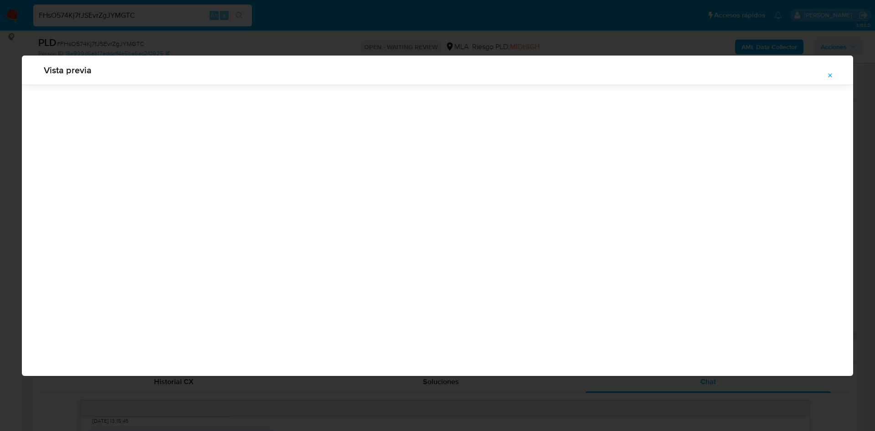
scroll to position [0, 0]
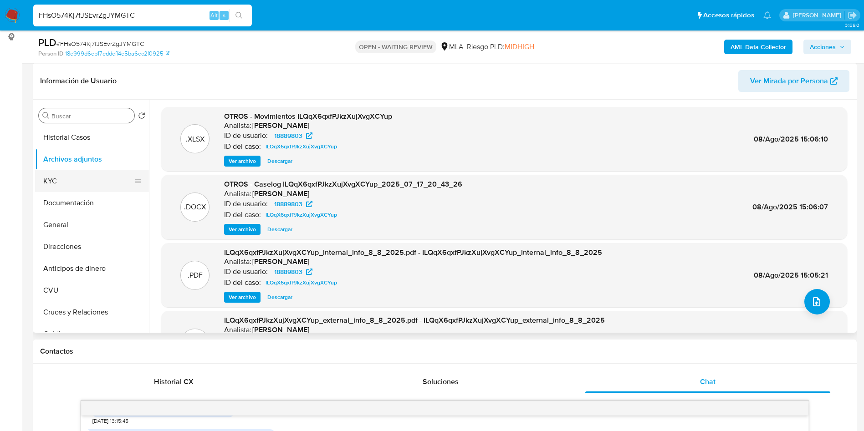
drag, startPoint x: 82, startPoint y: 174, endPoint x: 82, endPoint y: 163, distance: 10.9
click at [82, 174] on button "KYC" at bounding box center [92, 181] width 114 height 22
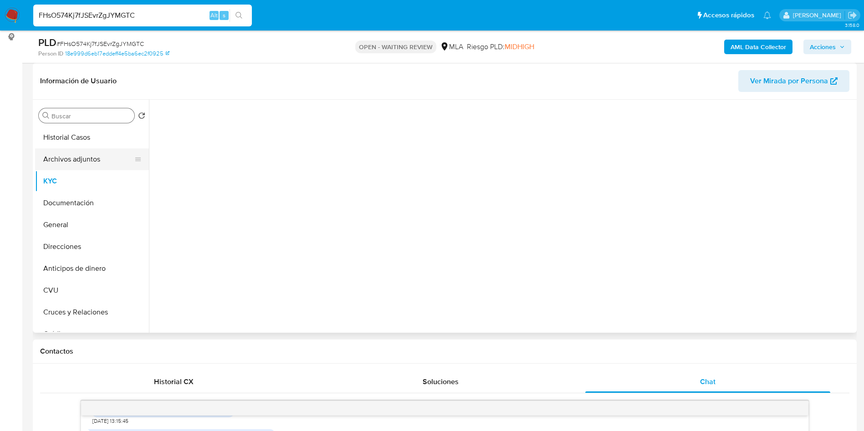
click at [82, 157] on button "Archivos adjuntos" at bounding box center [88, 160] width 107 height 22
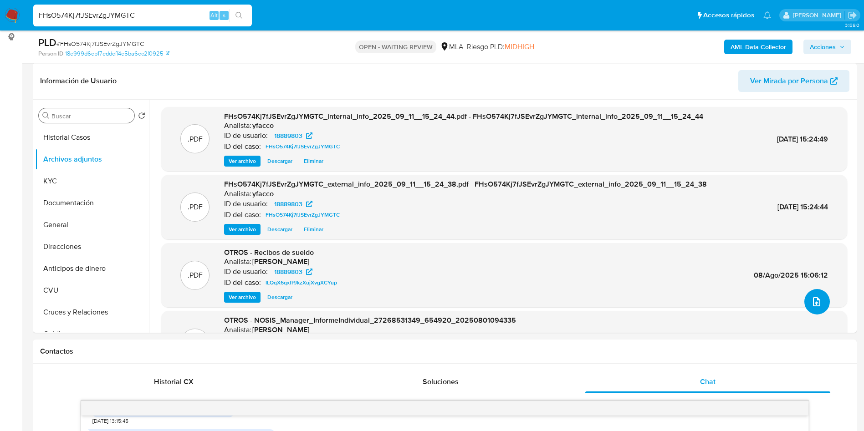
click at [816, 299] on icon "upload-file" at bounding box center [816, 302] width 11 height 11
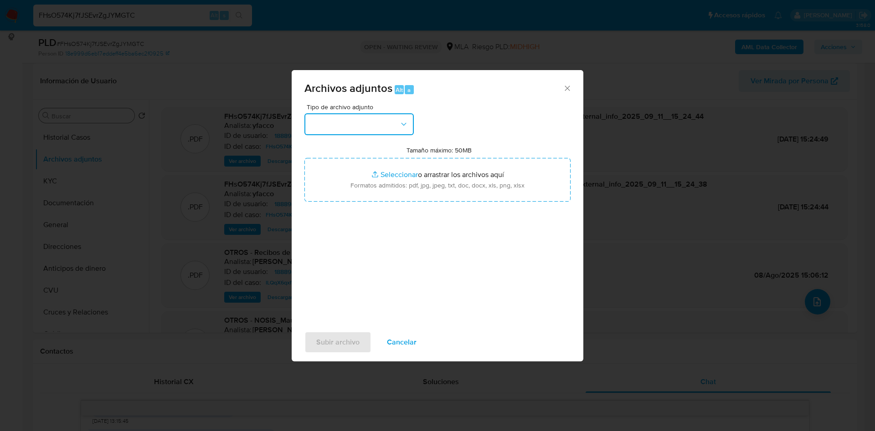
click at [390, 129] on button "button" at bounding box center [358, 124] width 109 height 22
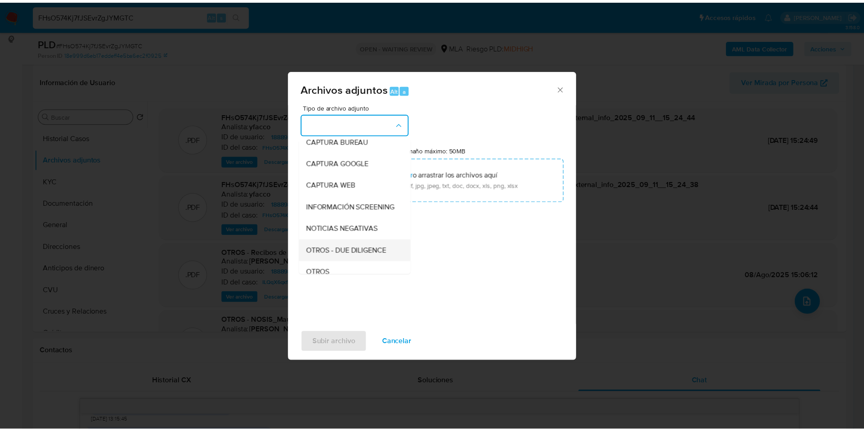
scroll to position [68, 0]
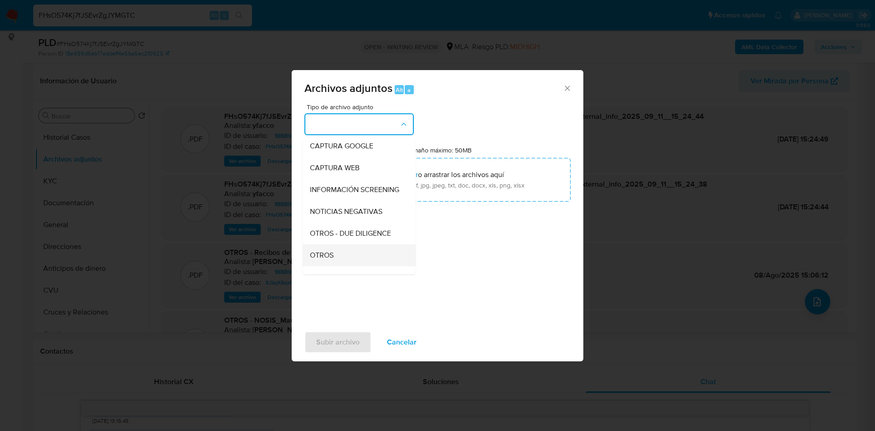
click at [333, 260] on span "OTROS" at bounding box center [322, 255] width 24 height 9
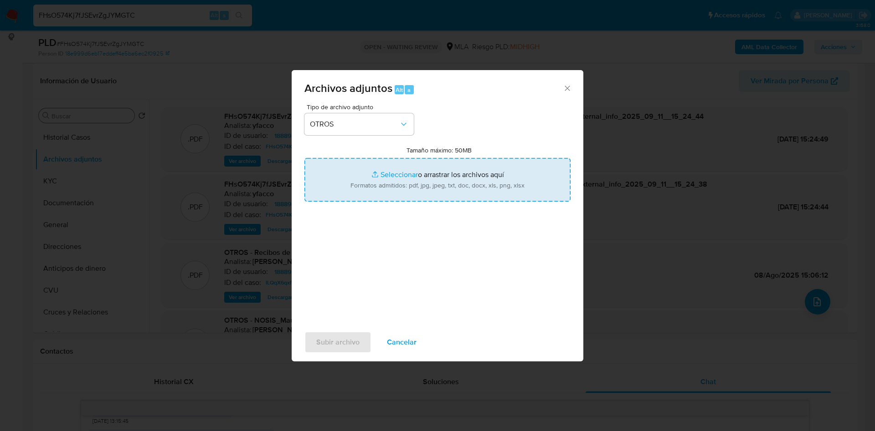
click at [389, 173] on input "Tamaño máximo: 50MB Seleccionar archivos" at bounding box center [437, 180] width 266 height 44
type input "C:\fakepath\Movimientos 18889803.xlsx"
click at [395, 165] on input "Tamaño máximo: 50MB Seleccionar archivos" at bounding box center [437, 180] width 266 height 44
type input "C:\fakepath\Caselog FHsO574Kj7fJSEvrZgJYMGTC_2025_09_10_09_24_04.docx"
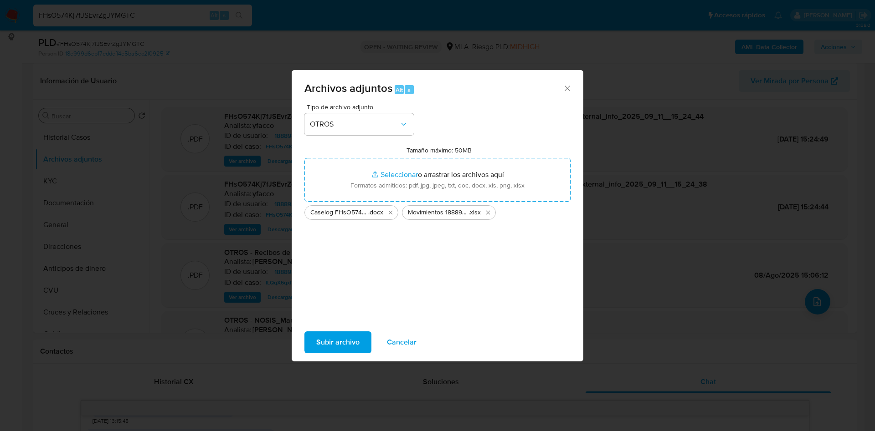
click at [347, 344] on span "Subir archivo" at bounding box center [337, 343] width 43 height 20
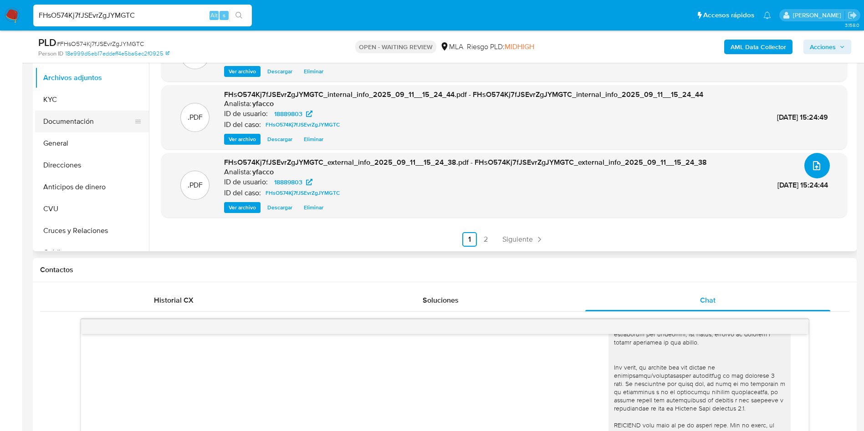
scroll to position [137, 0]
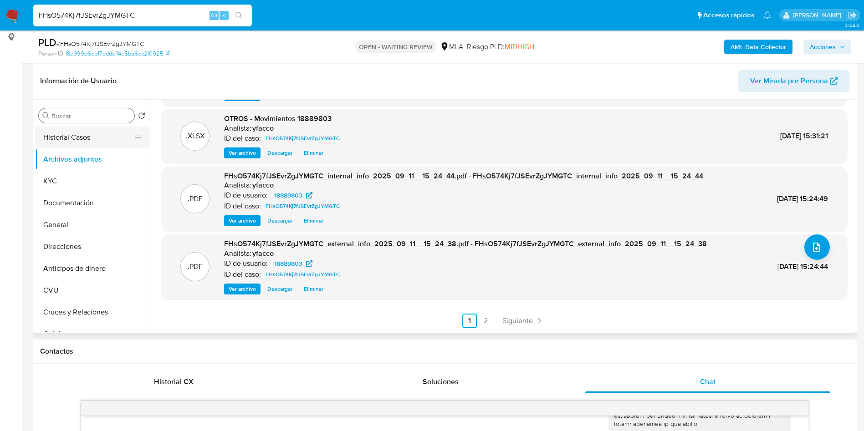
drag, startPoint x: 62, startPoint y: 129, endPoint x: 75, endPoint y: 133, distance: 13.0
click at [62, 129] on button "Historial Casos" at bounding box center [88, 138] width 107 height 22
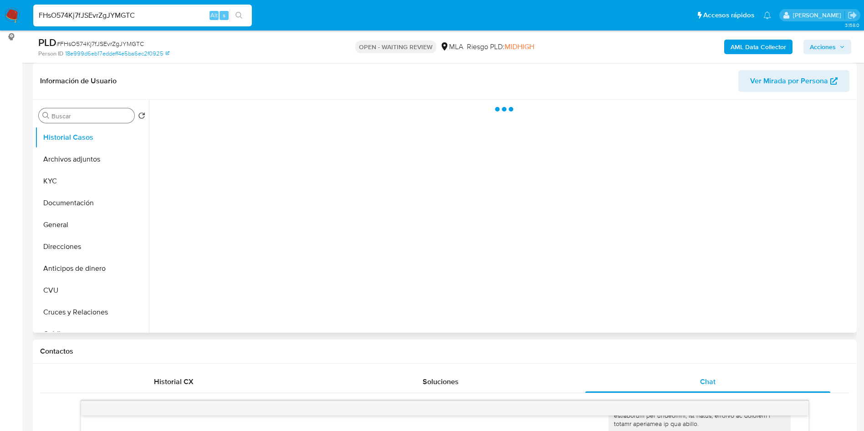
scroll to position [0, 0]
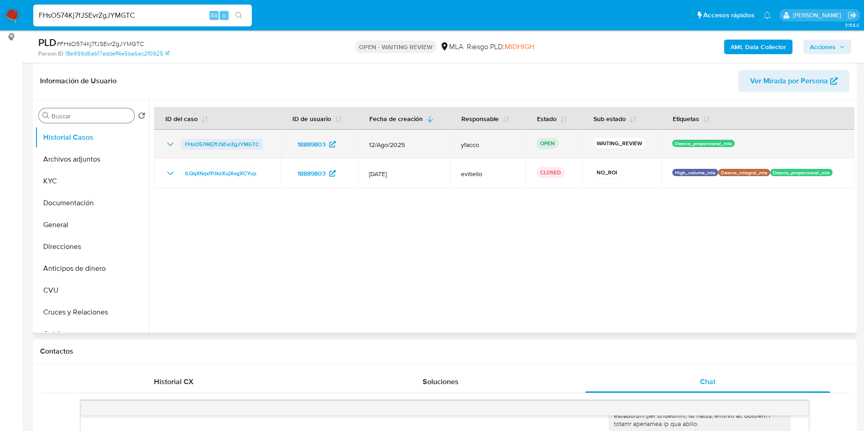
drag, startPoint x: 178, startPoint y: 148, endPoint x: 261, endPoint y: 140, distance: 83.3
click at [261, 140] on div "FHsO574Kj7fJSEvrZgJYMGTC" at bounding box center [217, 144] width 105 height 11
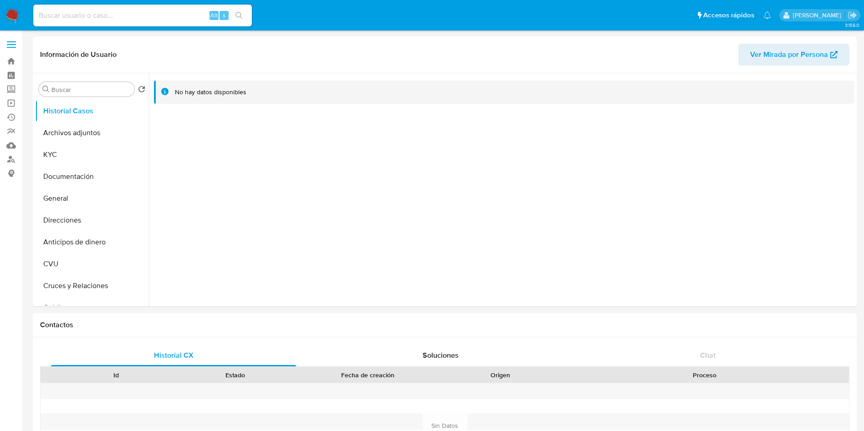
select select "10"
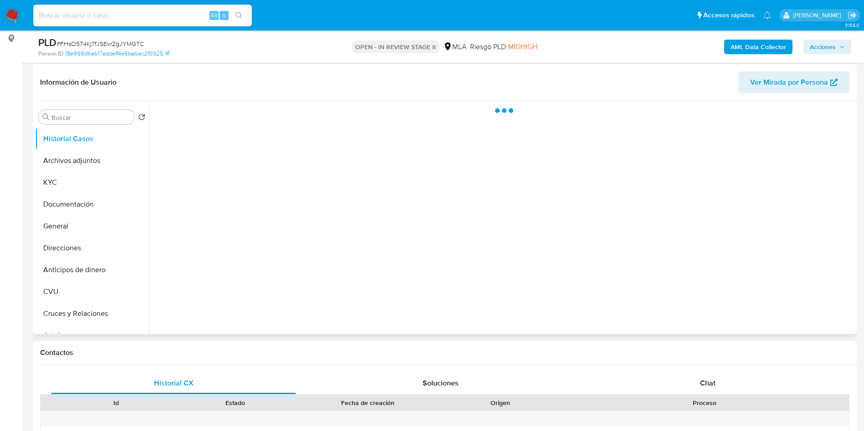
scroll to position [137, 0]
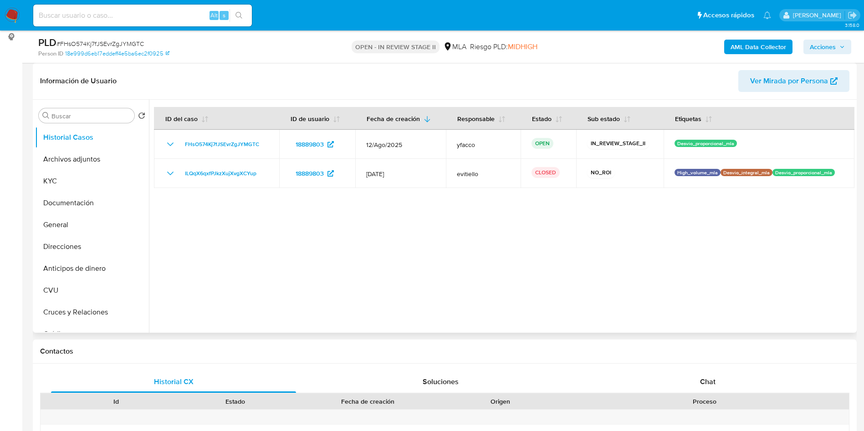
select select "10"
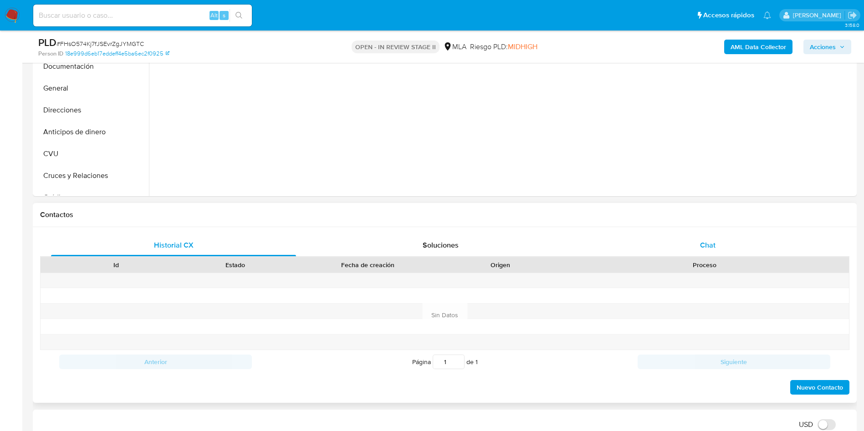
click at [716, 252] on div "Chat" at bounding box center [707, 246] width 245 height 22
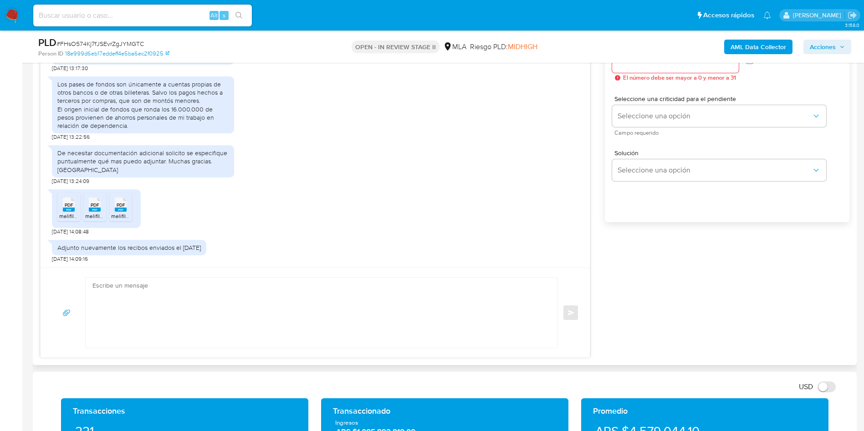
scroll to position [547, 0]
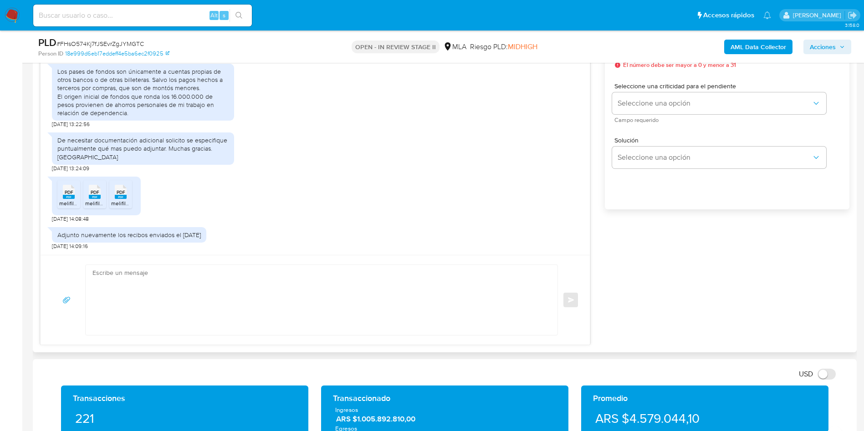
click at [180, 282] on textarea at bounding box center [319, 300] width 454 height 70
paste textarea "Hola Muchas gracias por la respuesta. Nos pondremos en contacto nuevamente en c…"
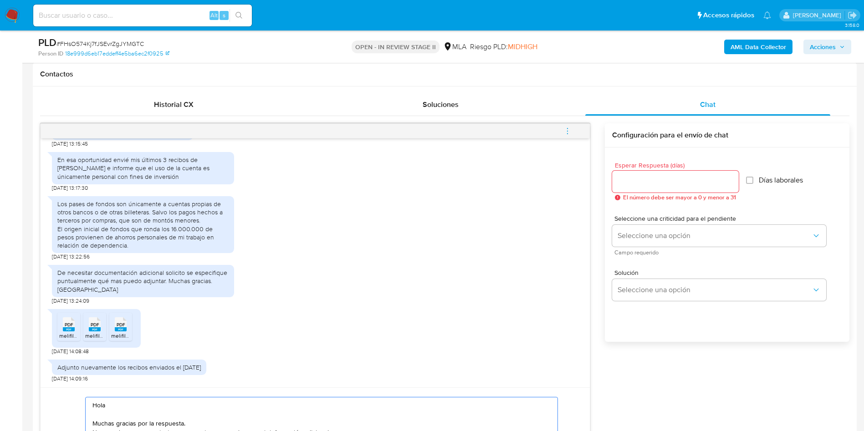
scroll to position [410, 0]
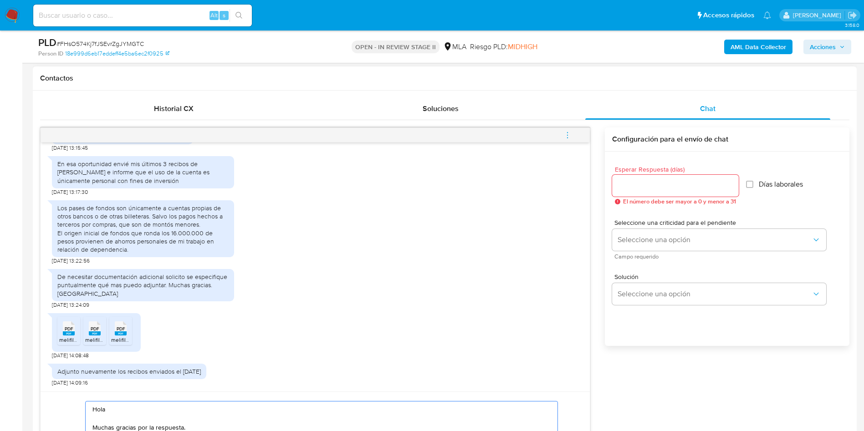
type textarea "Hola Muchas gracias por la respuesta. Nos pondremos en contacto nuevamente en c…"
click at [662, 186] on input "Esperar Respuesta (días)" at bounding box center [675, 186] width 127 height 12
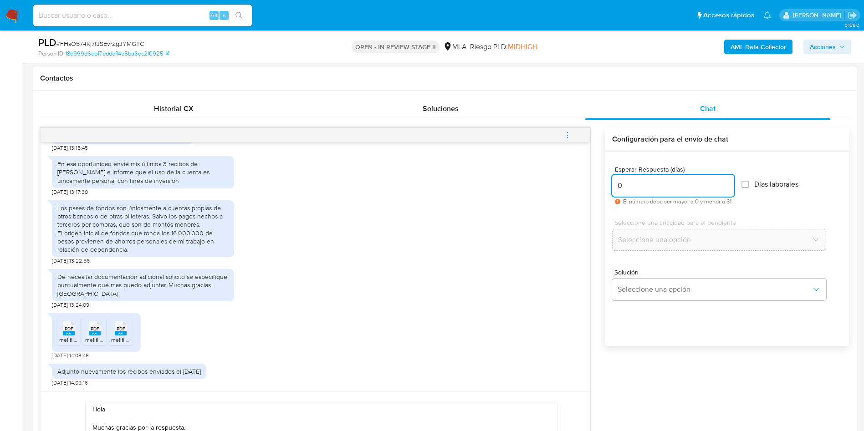
scroll to position [547, 0]
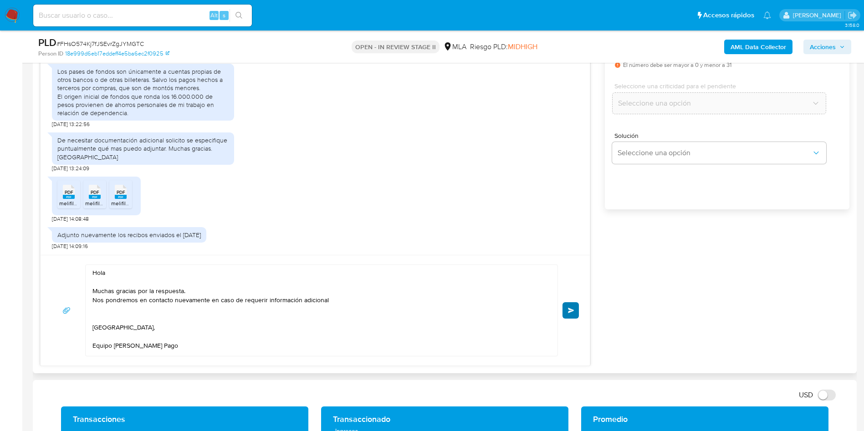
type input "0"
click at [564, 310] on button "Enviar" at bounding box center [571, 311] width 16 height 16
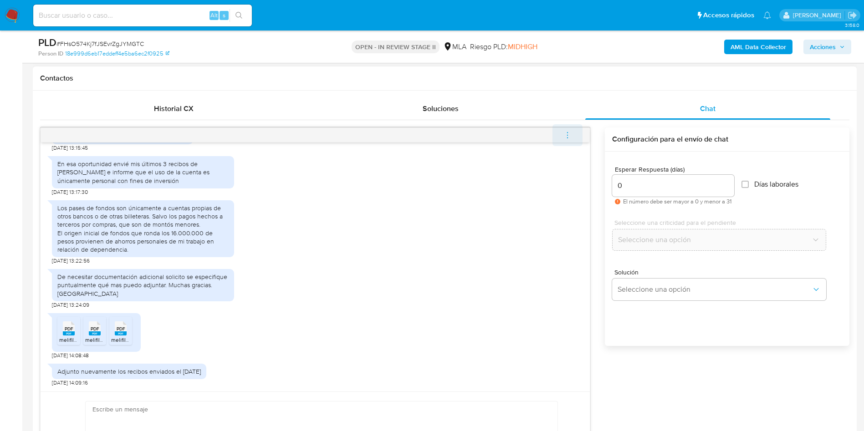
scroll to position [675, 0]
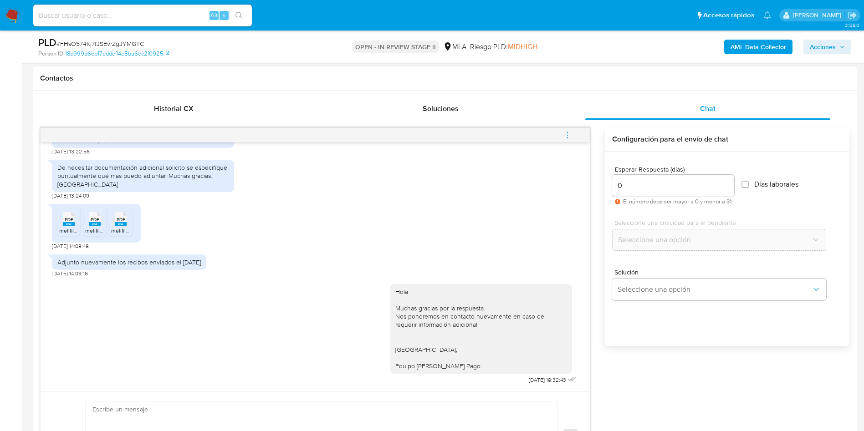
click at [568, 133] on icon "menu-action" at bounding box center [568, 135] width 8 height 8
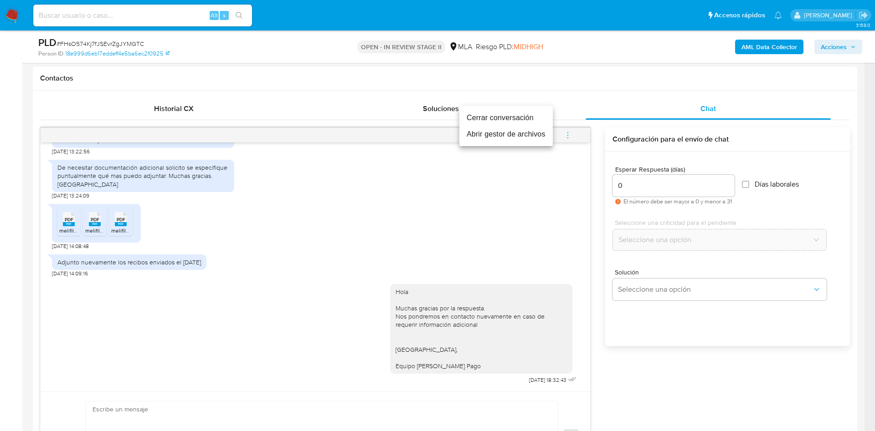
click at [476, 112] on li "Cerrar conversación" at bounding box center [505, 118] width 93 height 16
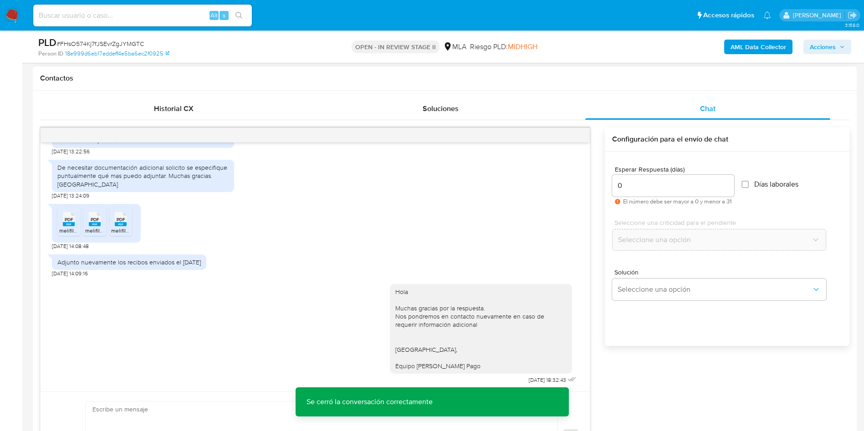
scroll to position [606, 0]
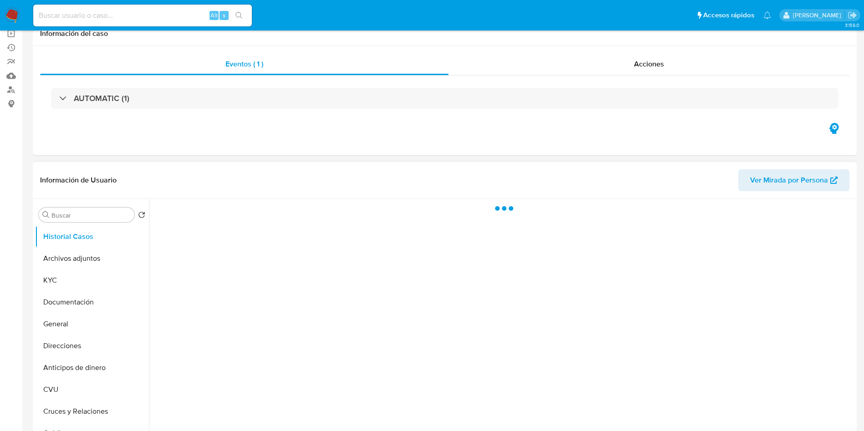
scroll to position [137, 0]
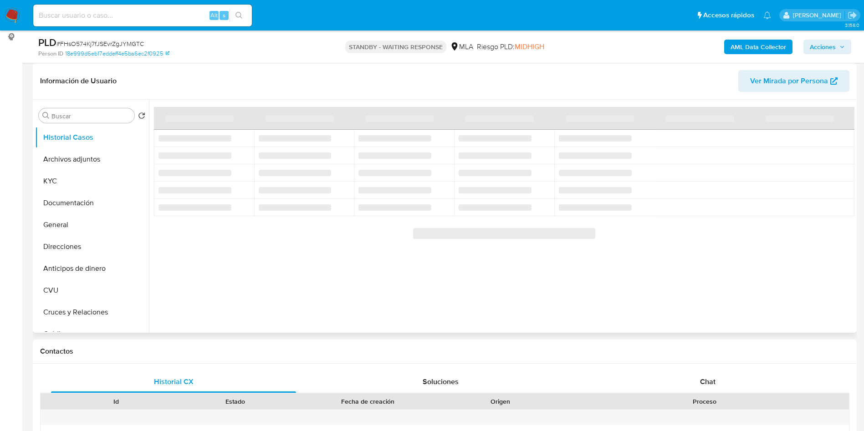
select select "10"
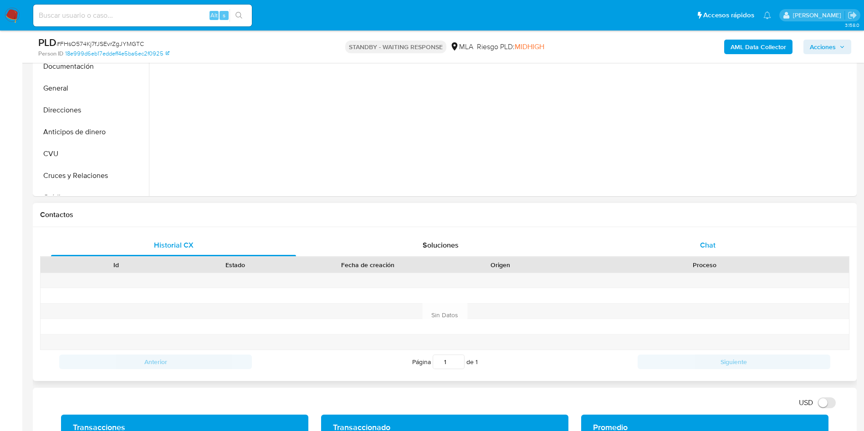
click at [716, 235] on div "Chat" at bounding box center [707, 246] width 245 height 22
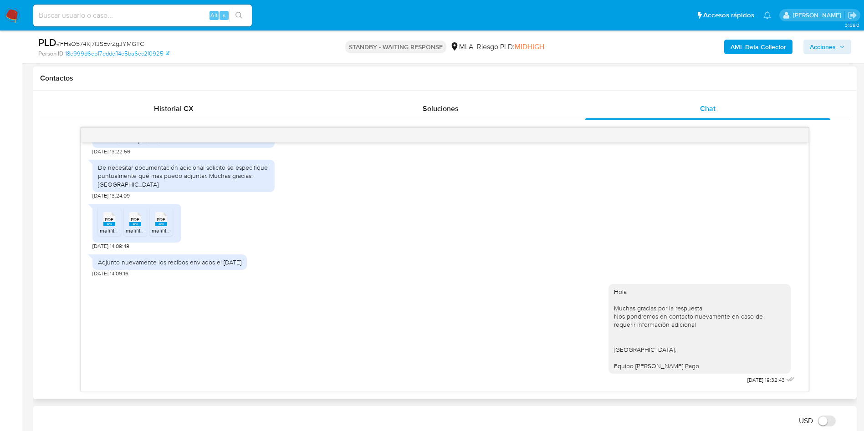
scroll to position [606, 0]
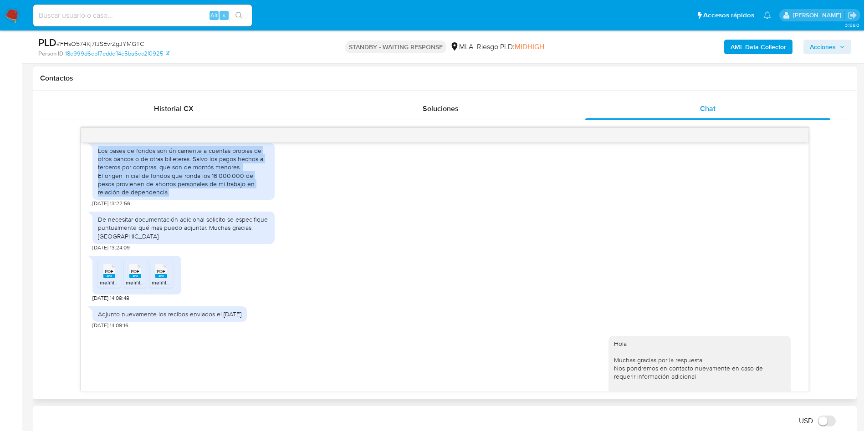
drag, startPoint x: 98, startPoint y: 169, endPoint x: 148, endPoint y: 206, distance: 61.8
click at [148, 196] on div "Los pases de fondos son únicamente a cuentas propias de otros bancos o de otras…" at bounding box center [183, 172] width 171 height 50
copy div "Los pases de fondos son únicamente a cuentas propias de otros bancos o de otras…"
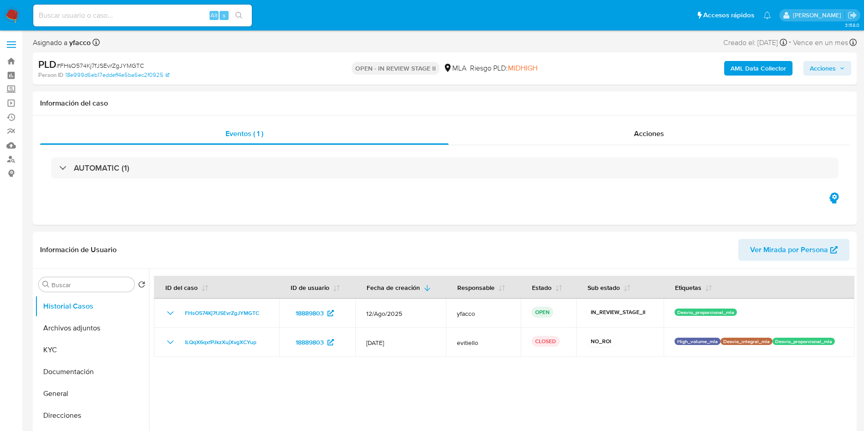
select select "10"
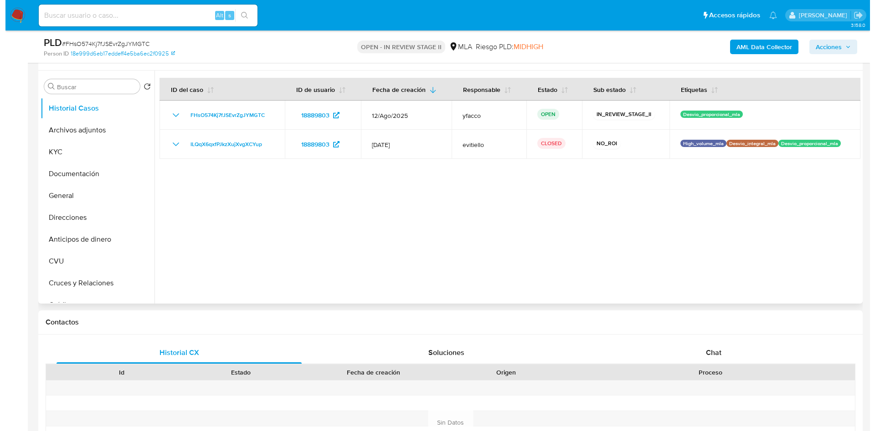
scroll to position [137, 0]
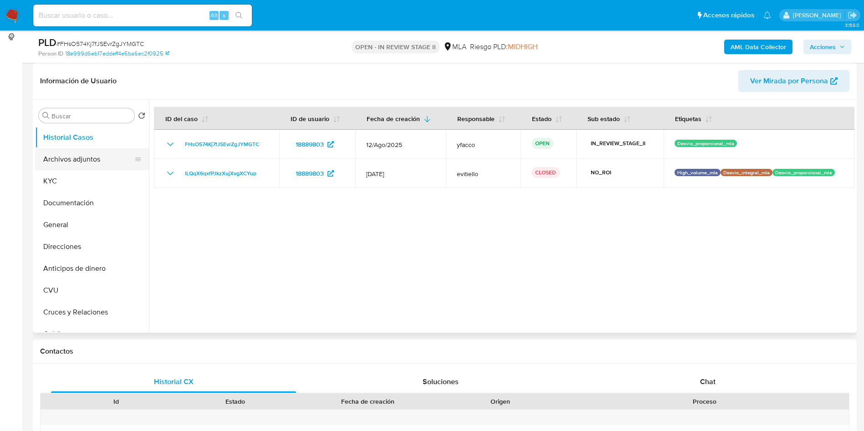
click at [97, 158] on button "Archivos adjuntos" at bounding box center [88, 160] width 107 height 22
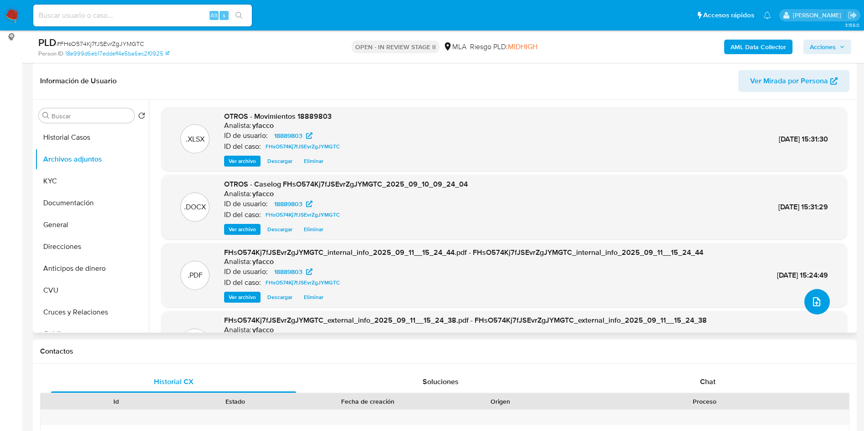
click at [815, 302] on icon "upload-file" at bounding box center [816, 302] width 11 height 11
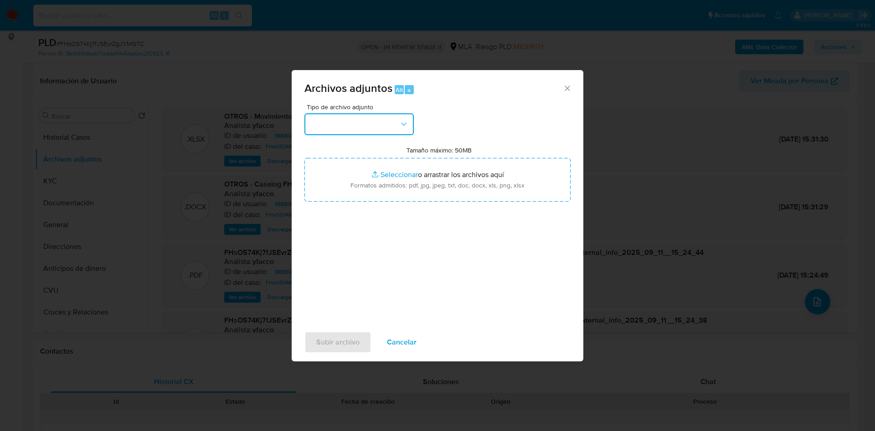
click at [374, 118] on button "button" at bounding box center [358, 124] width 109 height 22
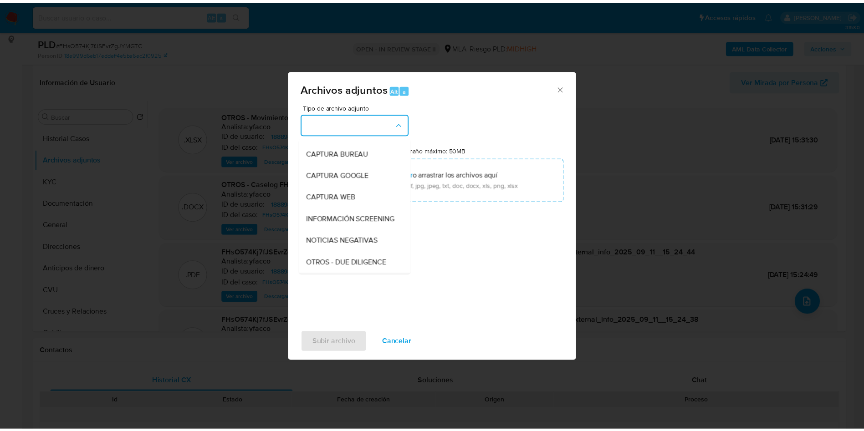
scroll to position [68, 0]
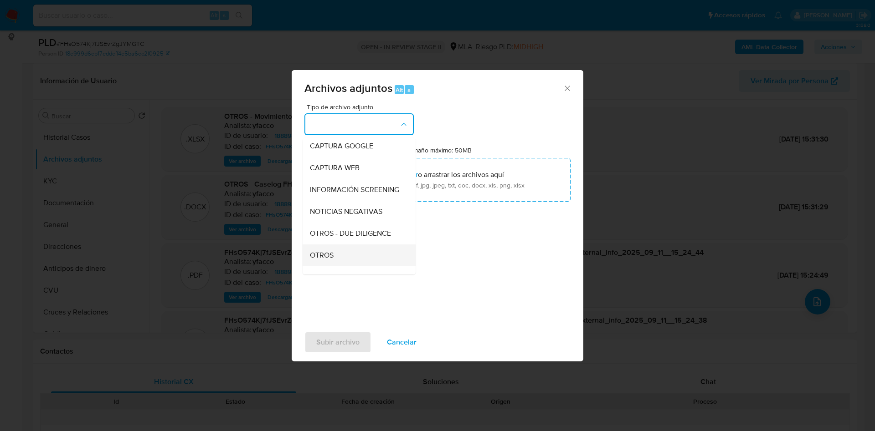
click at [329, 260] on span "OTROS" at bounding box center [322, 255] width 24 height 9
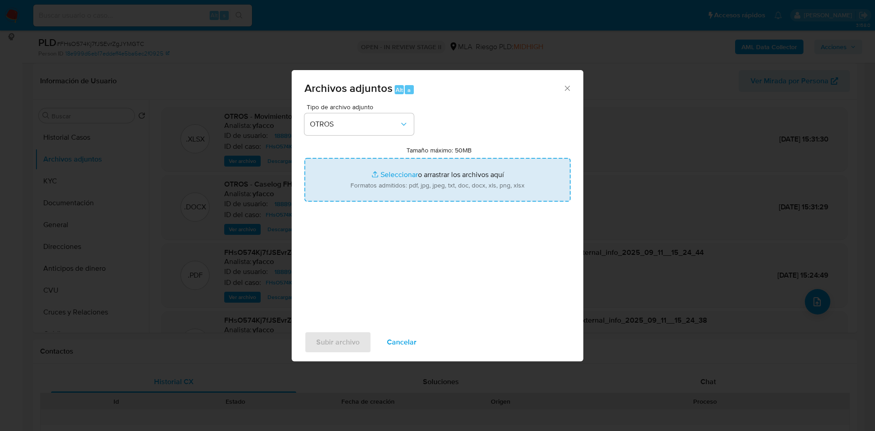
click at [396, 170] on input "Tamaño máximo: 50MB Seleccionar archivos" at bounding box center [437, 180] width 266 height 44
type input "C:\fakepath\Caselog FHsO574Kj7fJSEvrZgJYMGTC_2025_09_10_09_24_04 v2.docx"
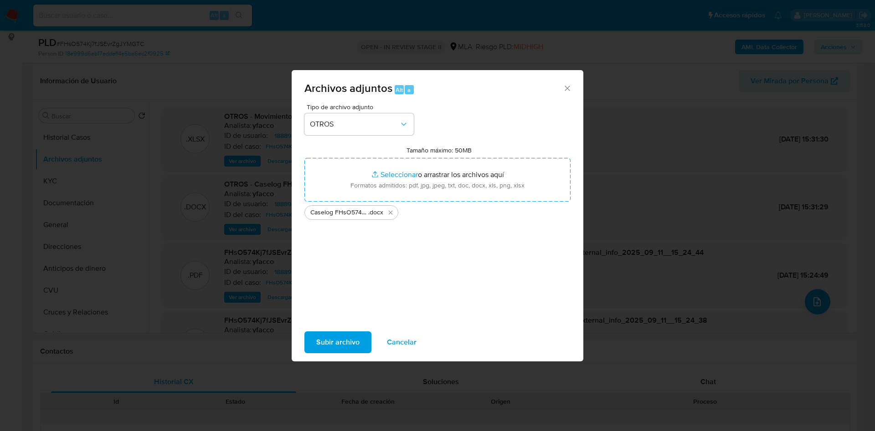
click at [339, 344] on span "Subir archivo" at bounding box center [337, 343] width 43 height 20
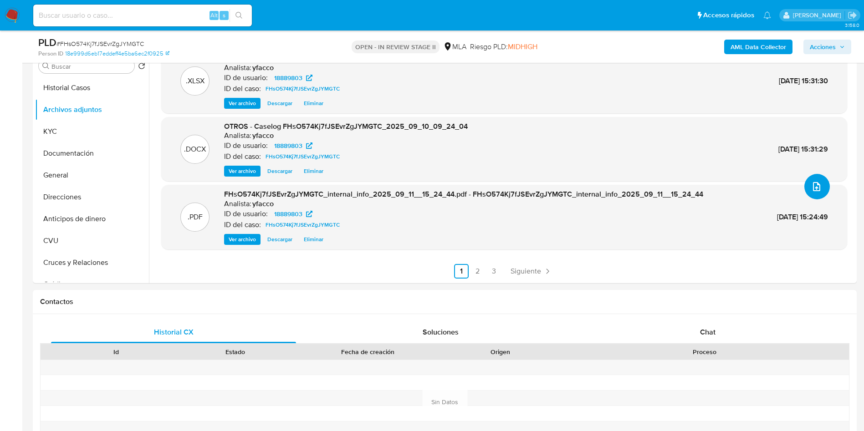
scroll to position [137, 0]
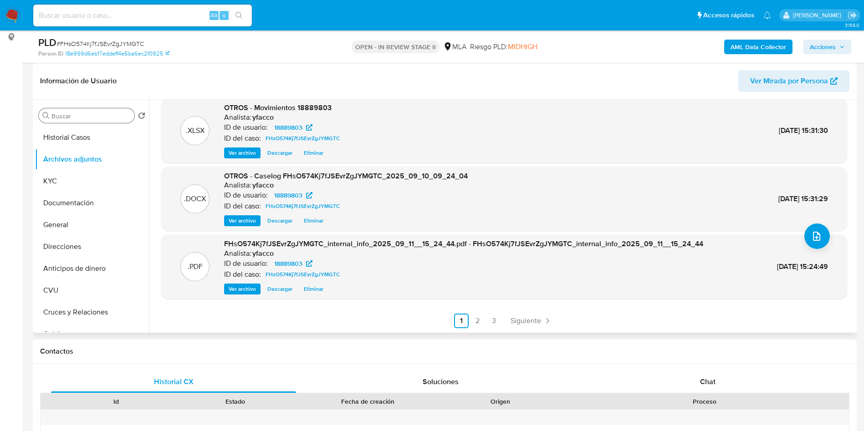
click at [60, 122] on div "Buscar" at bounding box center [87, 115] width 96 height 15
click at [72, 139] on button "Historial Casos" at bounding box center [88, 138] width 107 height 22
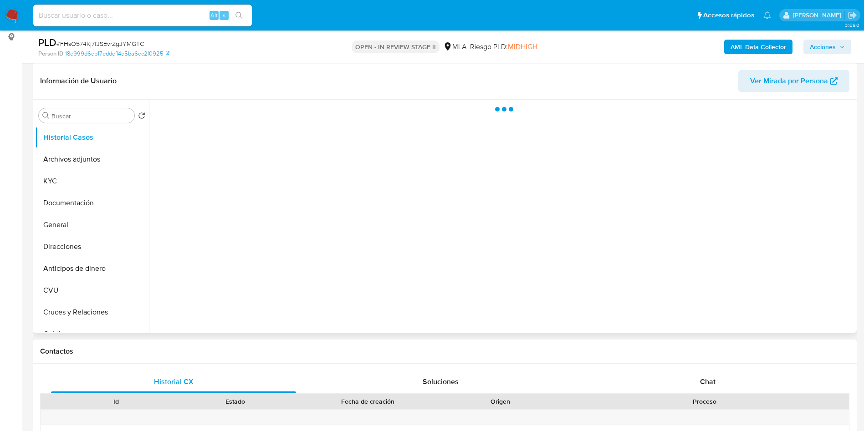
scroll to position [0, 0]
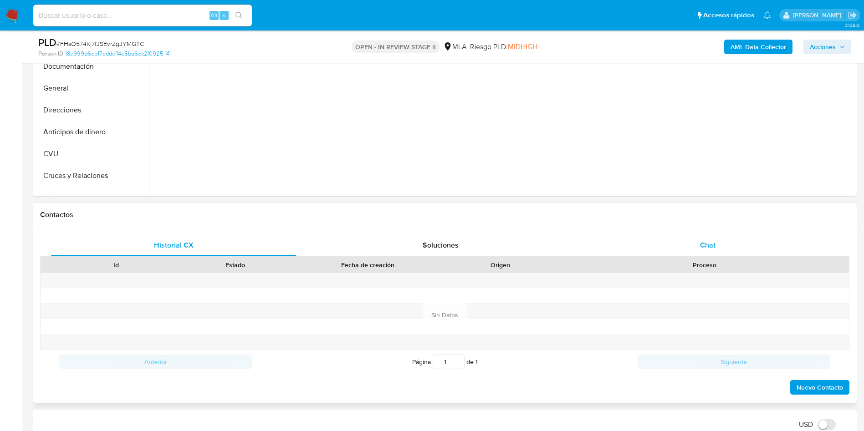
click at [687, 252] on div "Chat" at bounding box center [707, 246] width 245 height 22
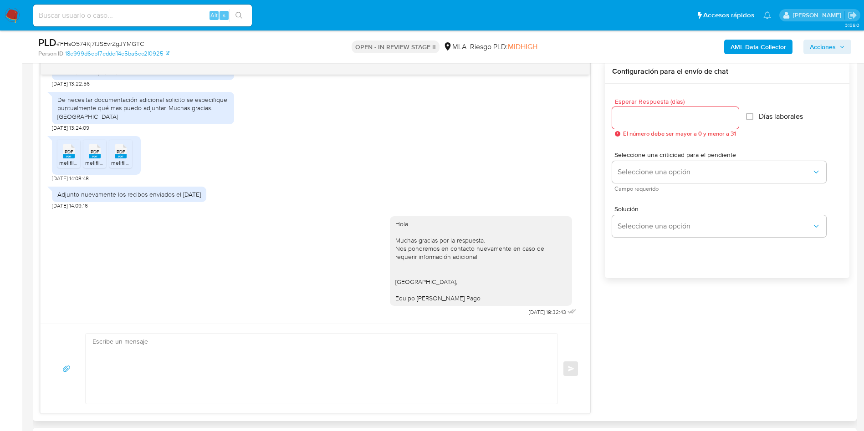
scroll to position [478, 0]
click at [810, 46] on span "Acciones" at bounding box center [823, 47] width 26 height 15
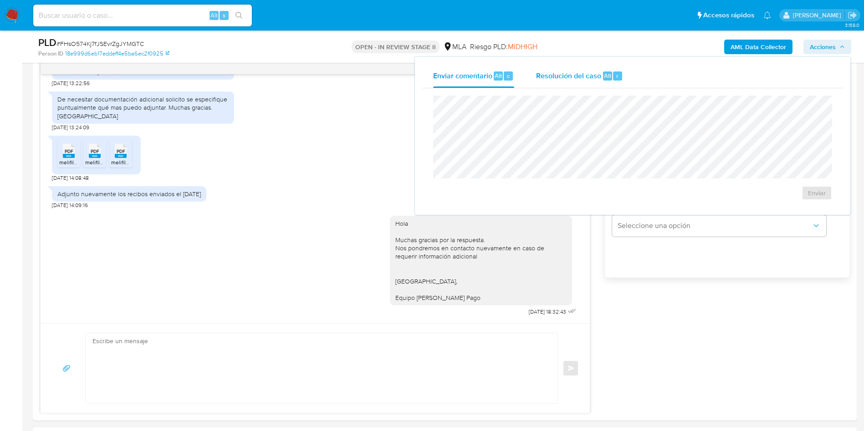
click at [552, 78] on span "Resolución del caso" at bounding box center [568, 75] width 65 height 10
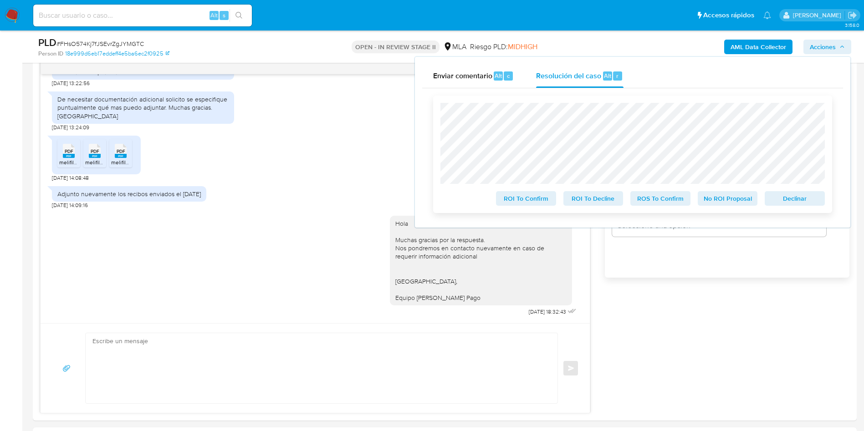
click at [726, 194] on span "No ROI Proposal" at bounding box center [727, 198] width 47 height 13
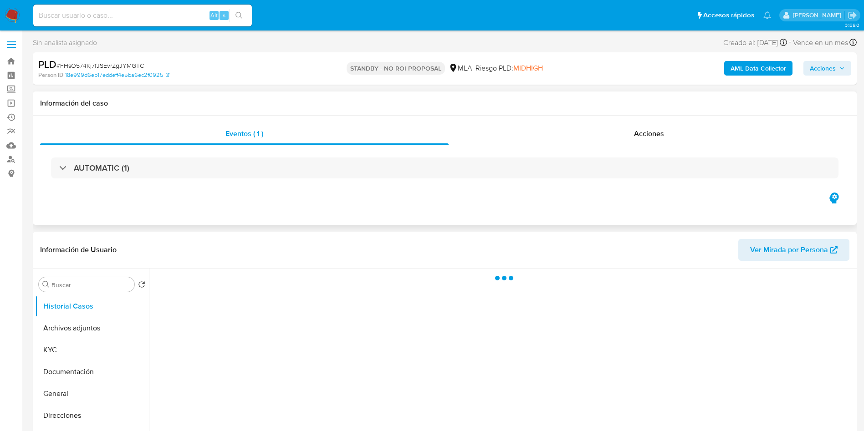
scroll to position [68, 0]
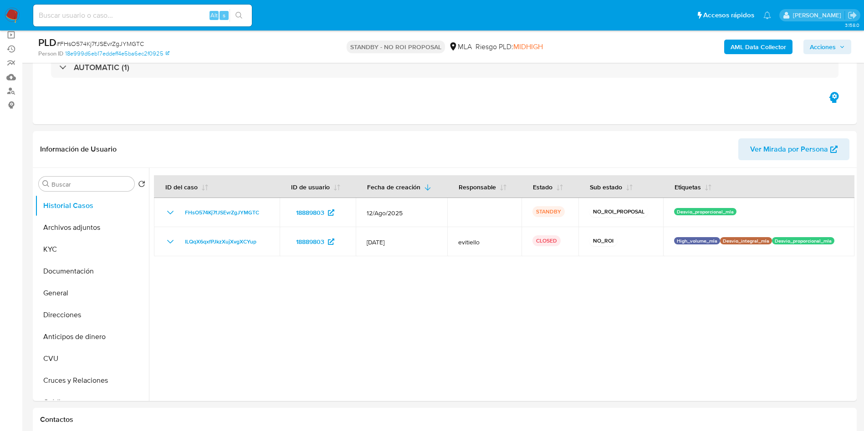
select select "10"
click at [164, 10] on input at bounding box center [142, 16] width 219 height 12
paste input "JDGlq5JyhWP8ukYYMfbRZsEa"
type input "JDGlq5JyhWP8ukYYMfbRZsEa"
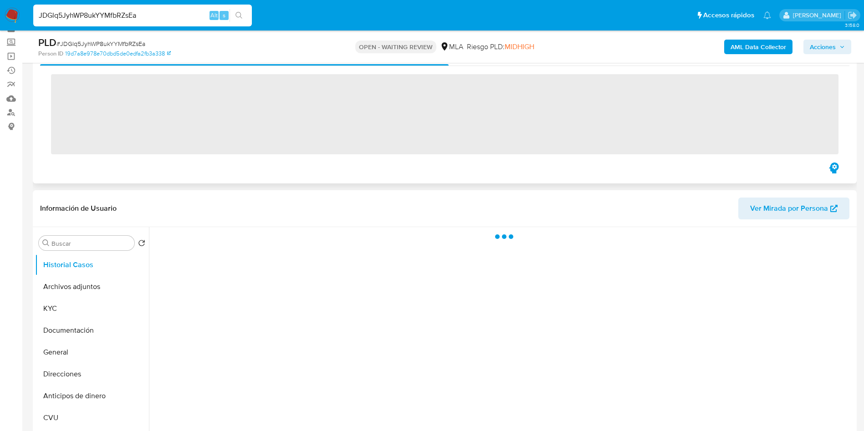
scroll to position [68, 0]
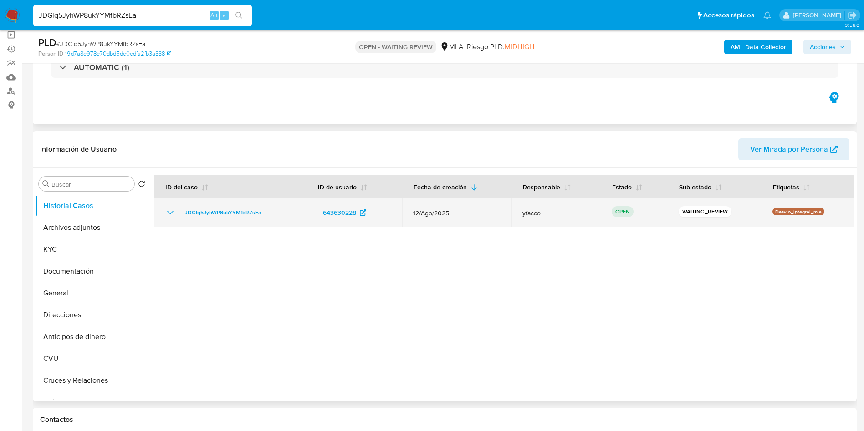
select select "10"
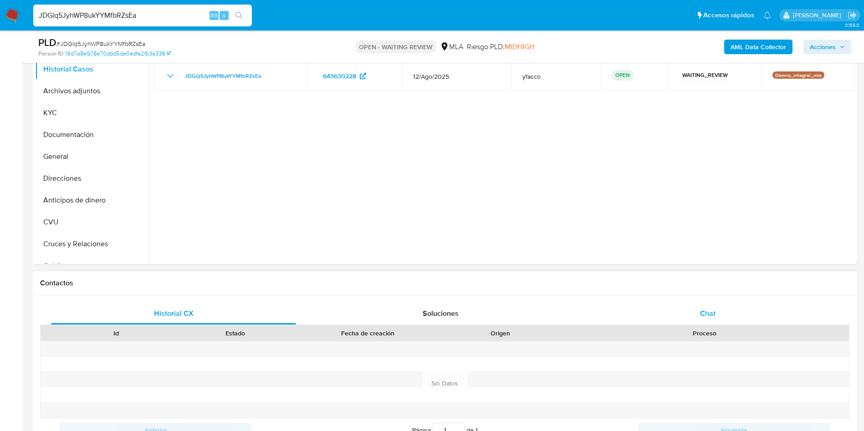
click at [710, 312] on span "Chat" at bounding box center [707, 313] width 15 height 10
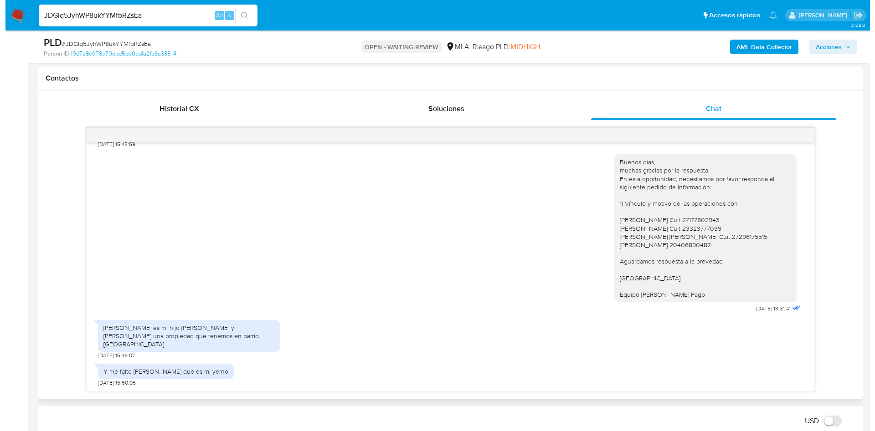
scroll to position [656, 0]
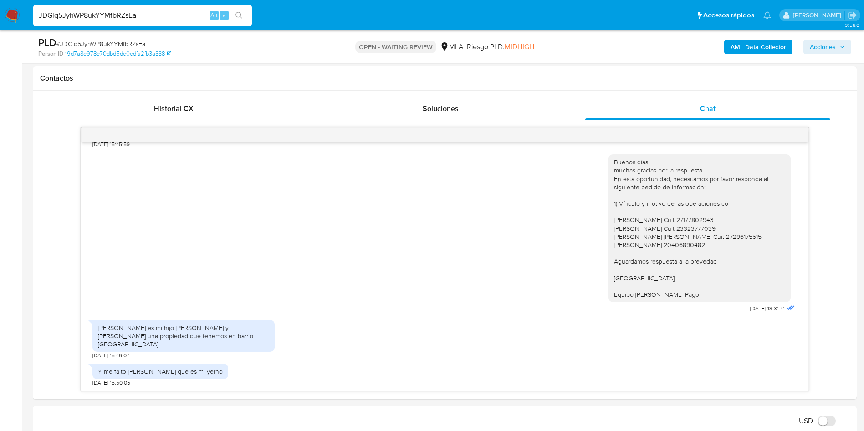
click at [733, 59] on div "PLD # JDGlq5JyhWP8ukYYMfbRZsEa Person ID 19d7a8e978e70dbd5de0edfa2fb3a338 OPEN …" at bounding box center [445, 47] width 824 height 32
click at [738, 51] on b "AML Data Collector" at bounding box center [759, 47] width 56 height 15
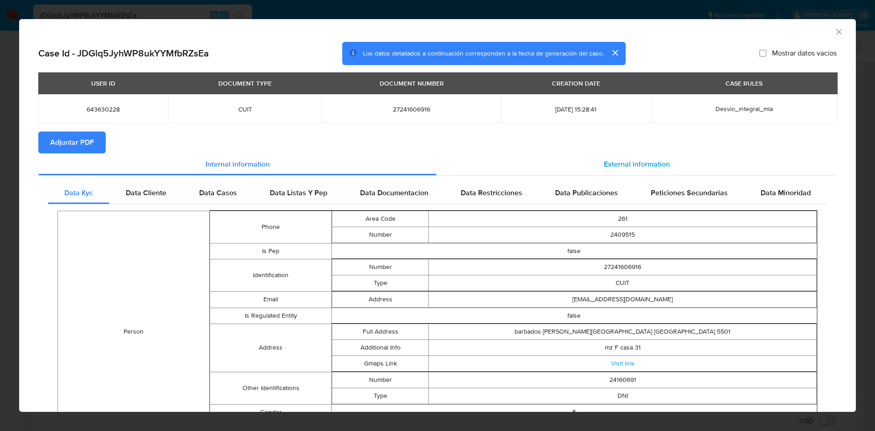
click at [604, 159] on span "External information" at bounding box center [637, 164] width 66 height 10
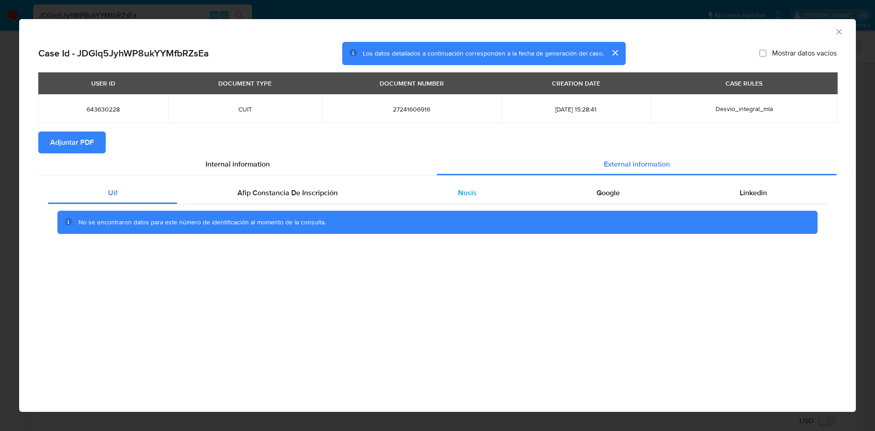
click at [465, 192] on span "Nosis" at bounding box center [467, 193] width 19 height 10
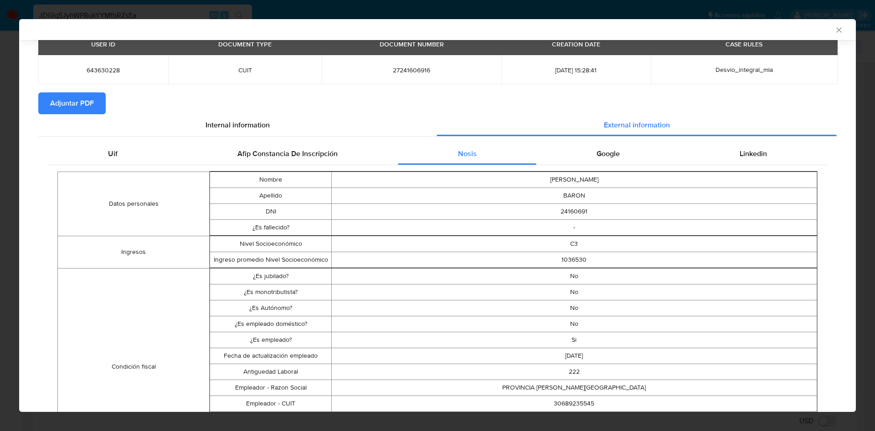
scroll to position [67, 0]
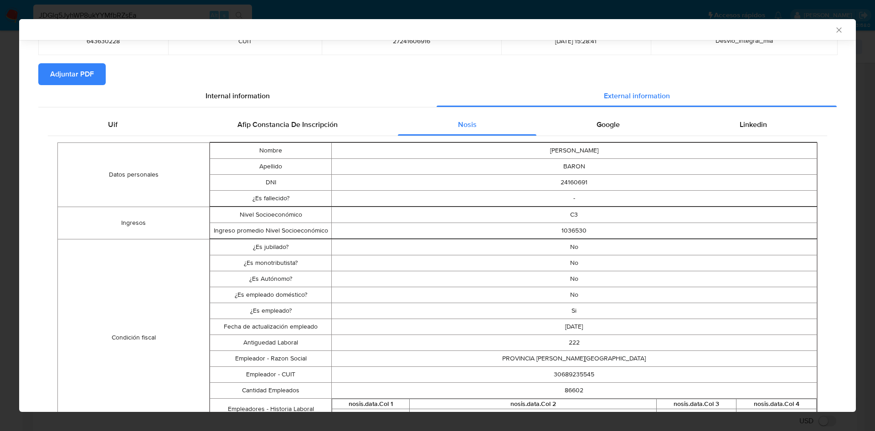
click at [560, 373] on td "30689235545" at bounding box center [573, 375] width 485 height 16
click at [559, 373] on td "30689235545" at bounding box center [573, 375] width 485 height 16
copy td "30689235545"
